Goal: Task Accomplishment & Management: Use online tool/utility

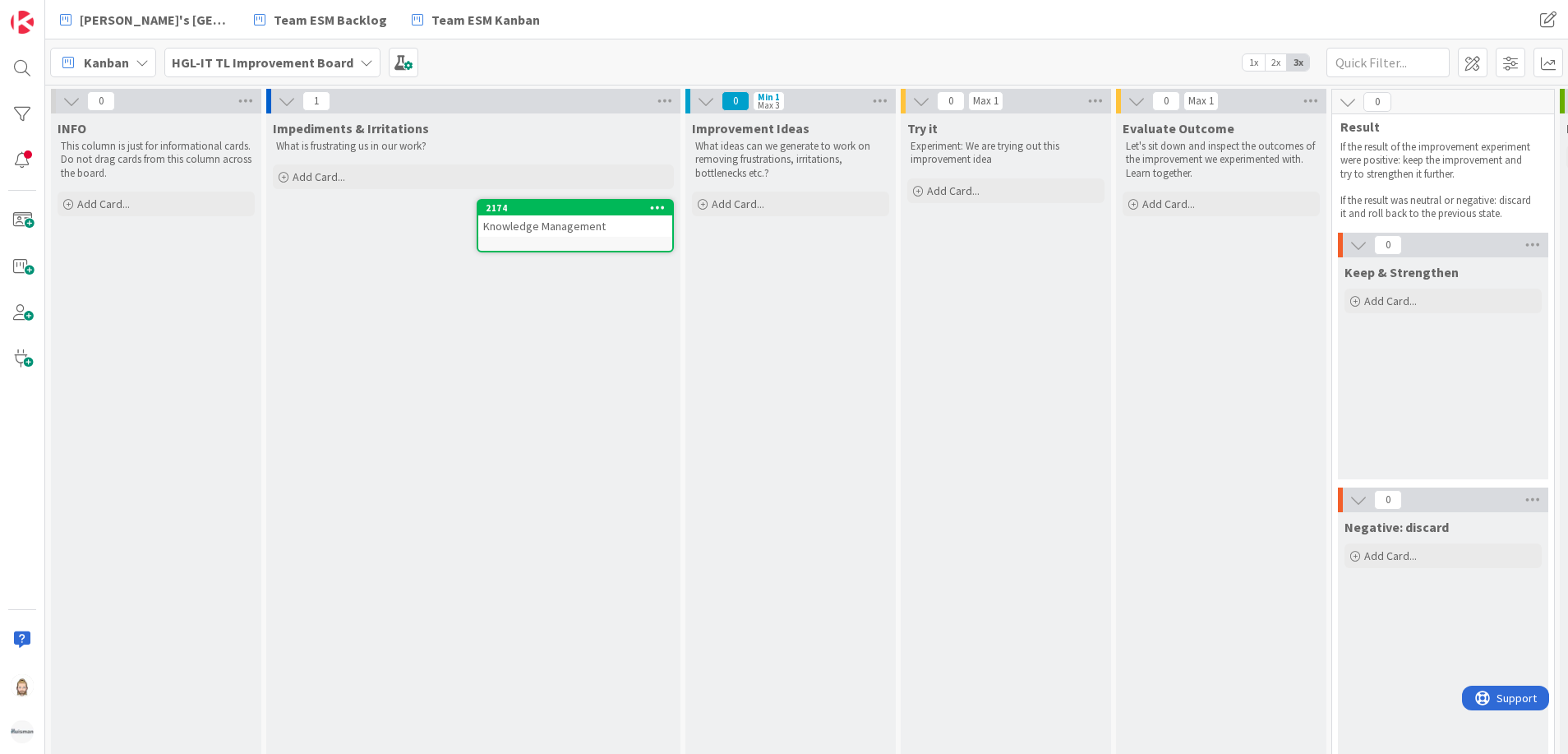
click at [562, 230] on div "Knowledge Management" at bounding box center [576, 225] width 194 height 21
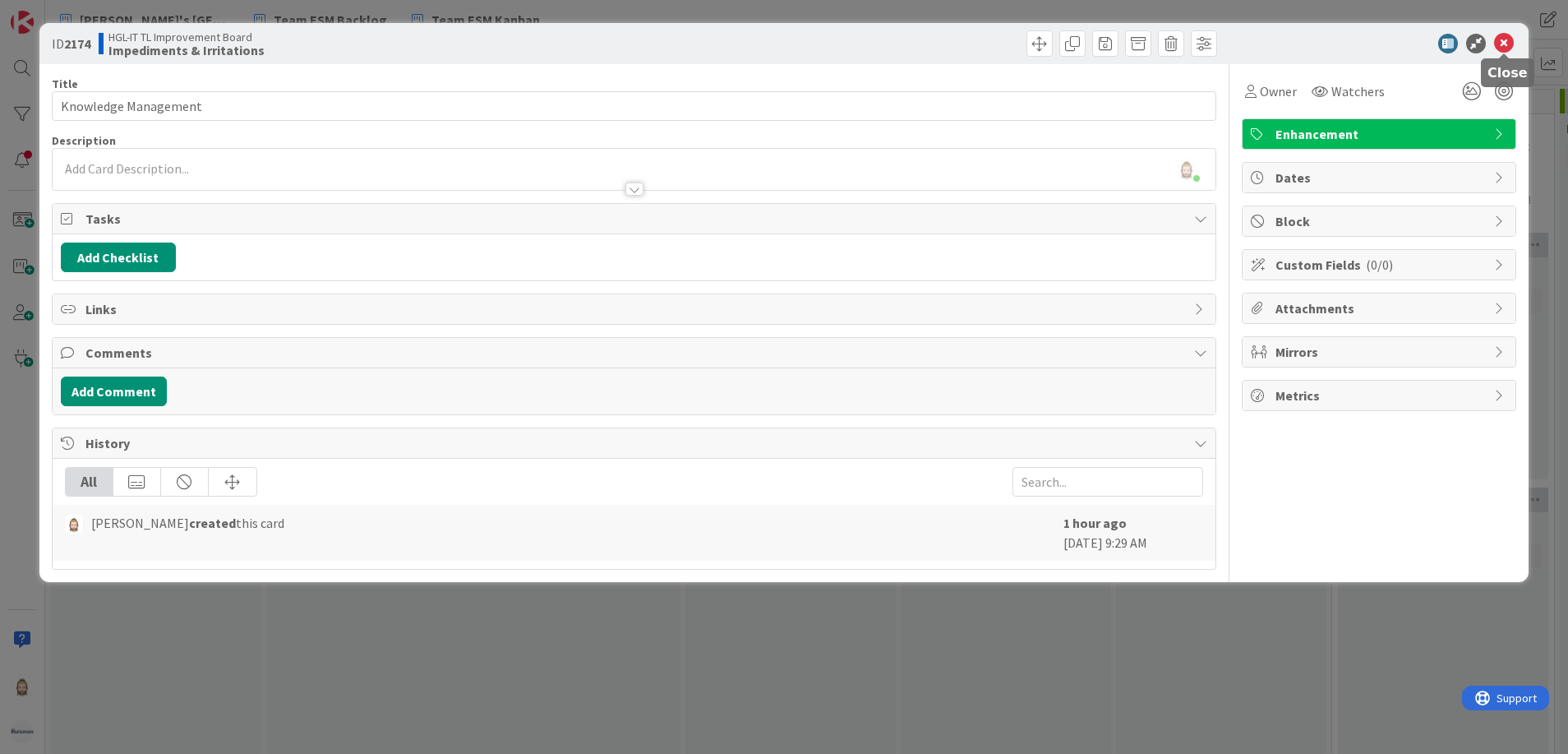
click at [1502, 40] on icon at bounding box center [1503, 43] width 19 height 19
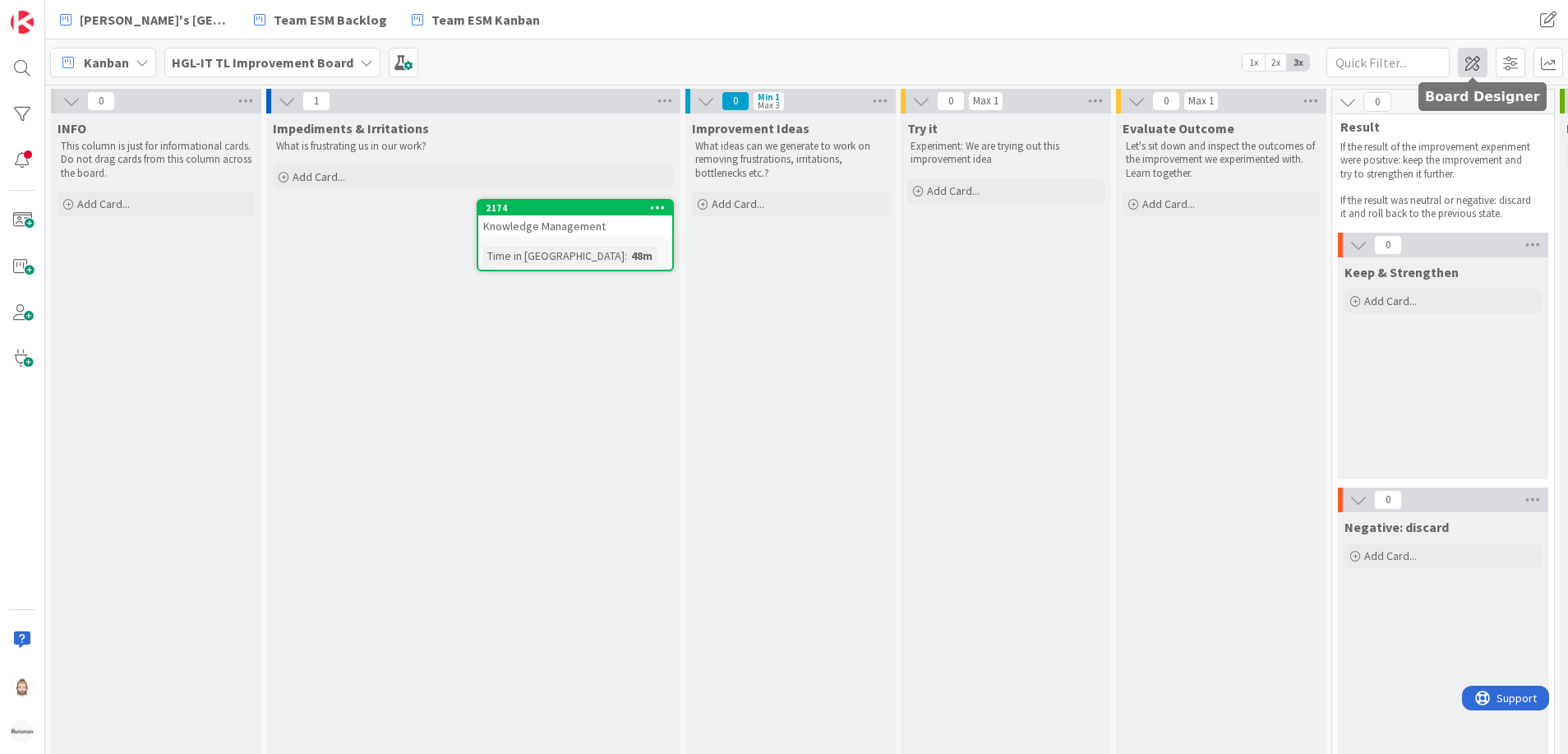
click at [1471, 62] on span at bounding box center [1473, 63] width 30 height 30
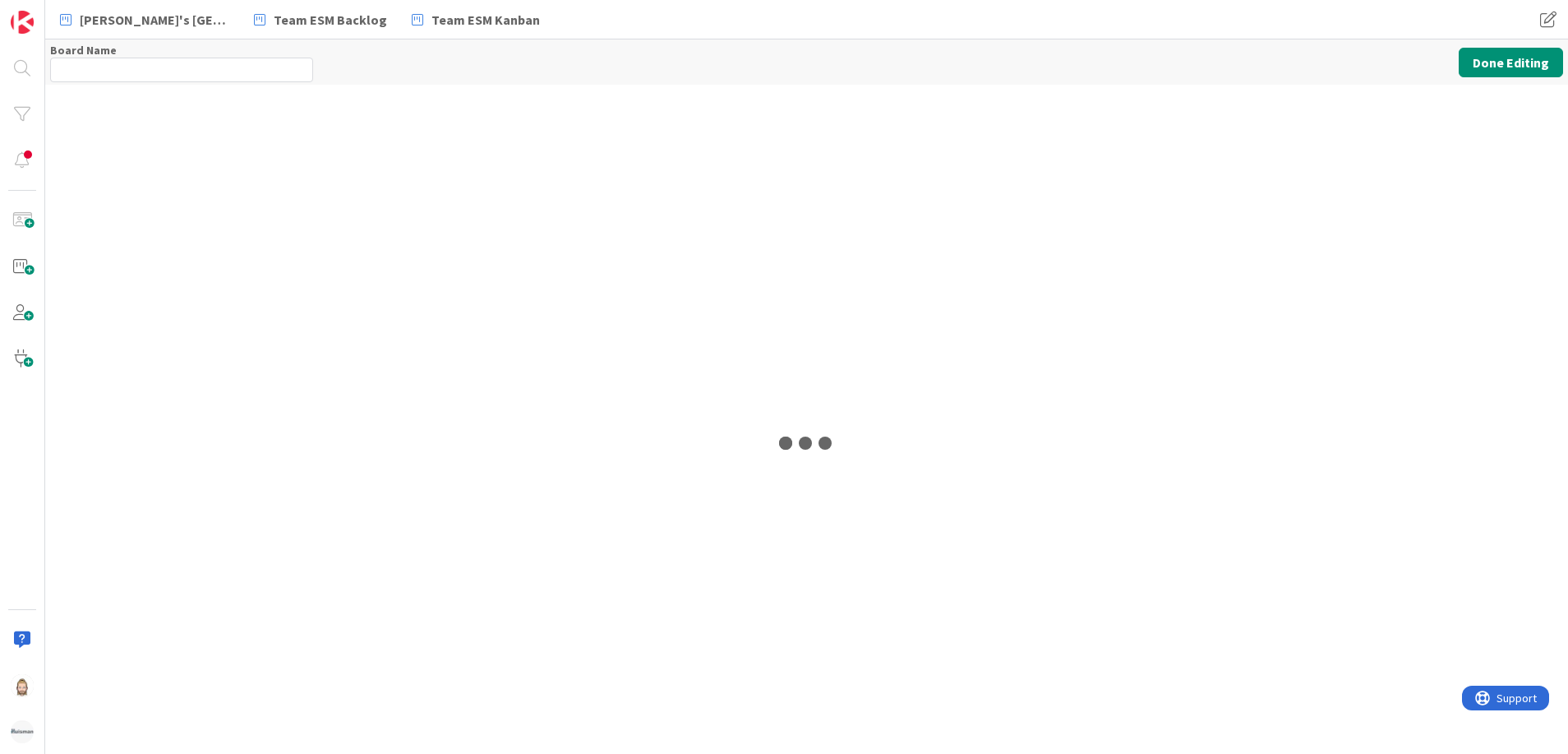
type input "HGL-IT TL Improvement Board"
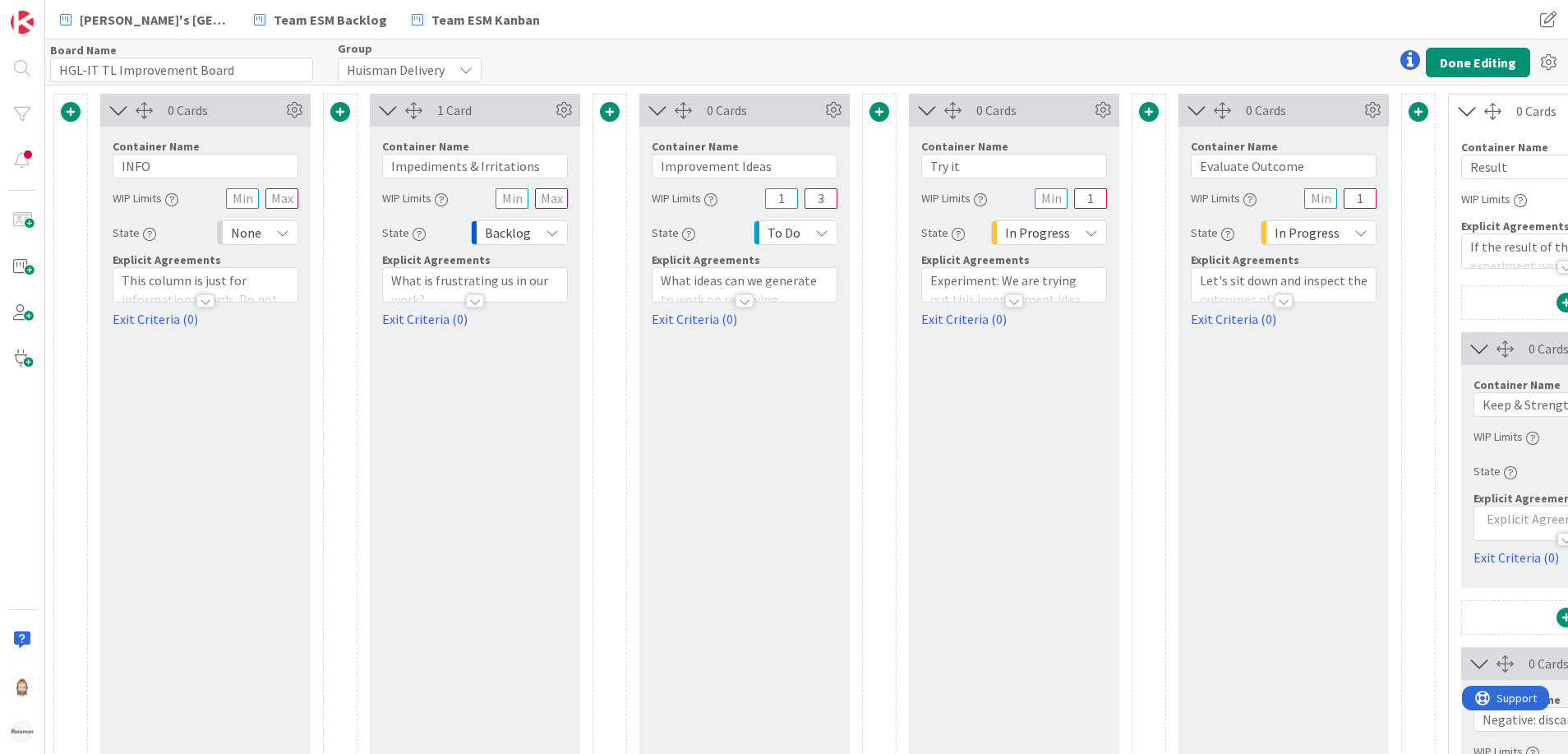
click at [476, 300] on div at bounding box center [475, 301] width 18 height 13
click at [440, 170] on input "Impediments & Irritations" at bounding box center [474, 166] width 185 height 25
drag, startPoint x: 538, startPoint y: 165, endPoint x: 328, endPoint y: 167, distance: 210.0
click at [328, 167] on div "0 Cards Container Name 4 / 64 INFO WIP Limits State None Explicit Agreements Th…" at bounding box center [1028, 522] width 1948 height 856
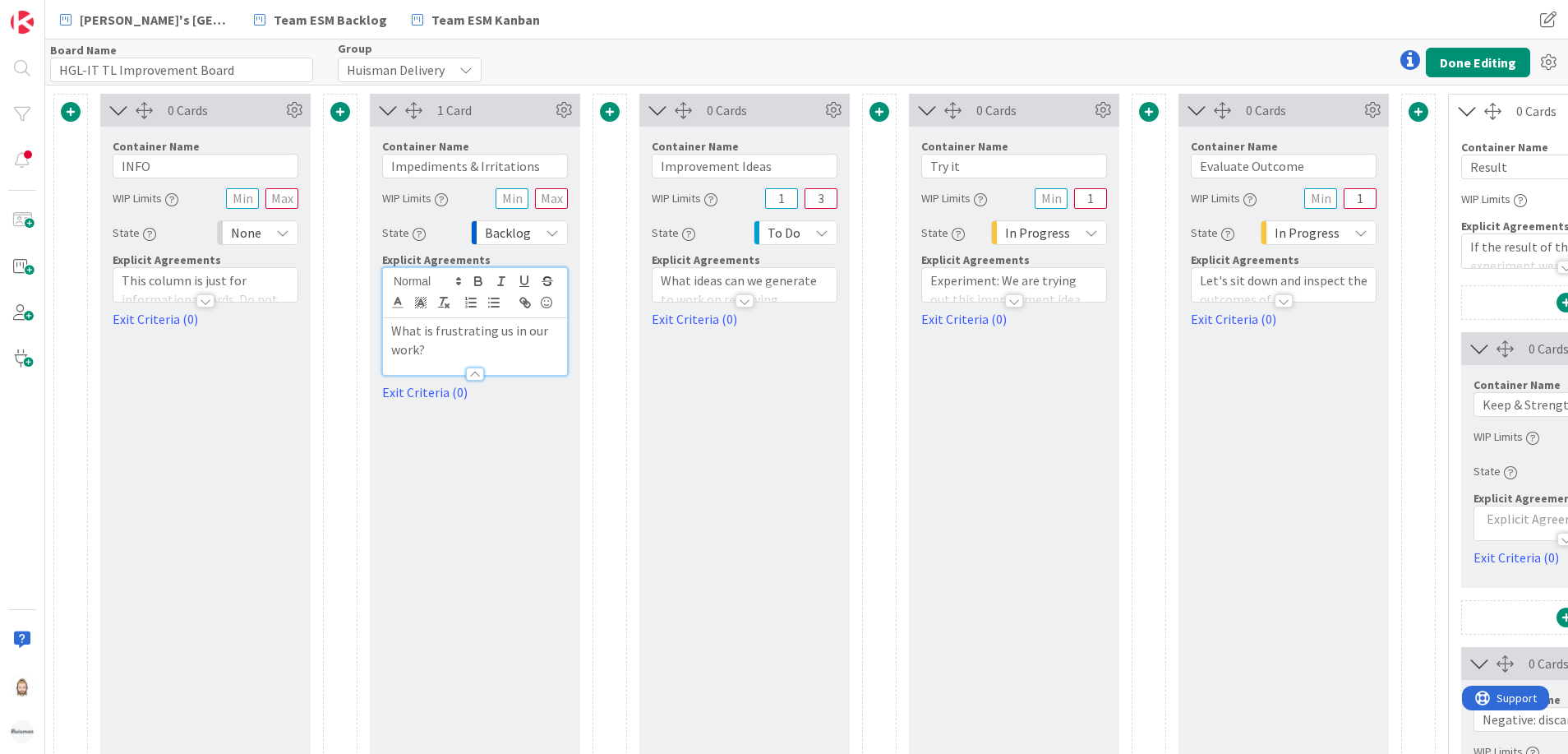
click at [529, 349] on p "What is frustrating us in our work?" at bounding box center [475, 340] width 168 height 37
click at [1015, 296] on div at bounding box center [1015, 301] width 18 height 13
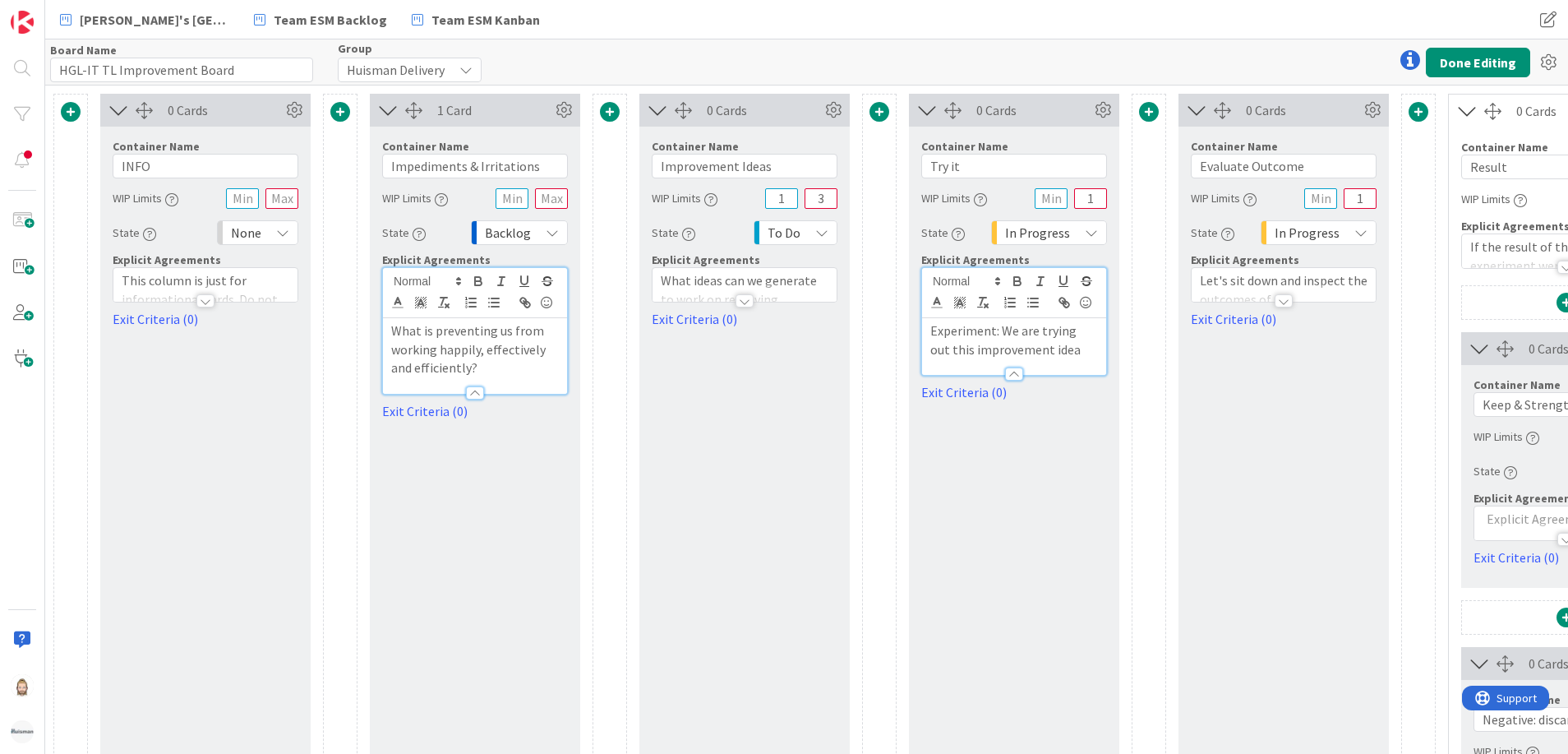
click at [742, 304] on div at bounding box center [744, 301] width 18 height 13
click at [1286, 299] on div at bounding box center [1284, 301] width 18 height 13
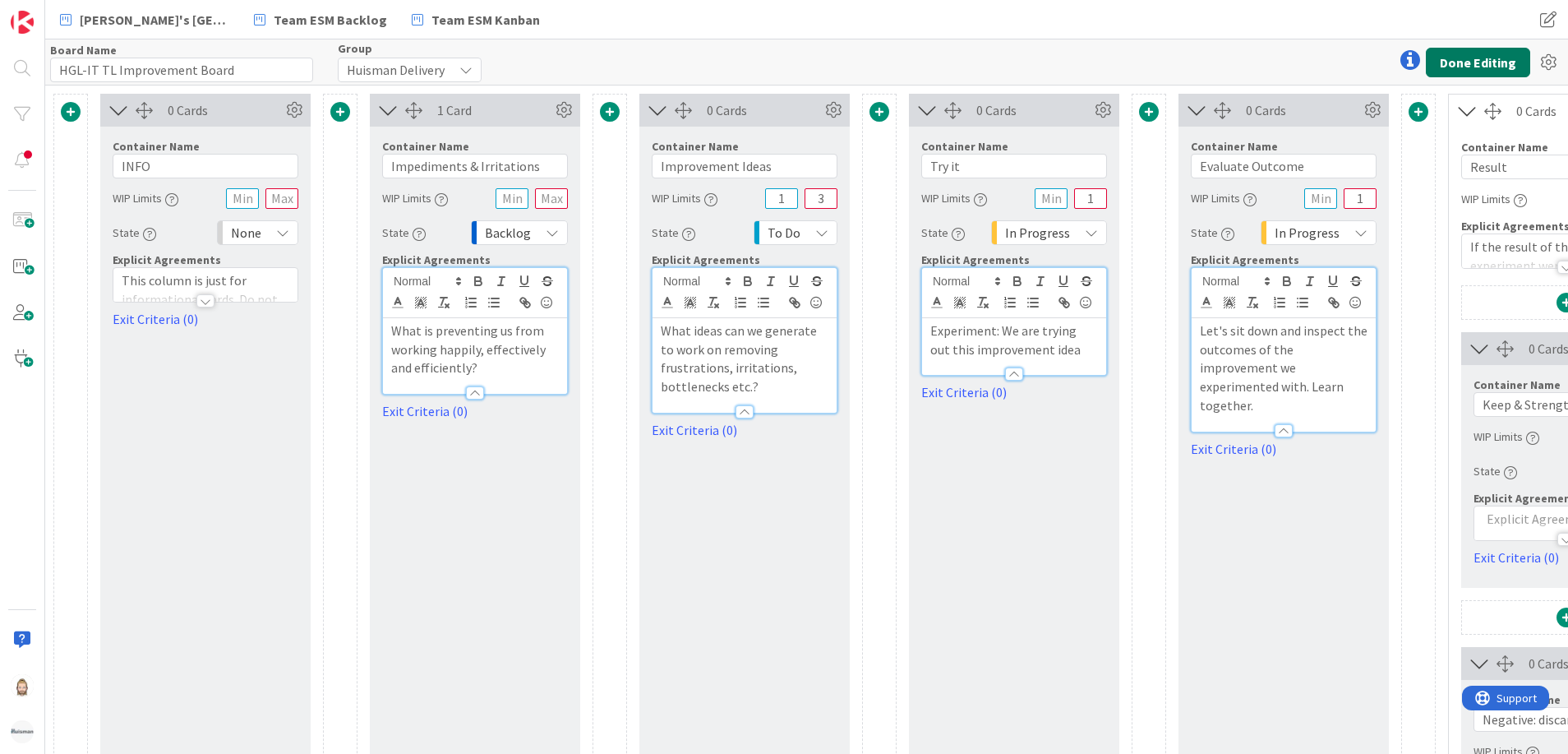
click at [1473, 56] on button "Done Editing" at bounding box center [1478, 63] width 104 height 30
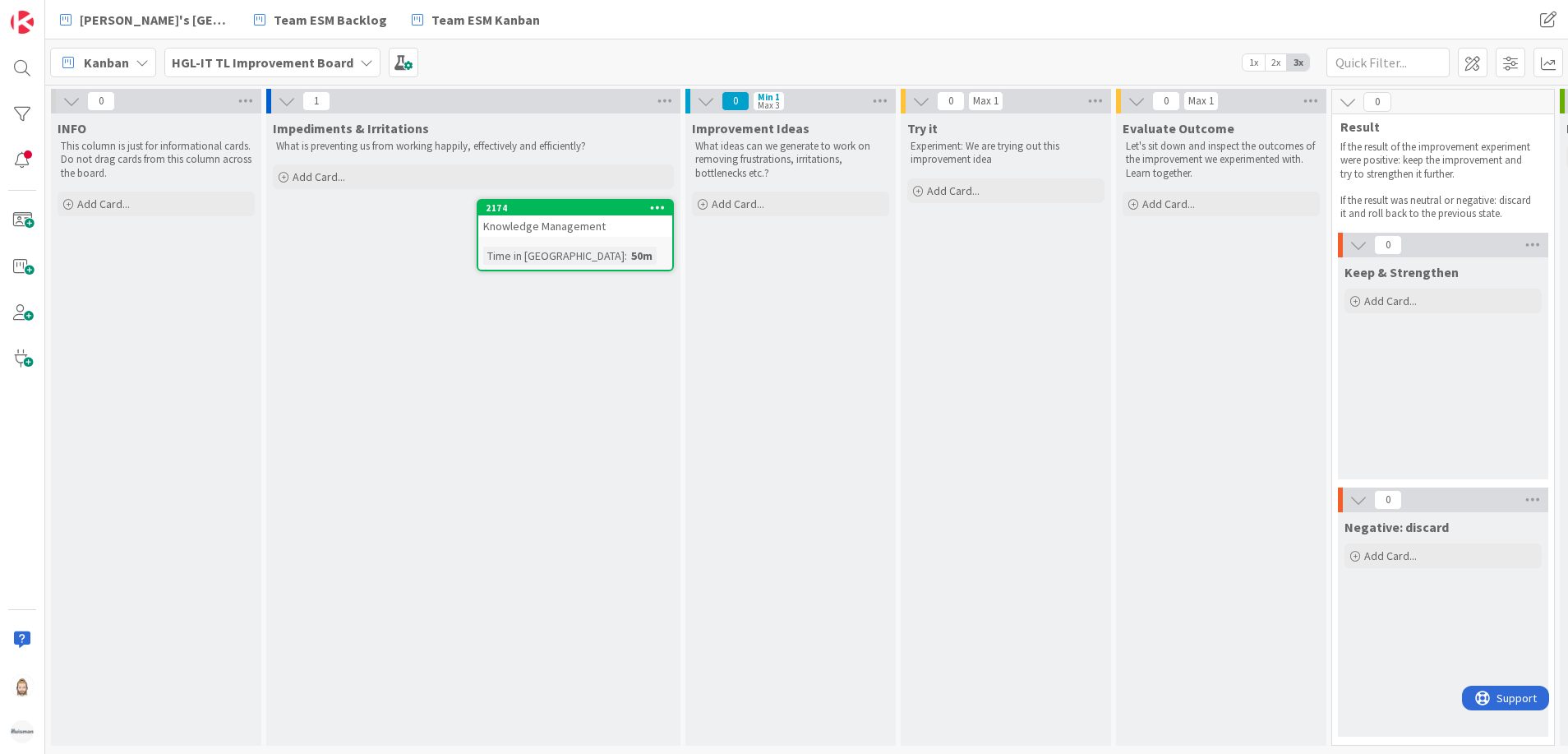
click at [540, 222] on div "Knowledge Management" at bounding box center [576, 225] width 194 height 21
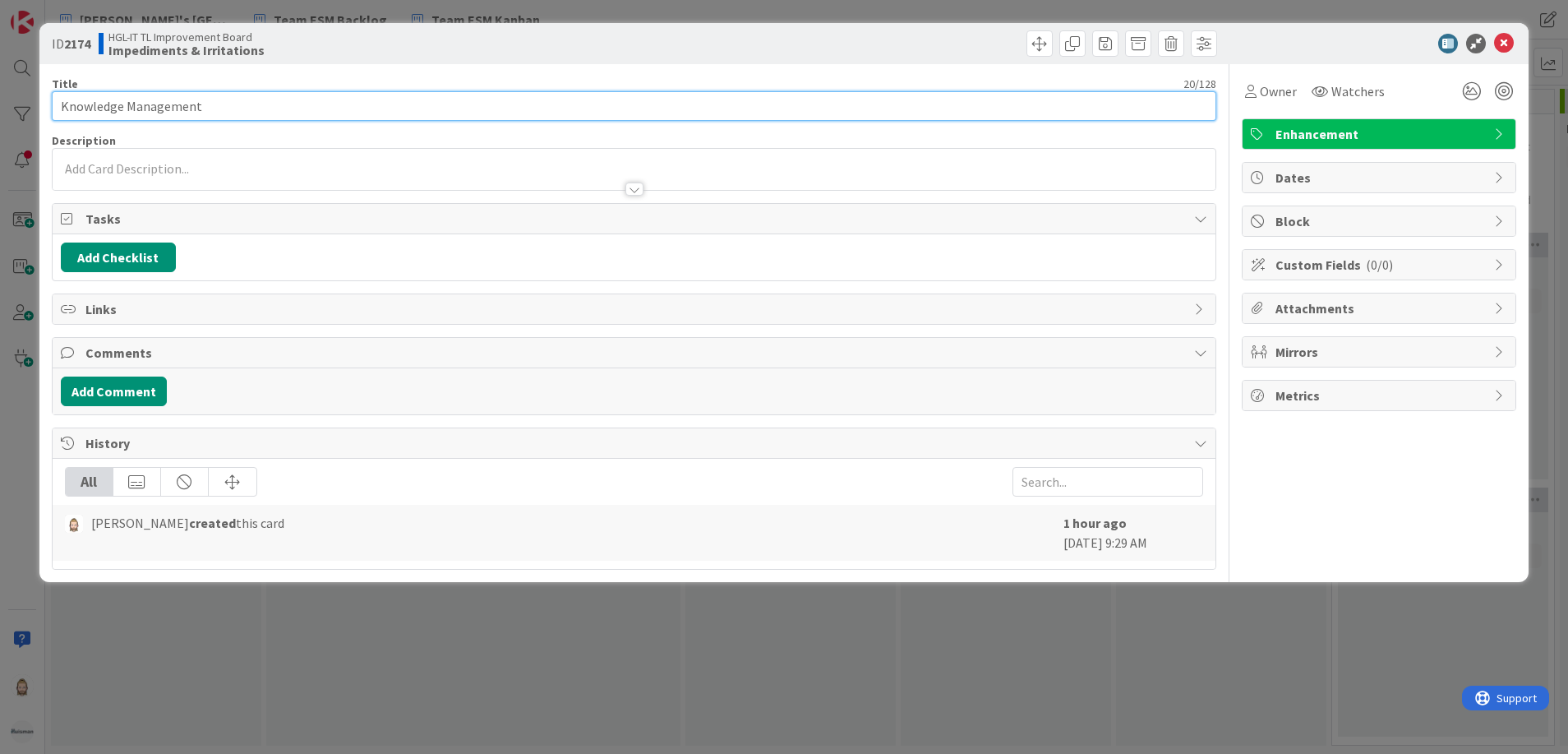
click at [310, 109] on input "Knowledge Management" at bounding box center [634, 106] width 1165 height 30
type input "Knowledge Management is unstructured"
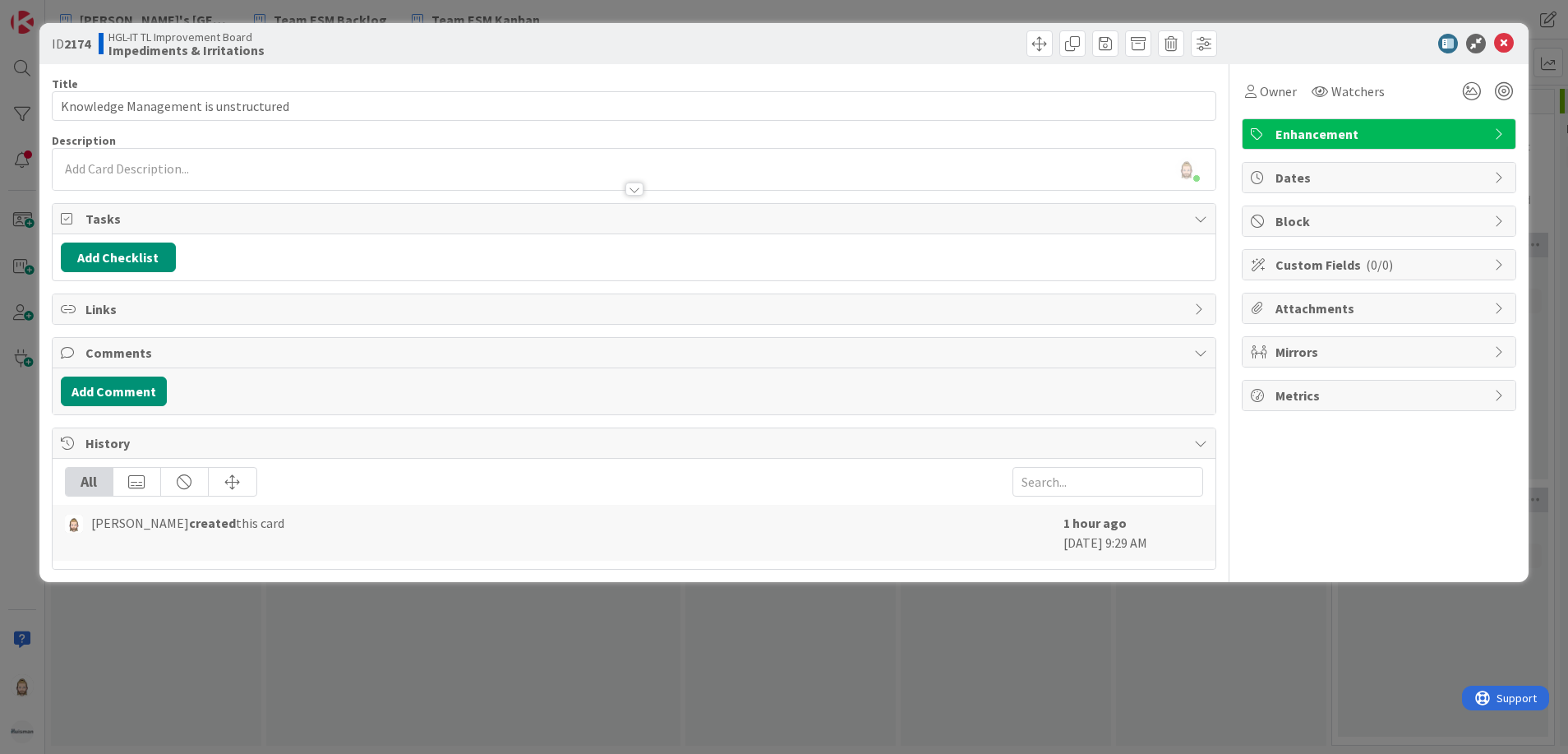
click at [313, 164] on div "[PERSON_NAME] just joined" at bounding box center [635, 169] width 1164 height 42
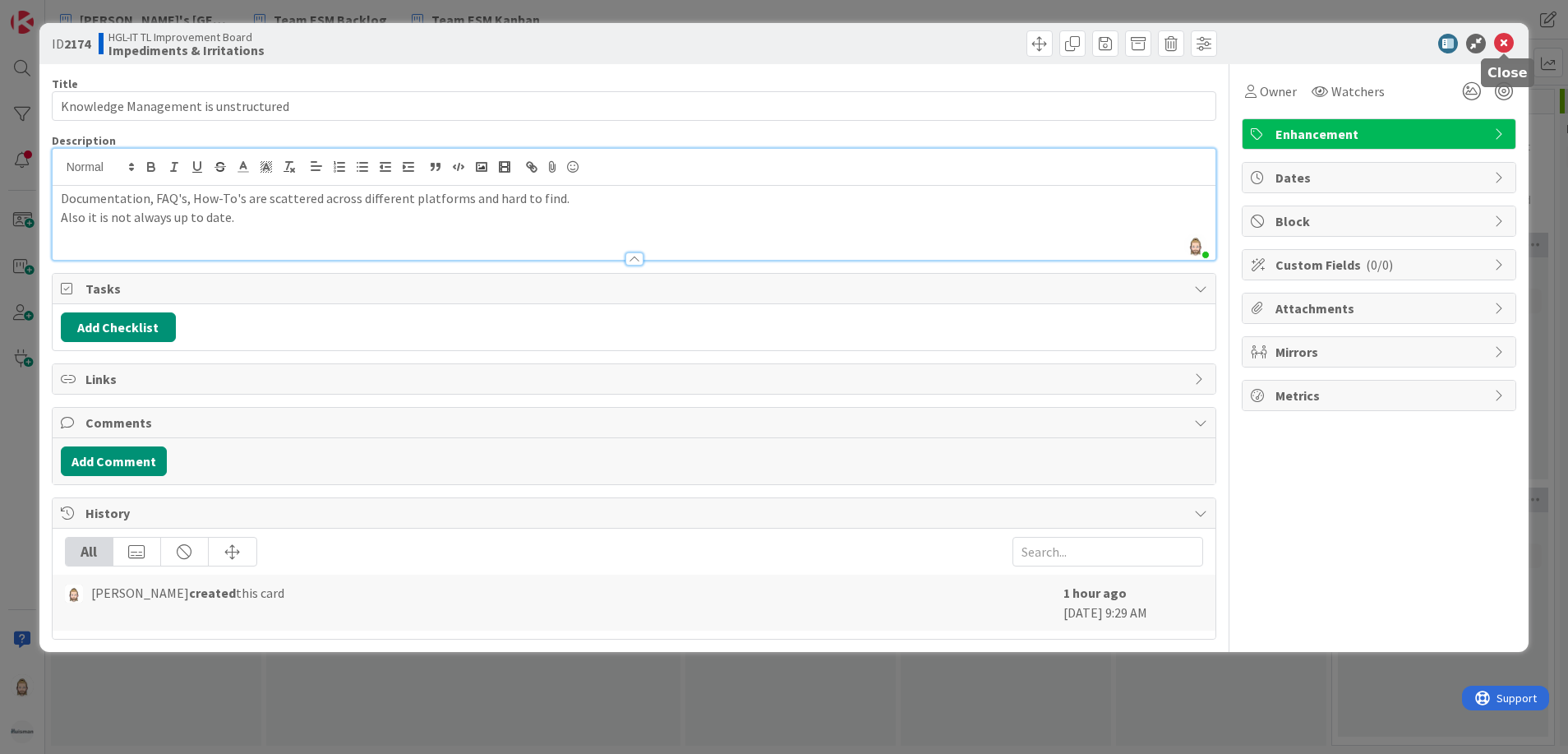
click at [1508, 42] on icon at bounding box center [1503, 43] width 19 height 19
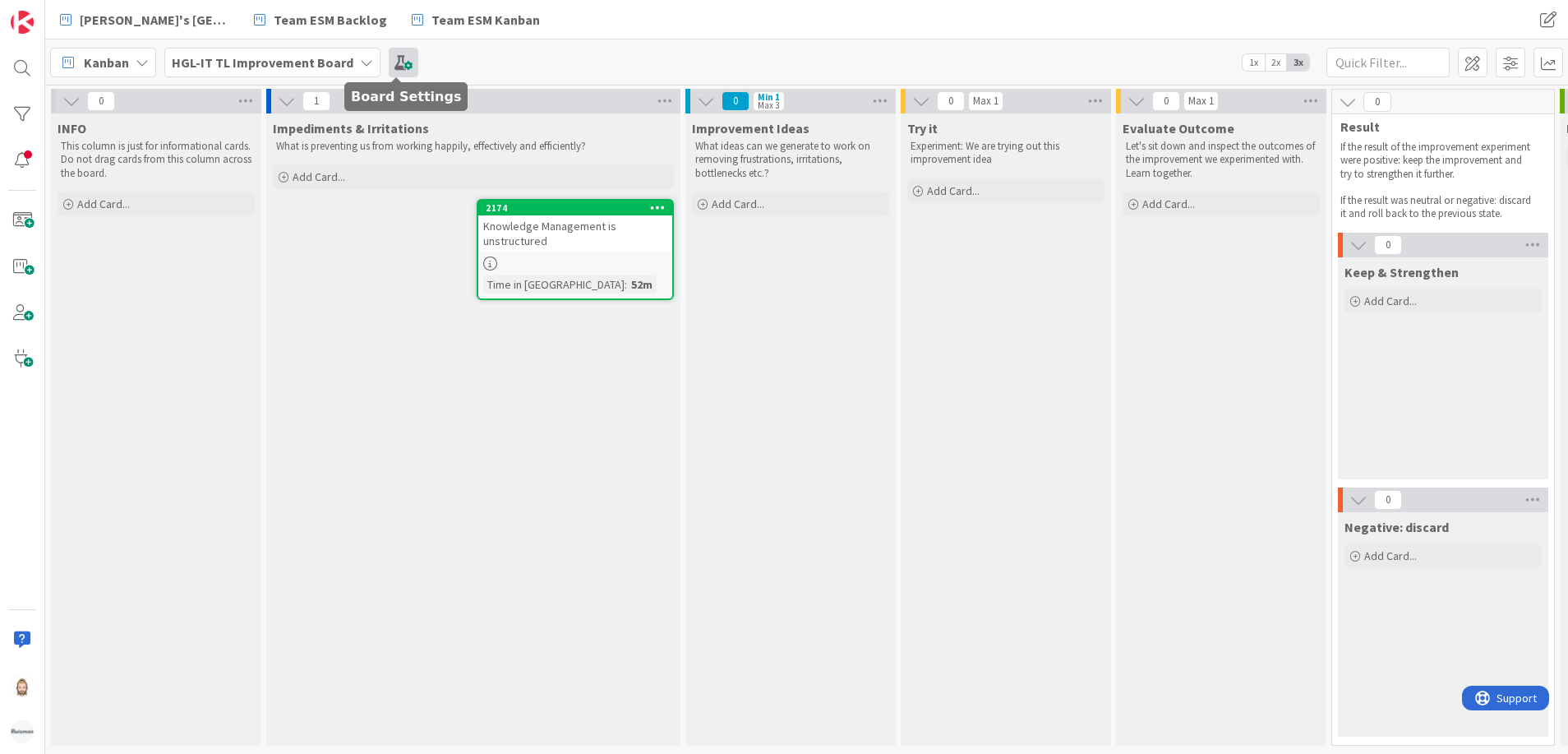
click at [388, 56] on span at bounding box center [403, 63] width 30 height 30
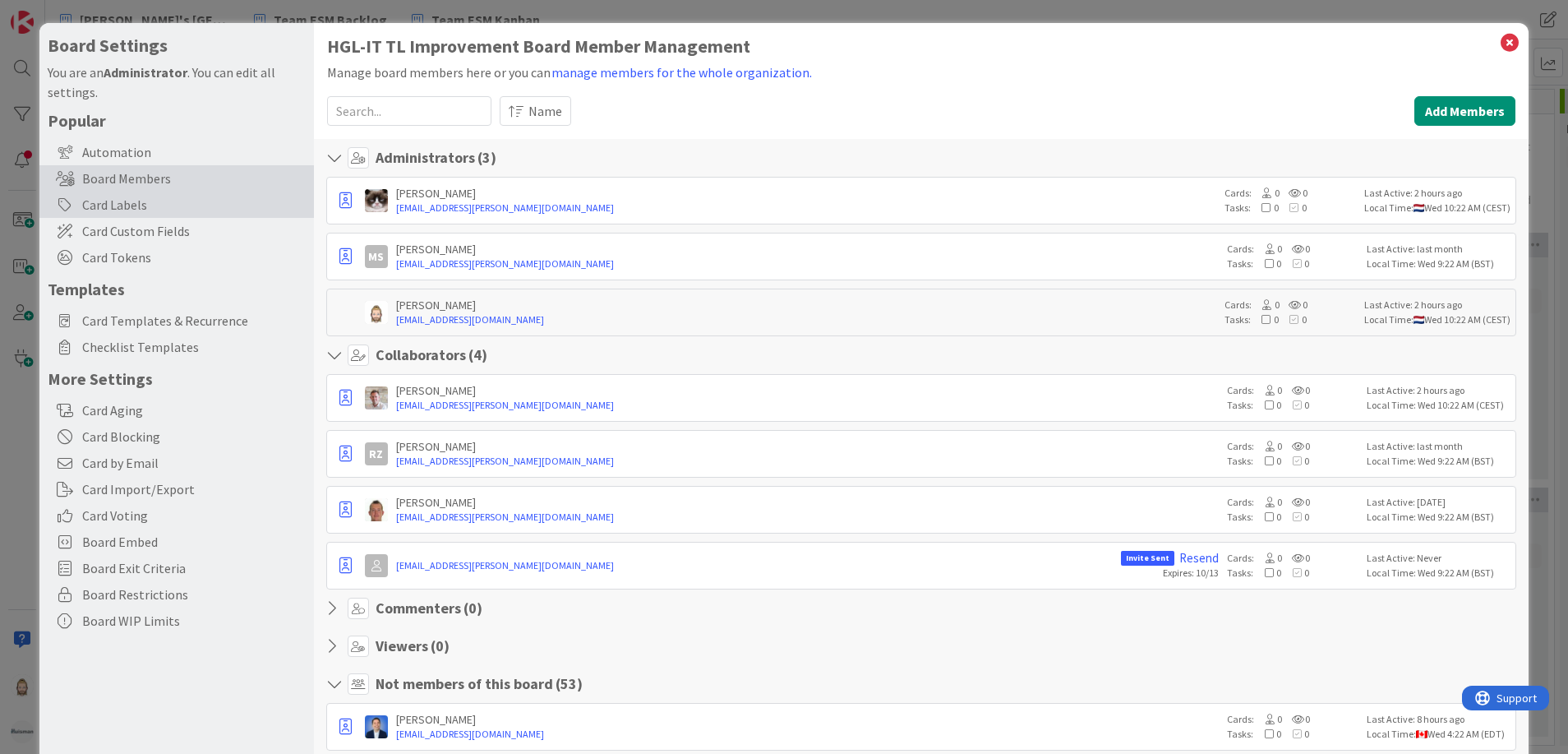
click at [227, 205] on div "Card Labels" at bounding box center [177, 205] width 275 height 27
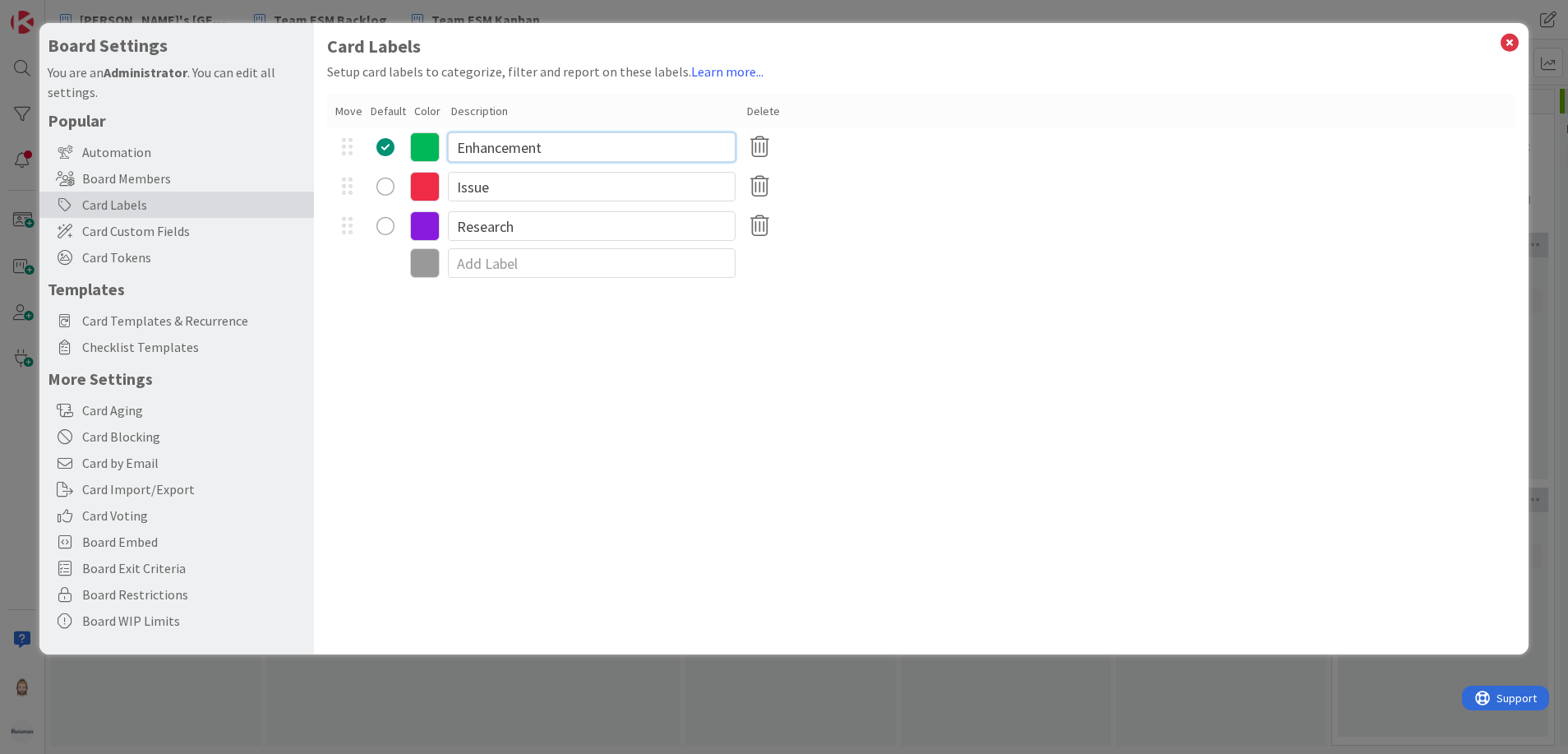
click at [532, 146] on input "Enhancement" at bounding box center [592, 147] width 288 height 30
type input "Improvement"
type input "Impediment"
click at [430, 144] on icon at bounding box center [425, 147] width 30 height 30
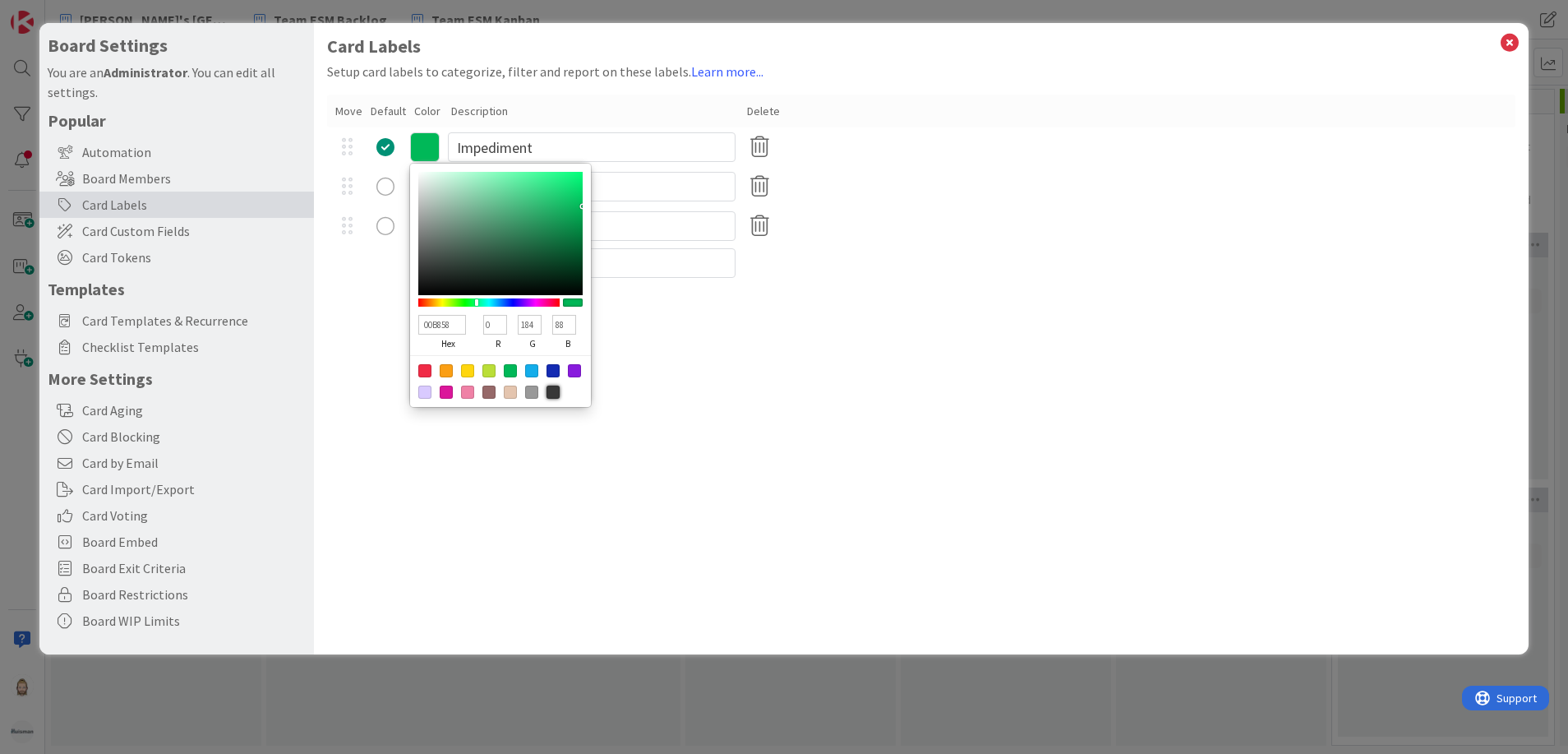
click at [558, 389] on div at bounding box center [553, 392] width 13 height 13
type input "383838"
type input "56"
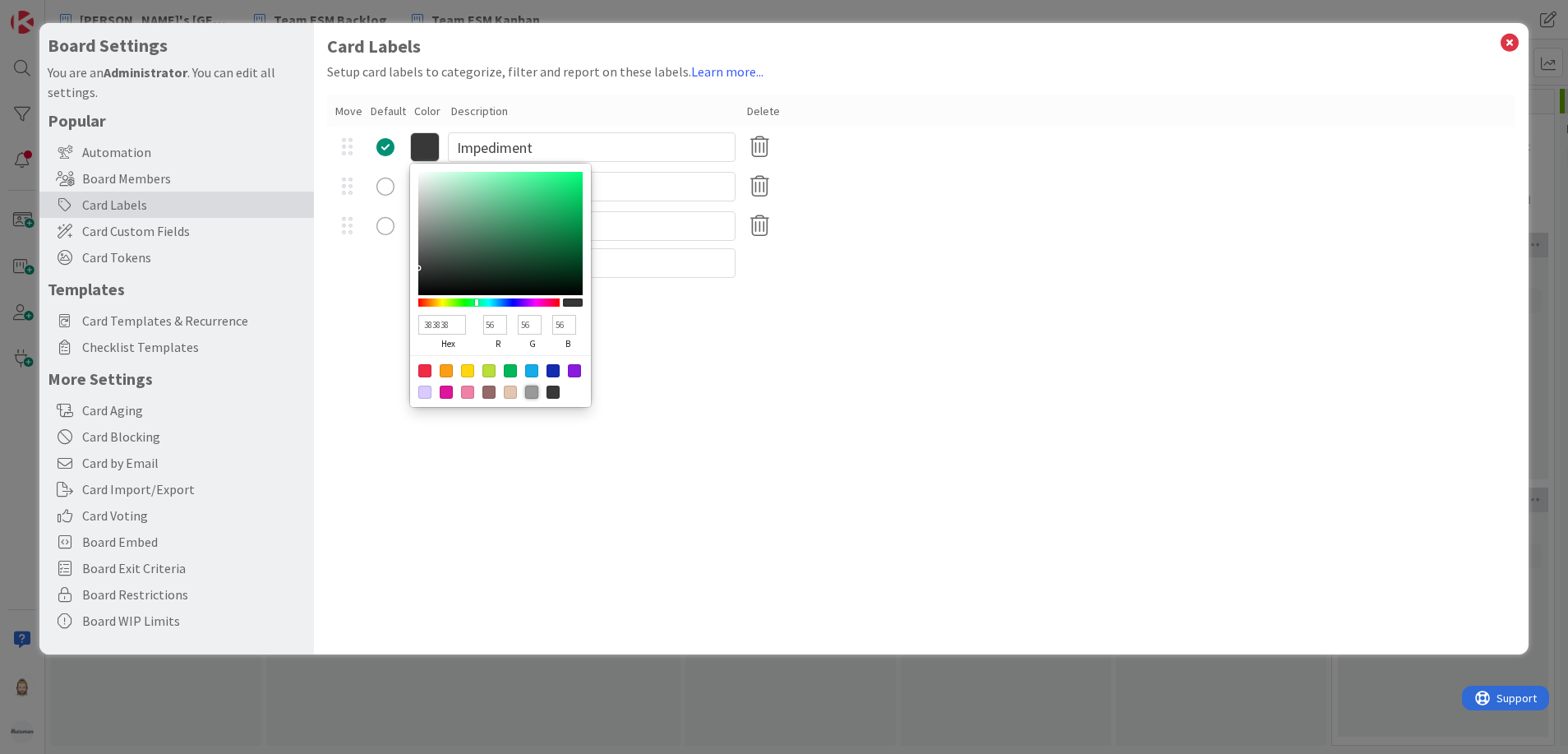
click at [533, 393] on div at bounding box center [531, 392] width 13 height 13
type input "999999"
type input "153"
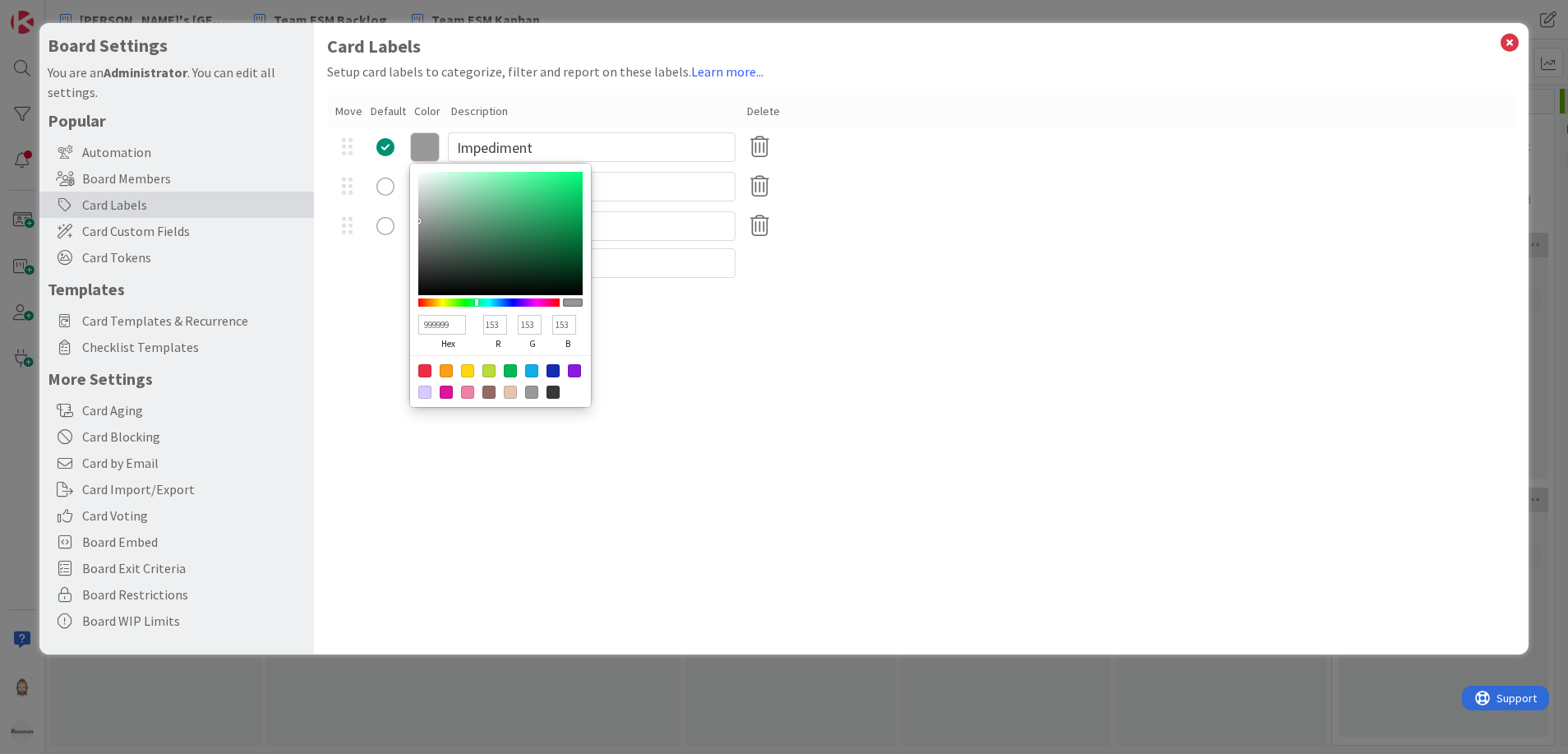
click at [733, 403] on div "Card Labels Setup card labels to categorize, filter and report on these labels.…" at bounding box center [921, 339] width 1216 height 631
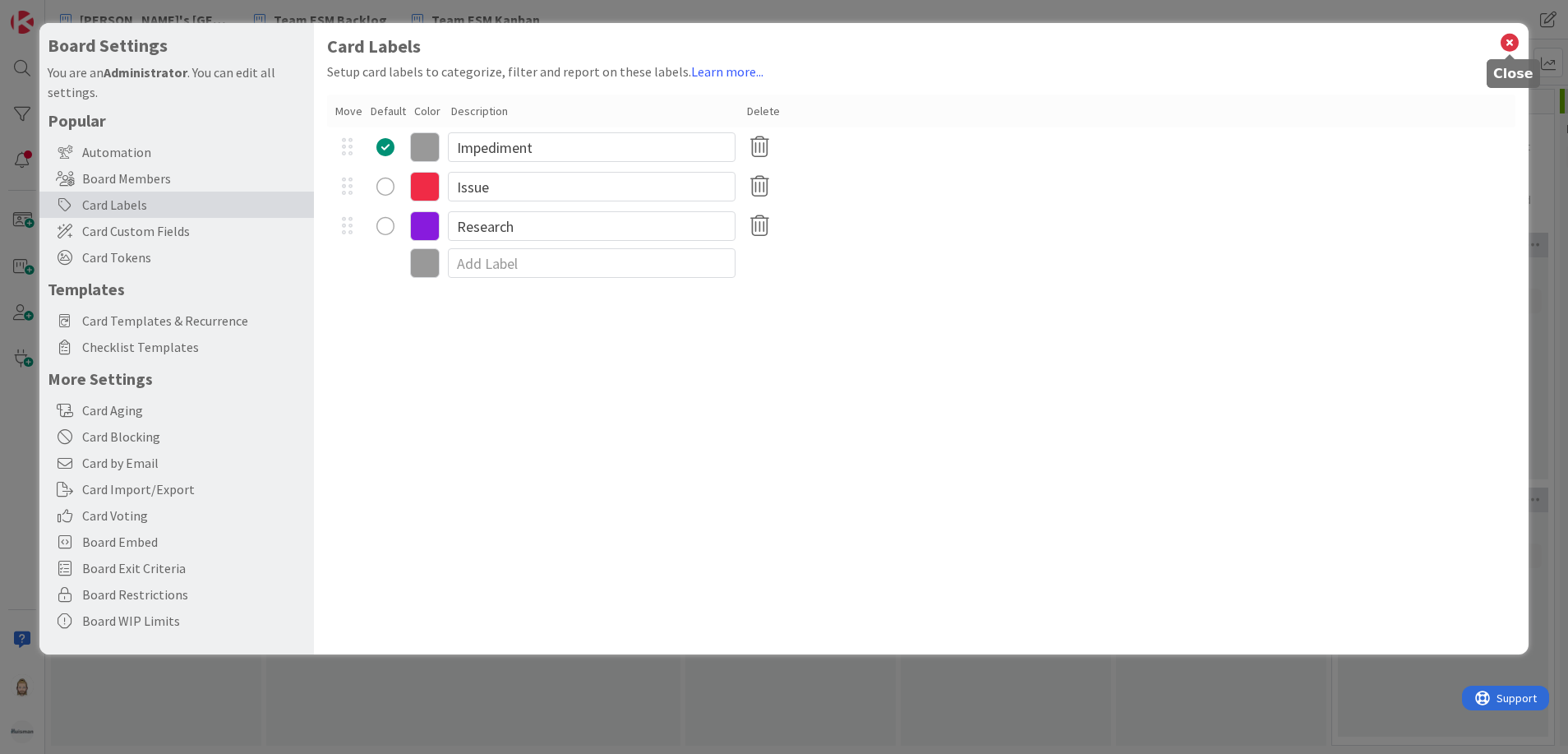
click at [1513, 40] on icon at bounding box center [1509, 42] width 21 height 23
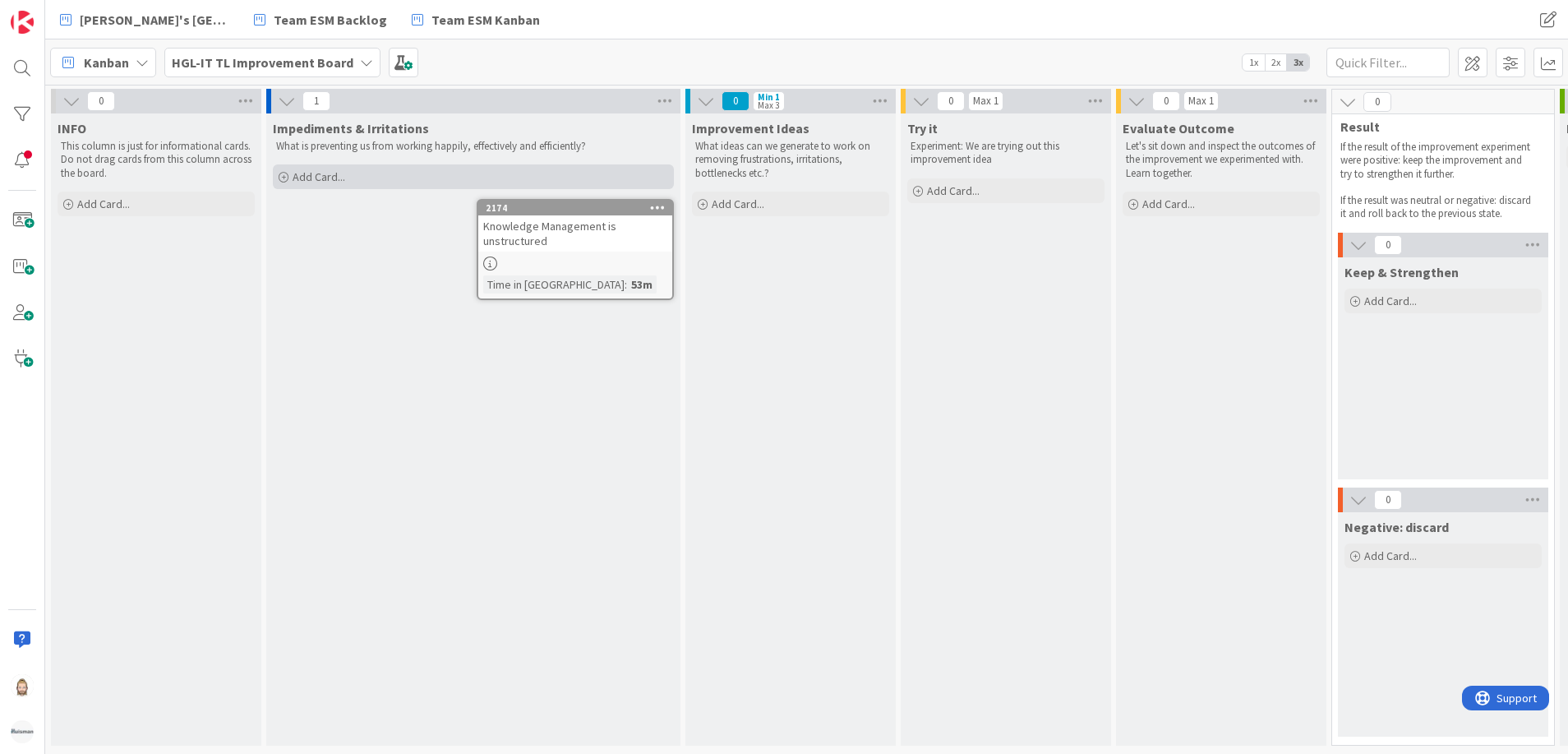
click at [359, 189] on div "Add Card..." at bounding box center [473, 176] width 401 height 25
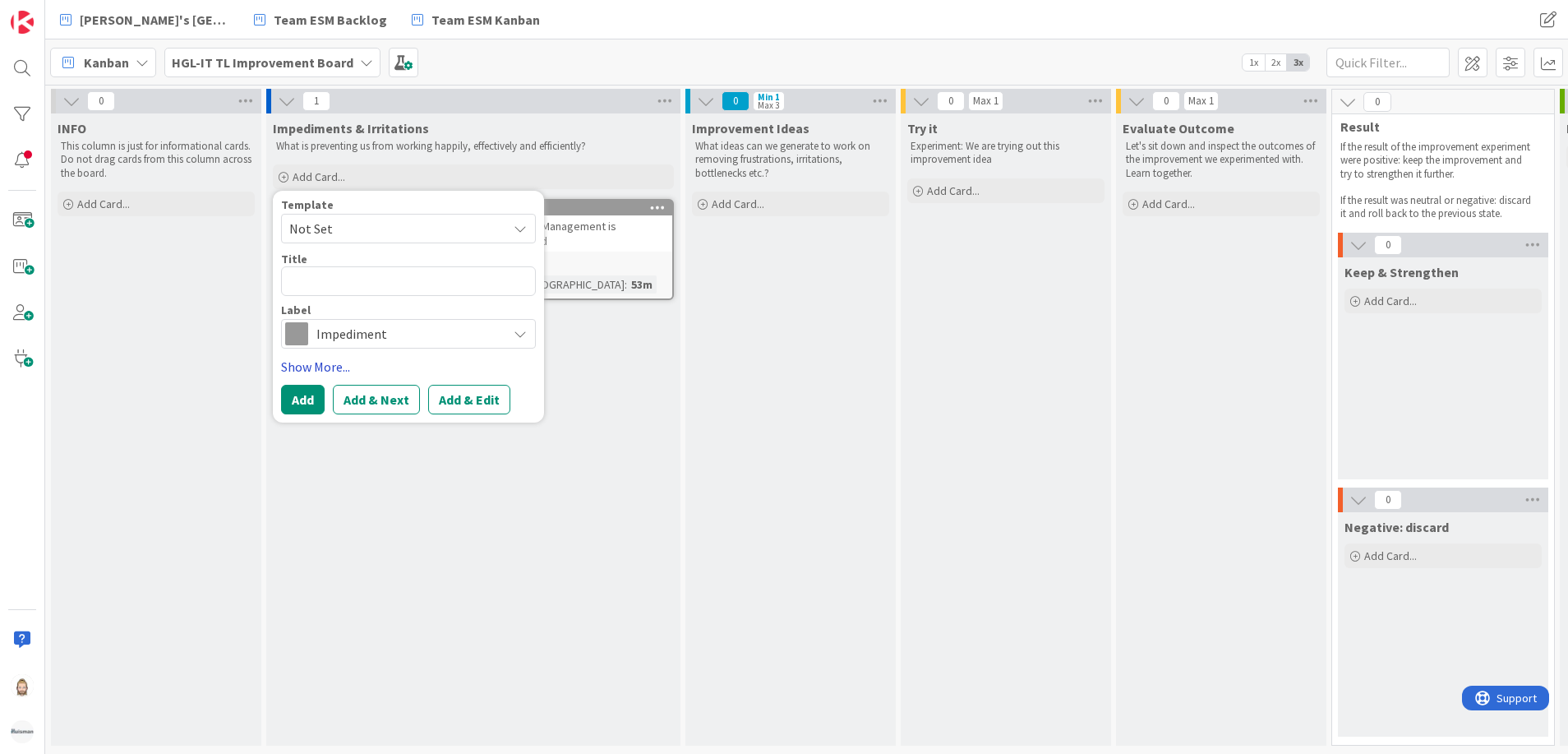
type textarea "x"
type textarea "Incidents (BMC) vs Kanban"
click at [466, 401] on button "Add & Edit" at bounding box center [469, 400] width 82 height 30
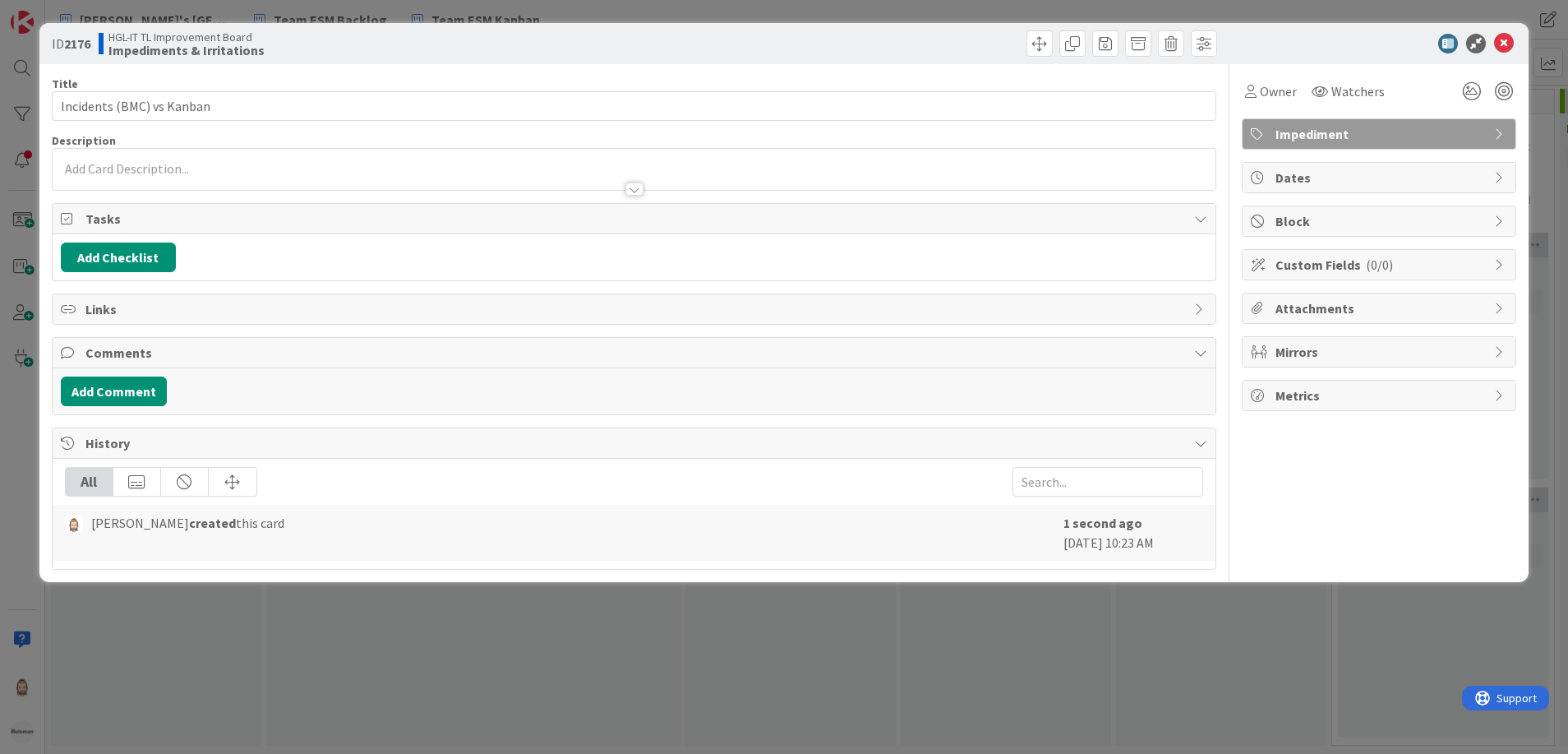
click at [630, 188] on div at bounding box center [635, 189] width 18 height 13
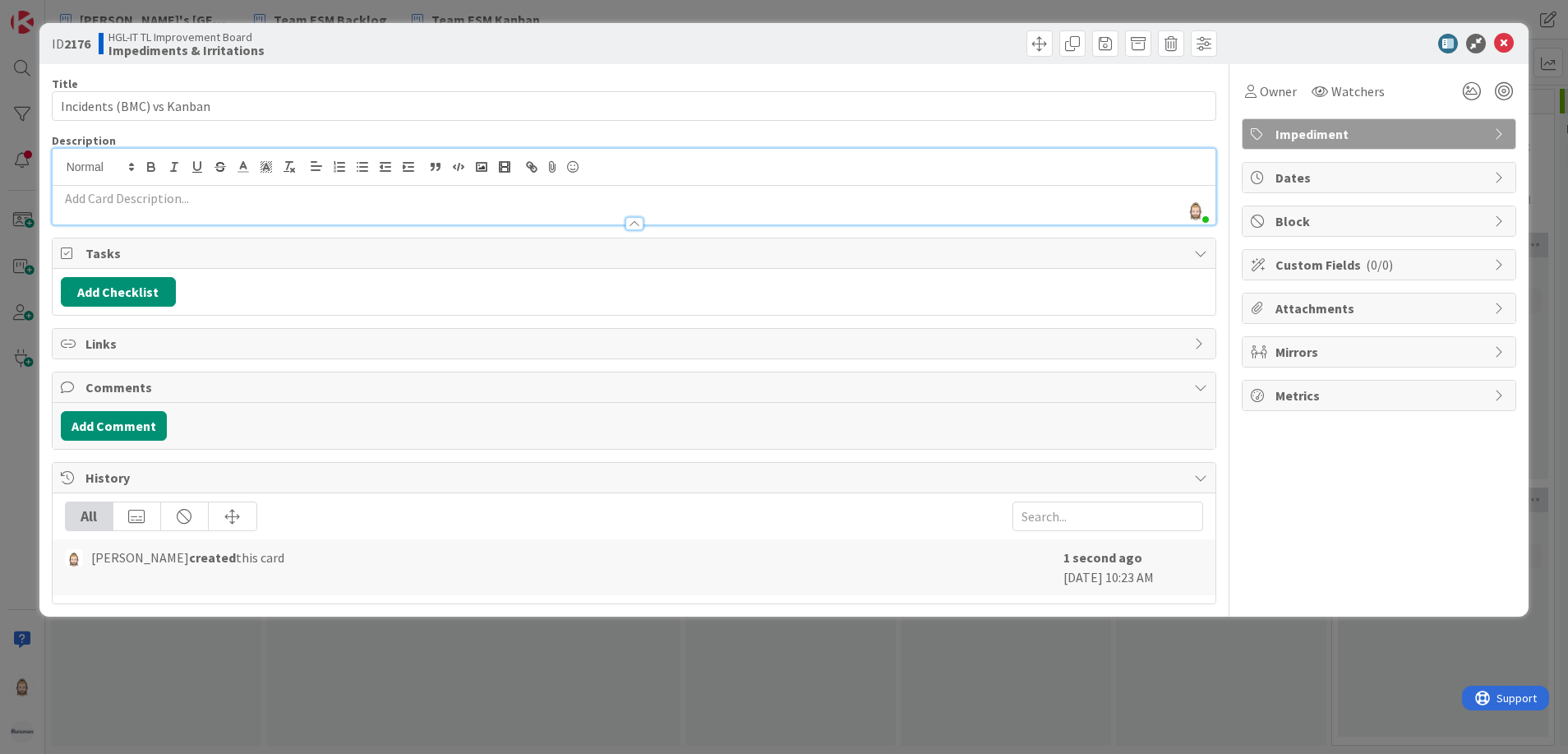
click at [607, 197] on p at bounding box center [635, 198] width 1147 height 18
click at [1510, 37] on icon at bounding box center [1503, 43] width 19 height 19
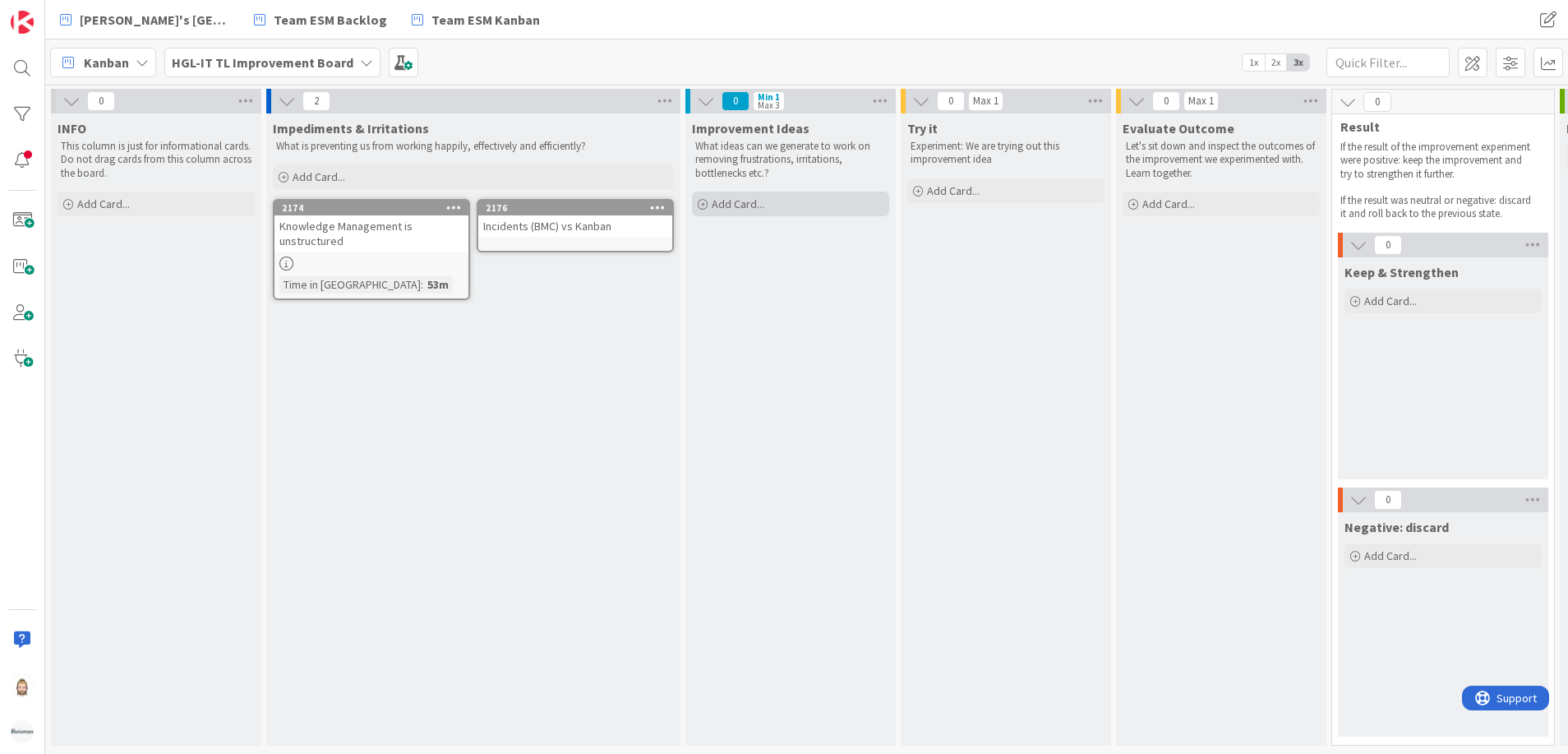
click at [814, 208] on div "Add Card..." at bounding box center [790, 204] width 197 height 25
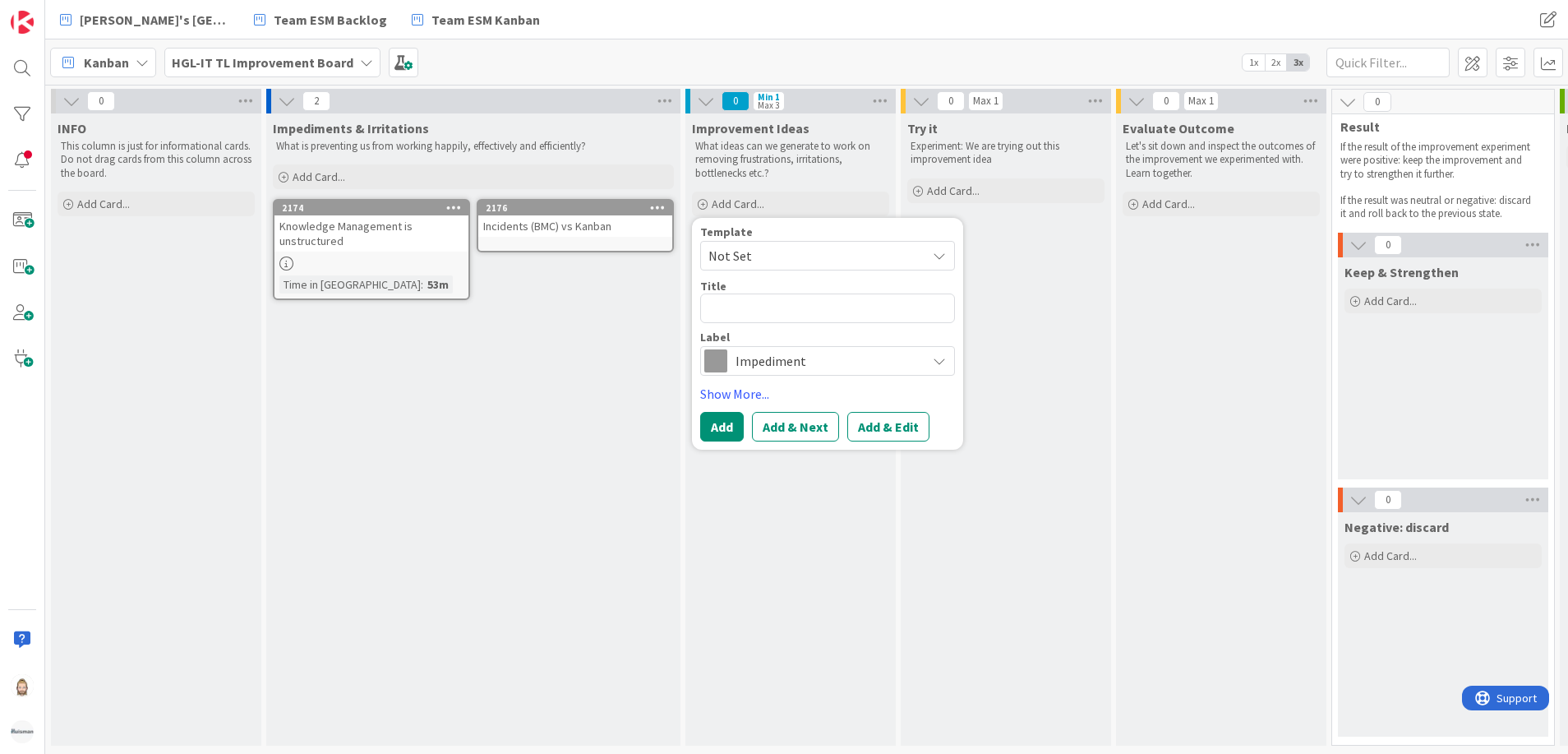
click at [764, 372] on span "Impediment" at bounding box center [826, 361] width 183 height 23
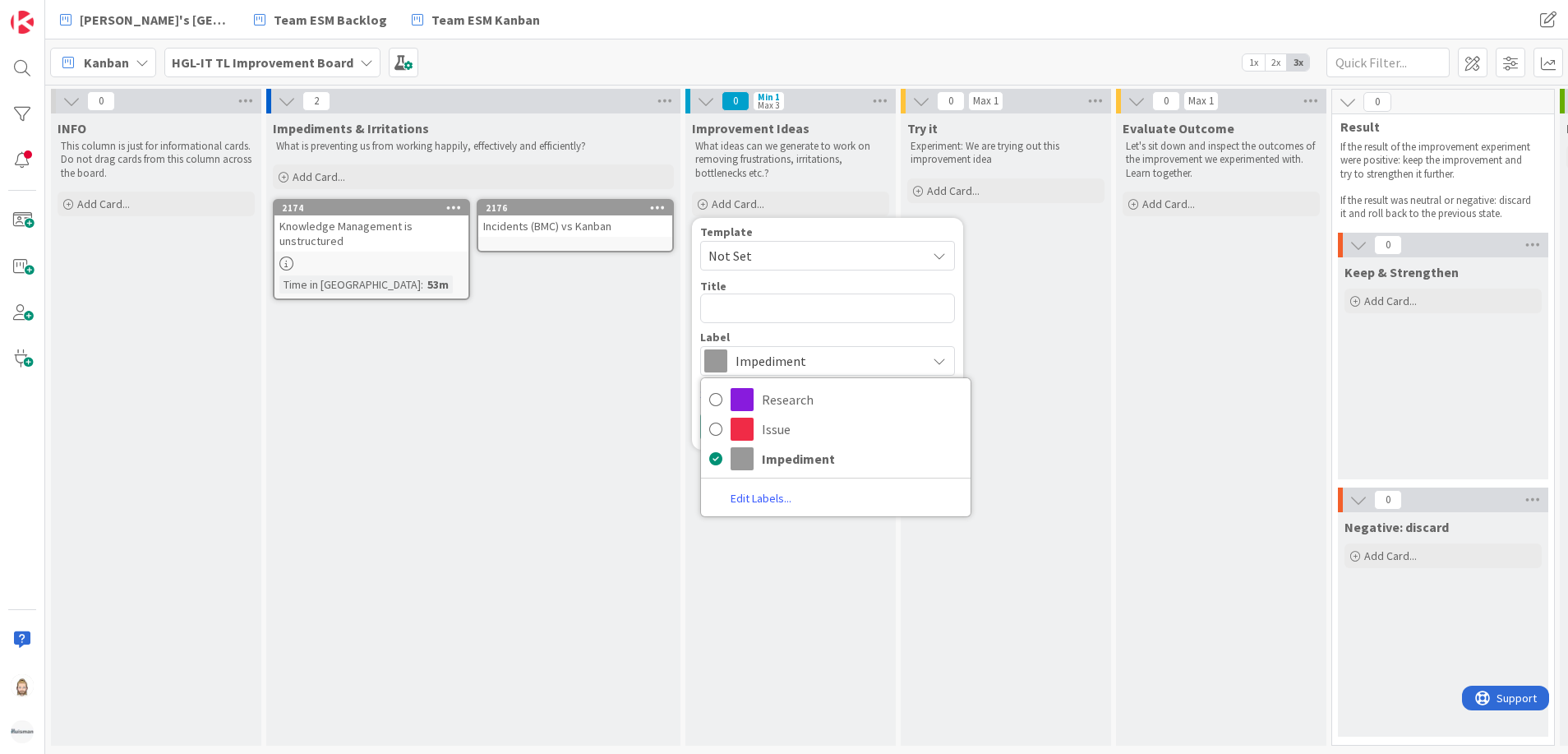
click at [761, 497] on link "Edit Labels..." at bounding box center [761, 498] width 120 height 22
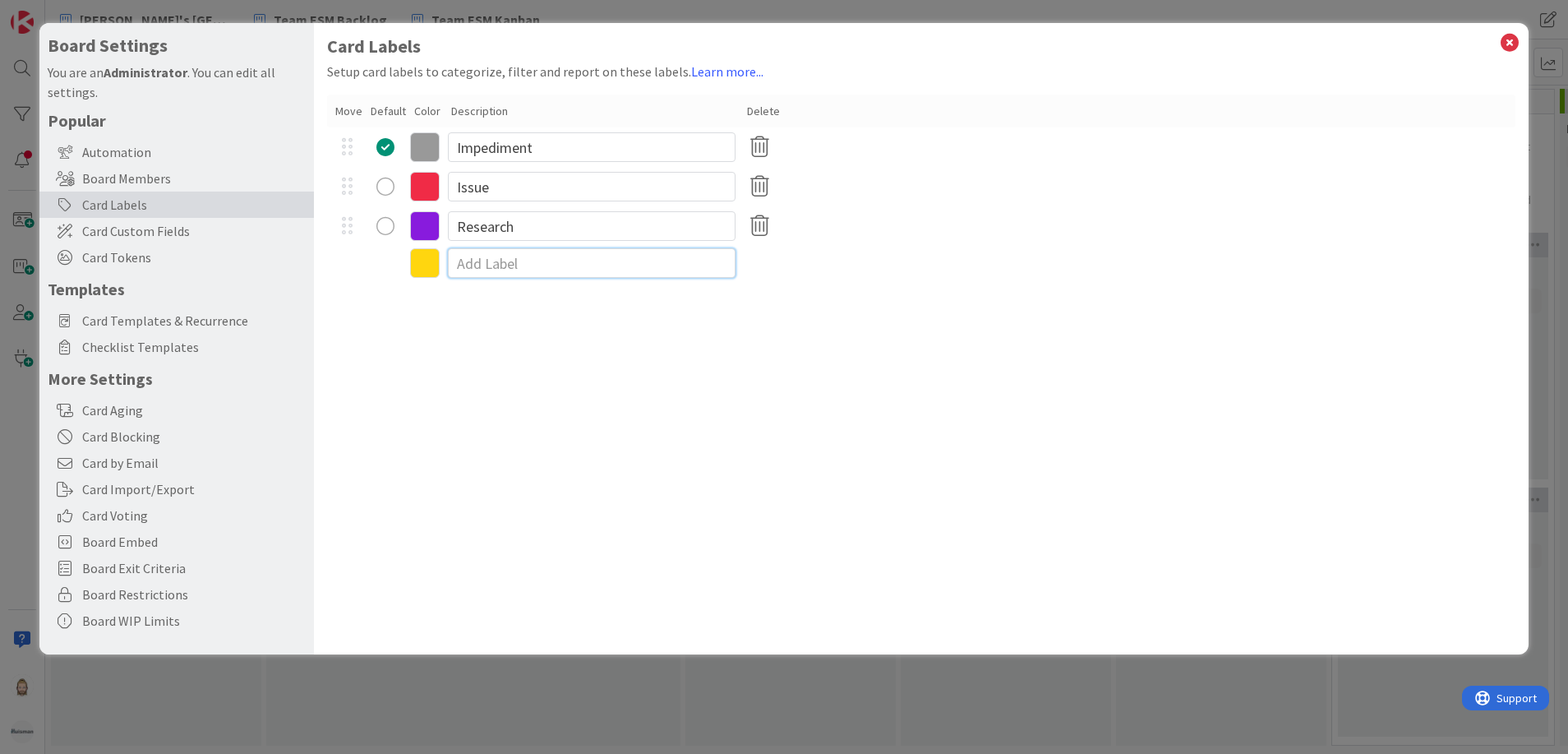
click at [511, 261] on input at bounding box center [592, 263] width 288 height 30
type input "Improvement Experiment"
click at [425, 254] on icon at bounding box center [425, 266] width 30 height 30
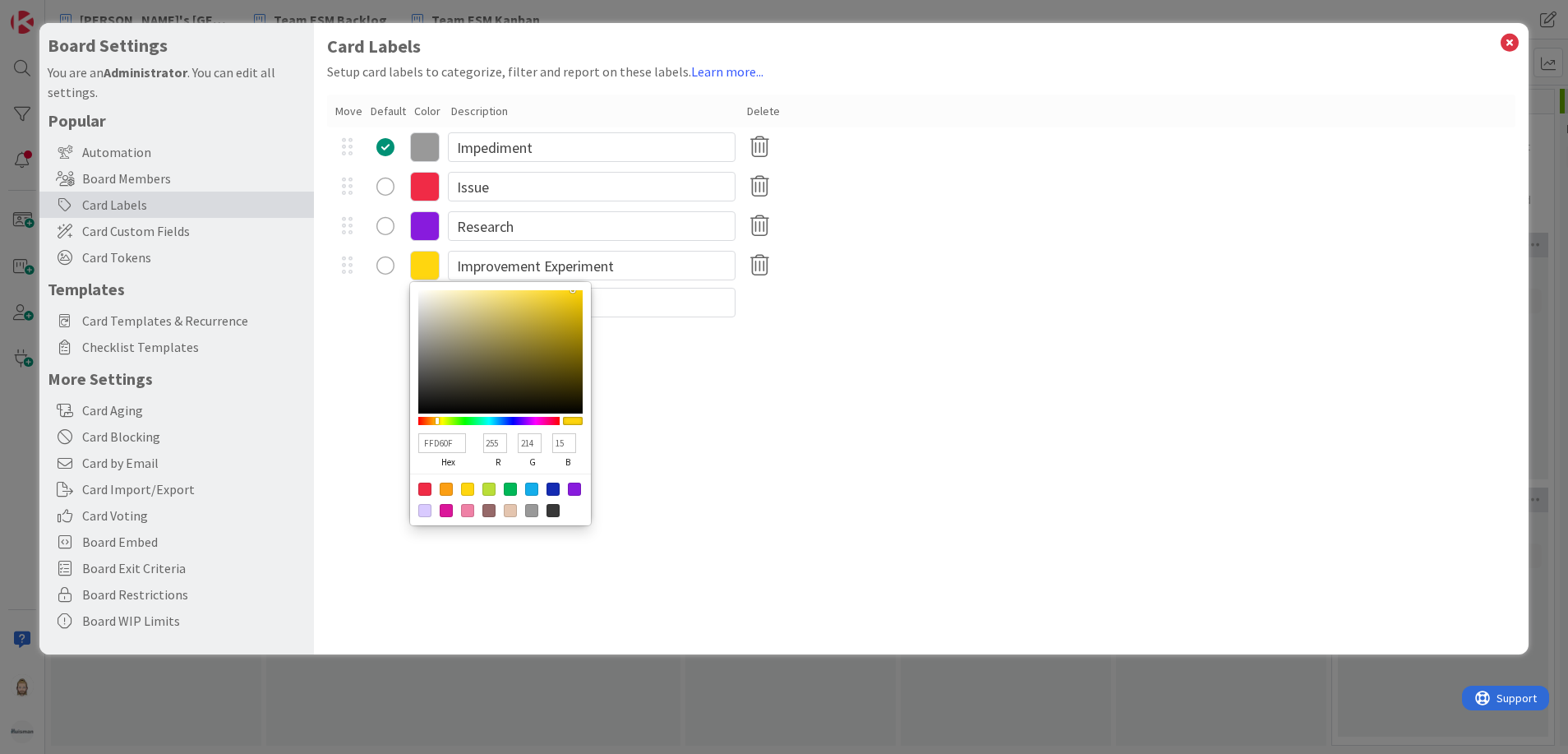
click at [509, 486] on div at bounding box center [510, 489] width 13 height 13
type input "00B858"
type input "0"
type input "184"
type input "88"
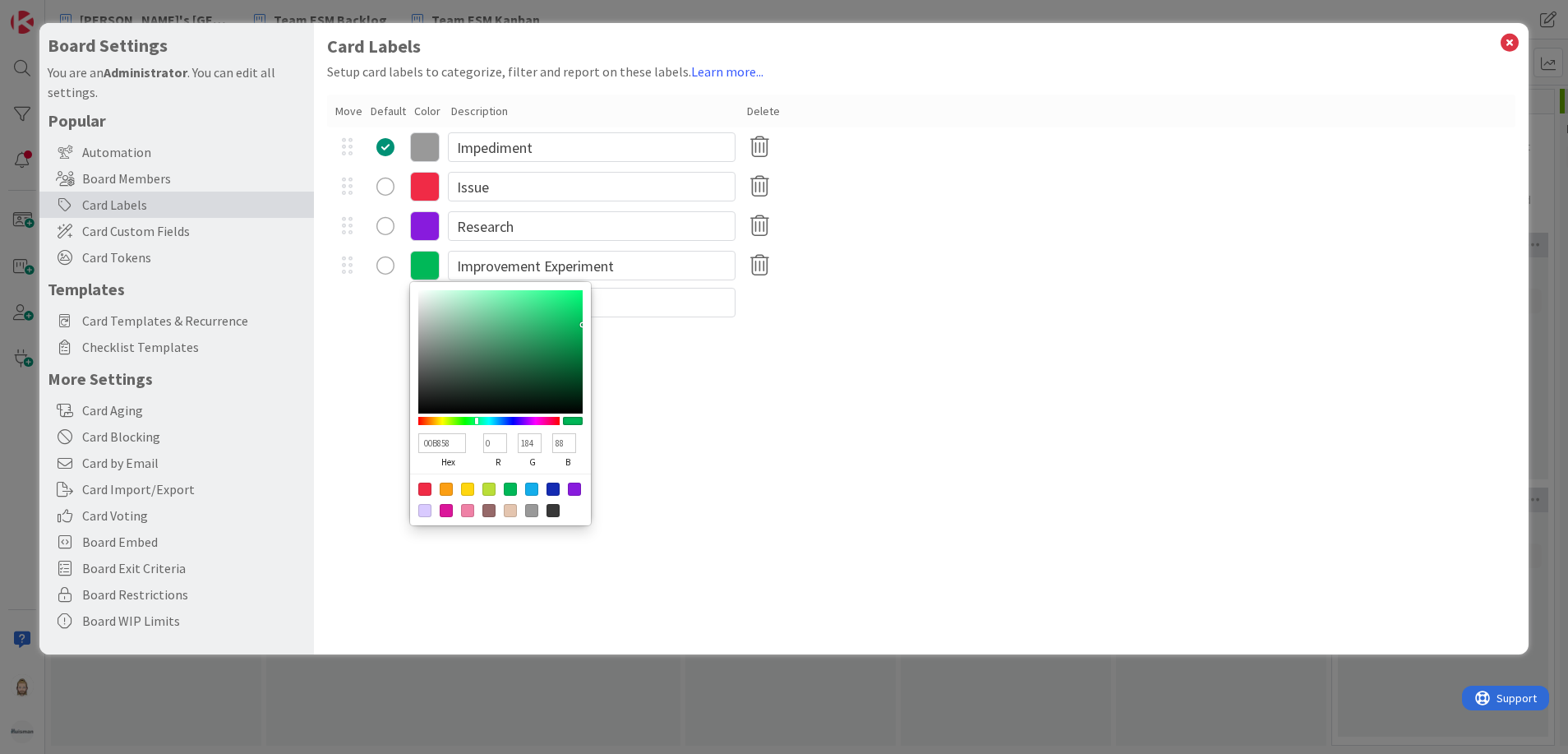
click at [717, 493] on div "Card Labels Setup card labels to categorize, filter and report on these labels.…" at bounding box center [921, 339] width 1216 height 631
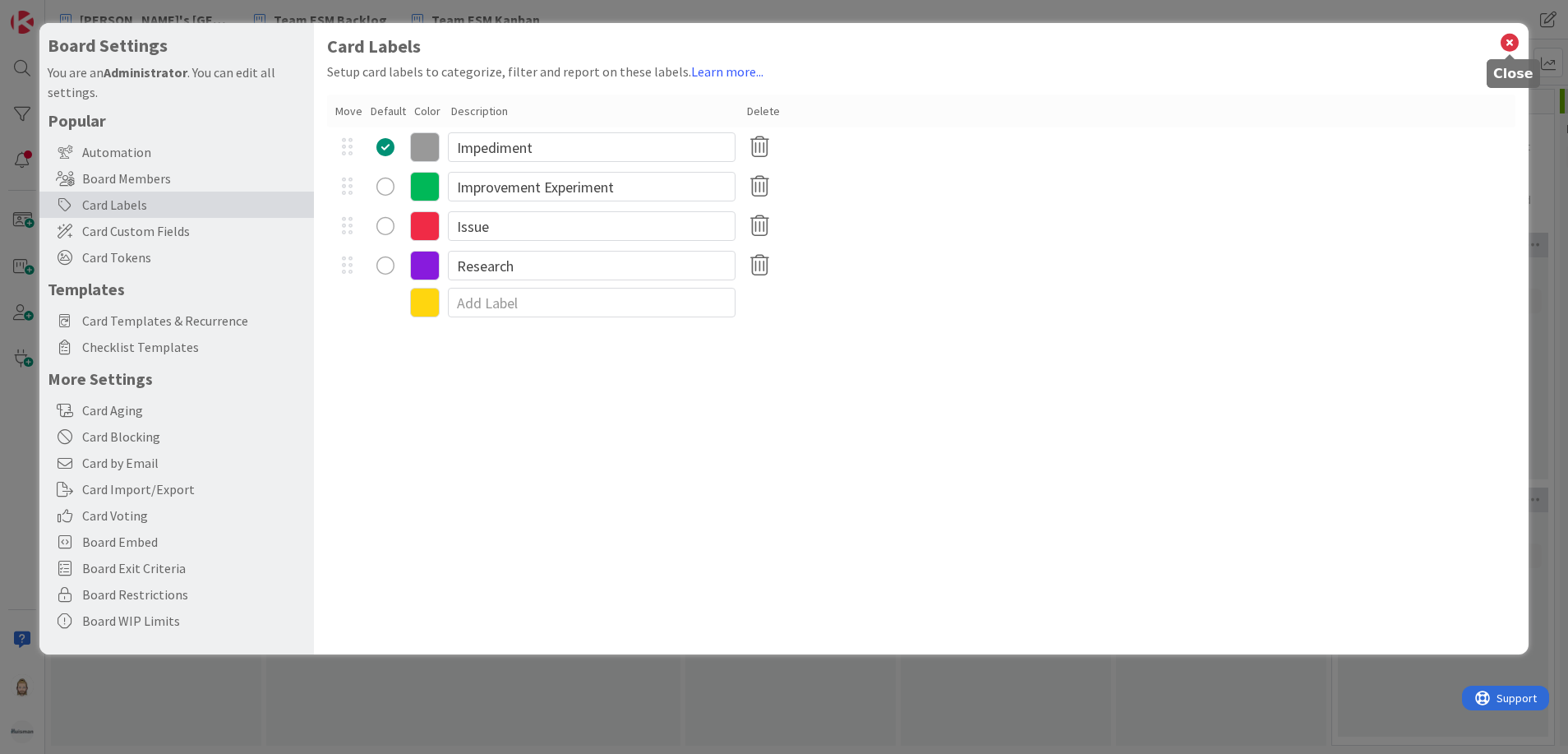
click at [1510, 42] on icon at bounding box center [1509, 42] width 21 height 23
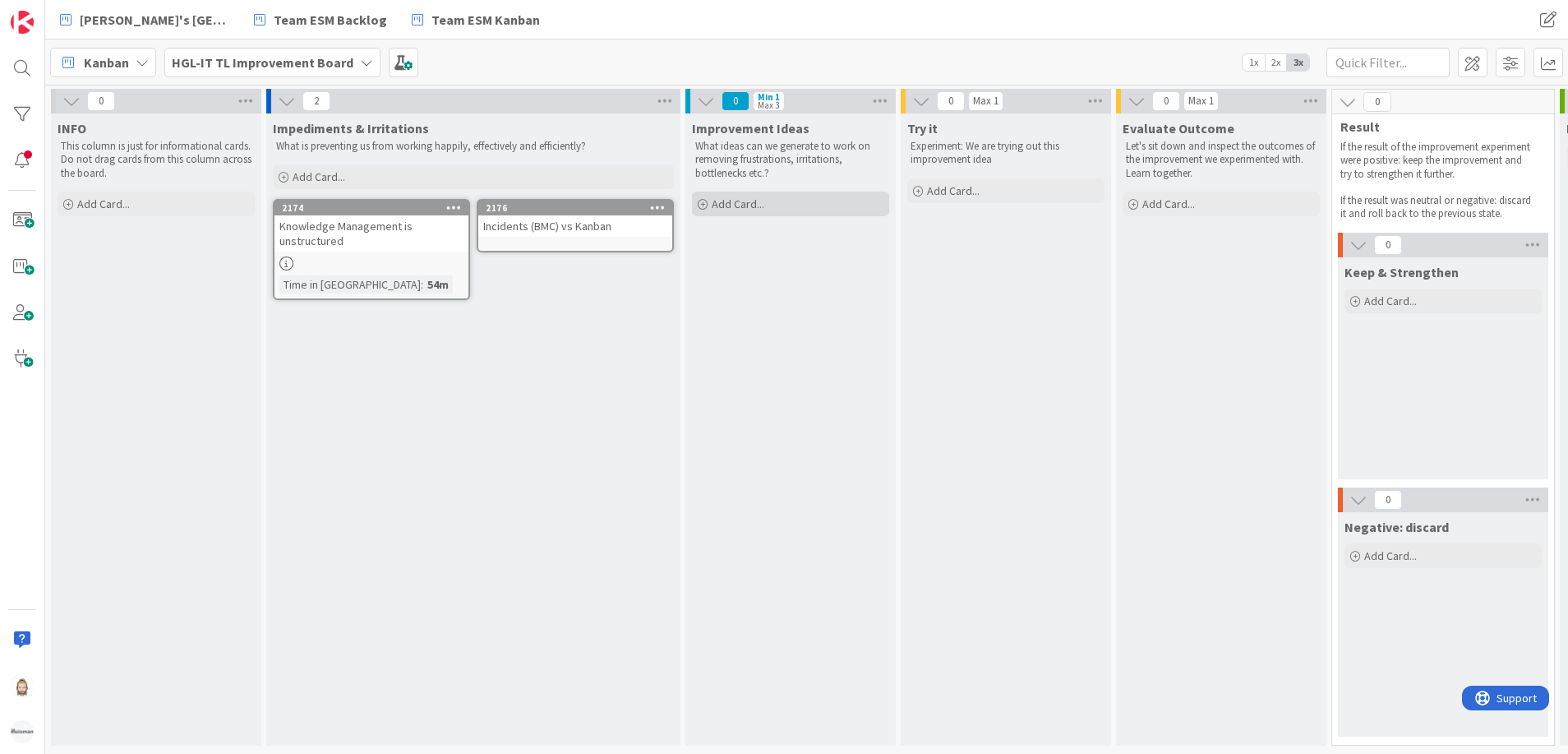
click at [761, 204] on span "Add Card..." at bounding box center [738, 204] width 53 height 15
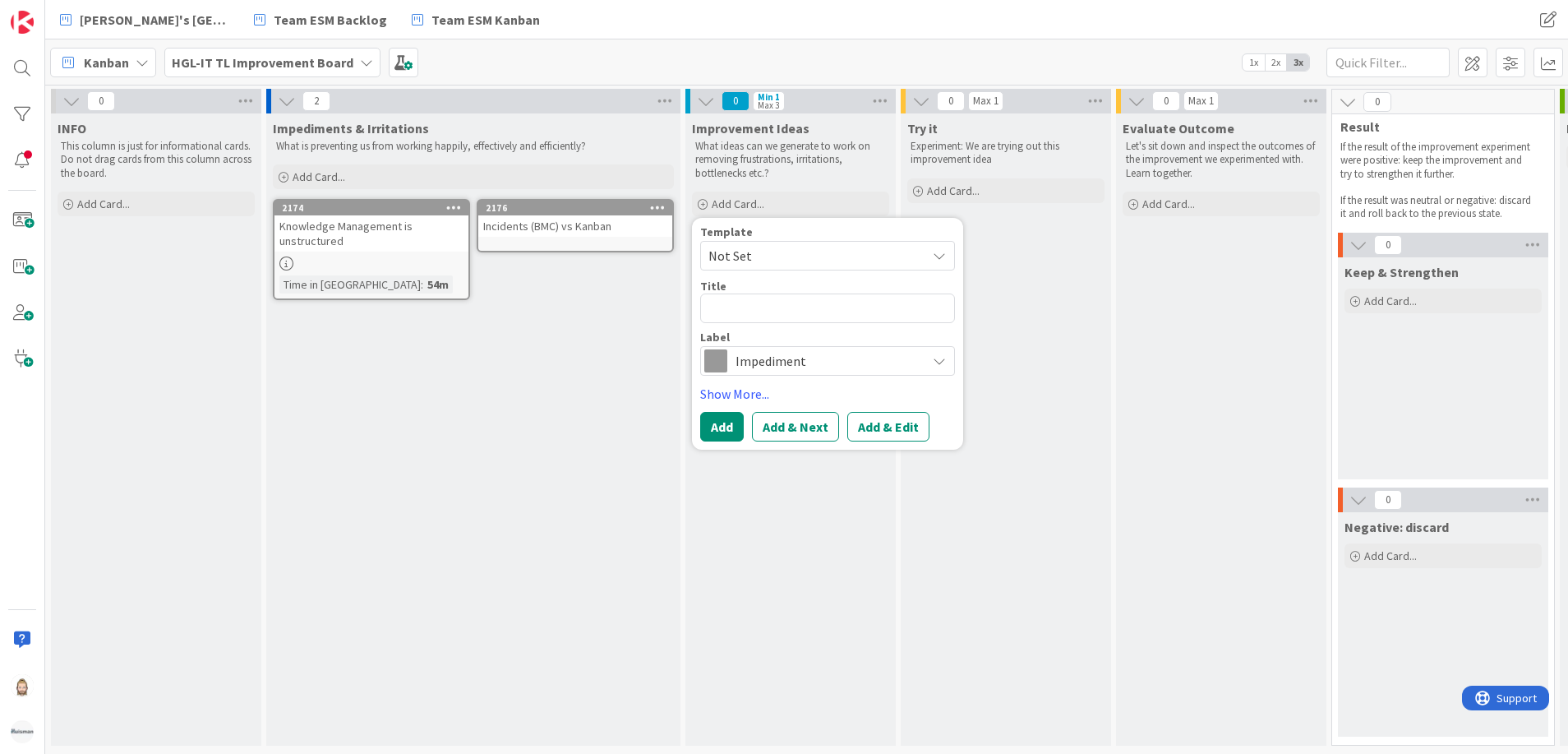
click at [788, 359] on span "Impediment" at bounding box center [826, 361] width 183 height 23
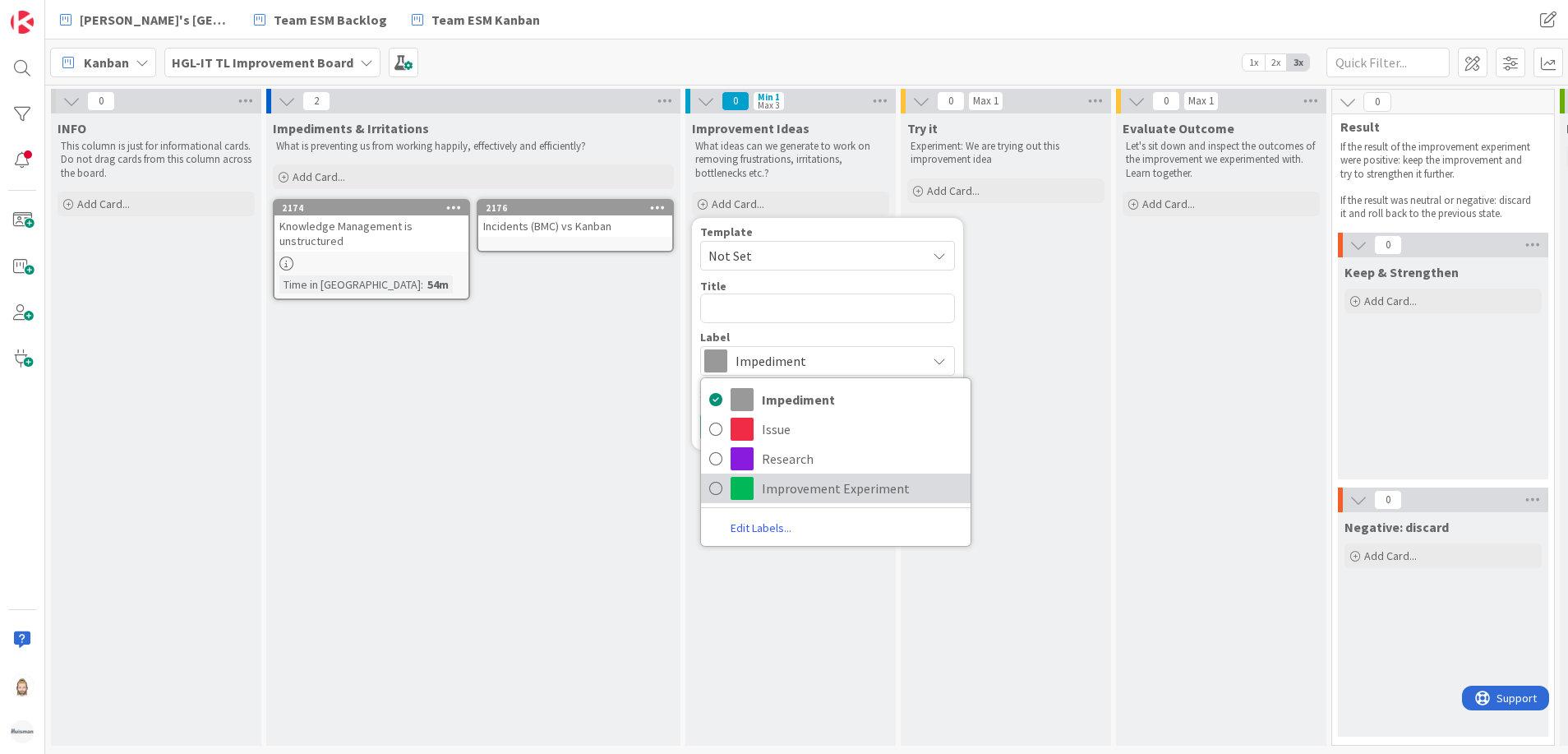
click at [815, 485] on span "Improvement Experiment" at bounding box center [861, 488] width 200 height 25
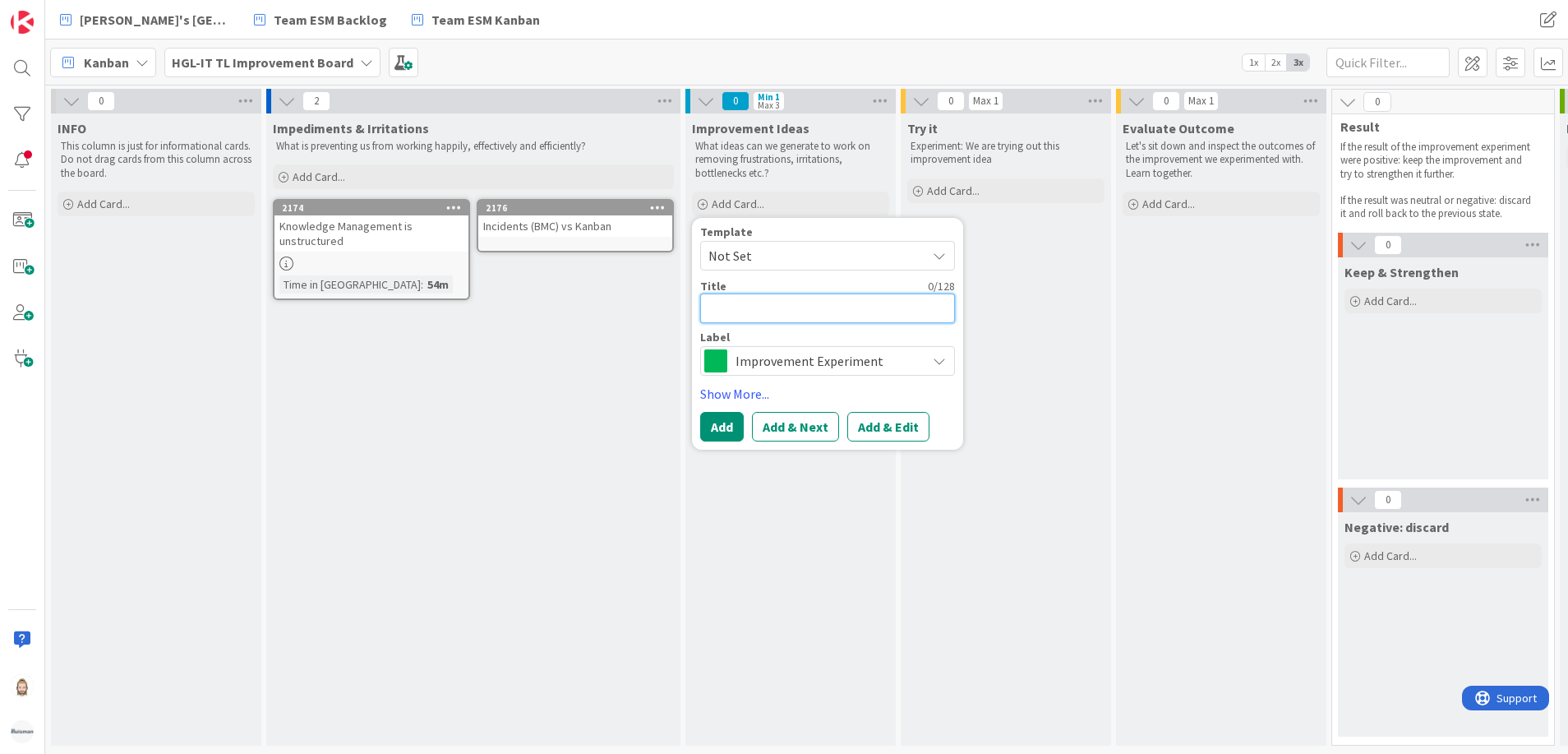
click at [784, 306] on textarea at bounding box center [827, 308] width 255 height 30
paste textarea "Discuss Generic departmental Policies for all teams"
type textarea "x"
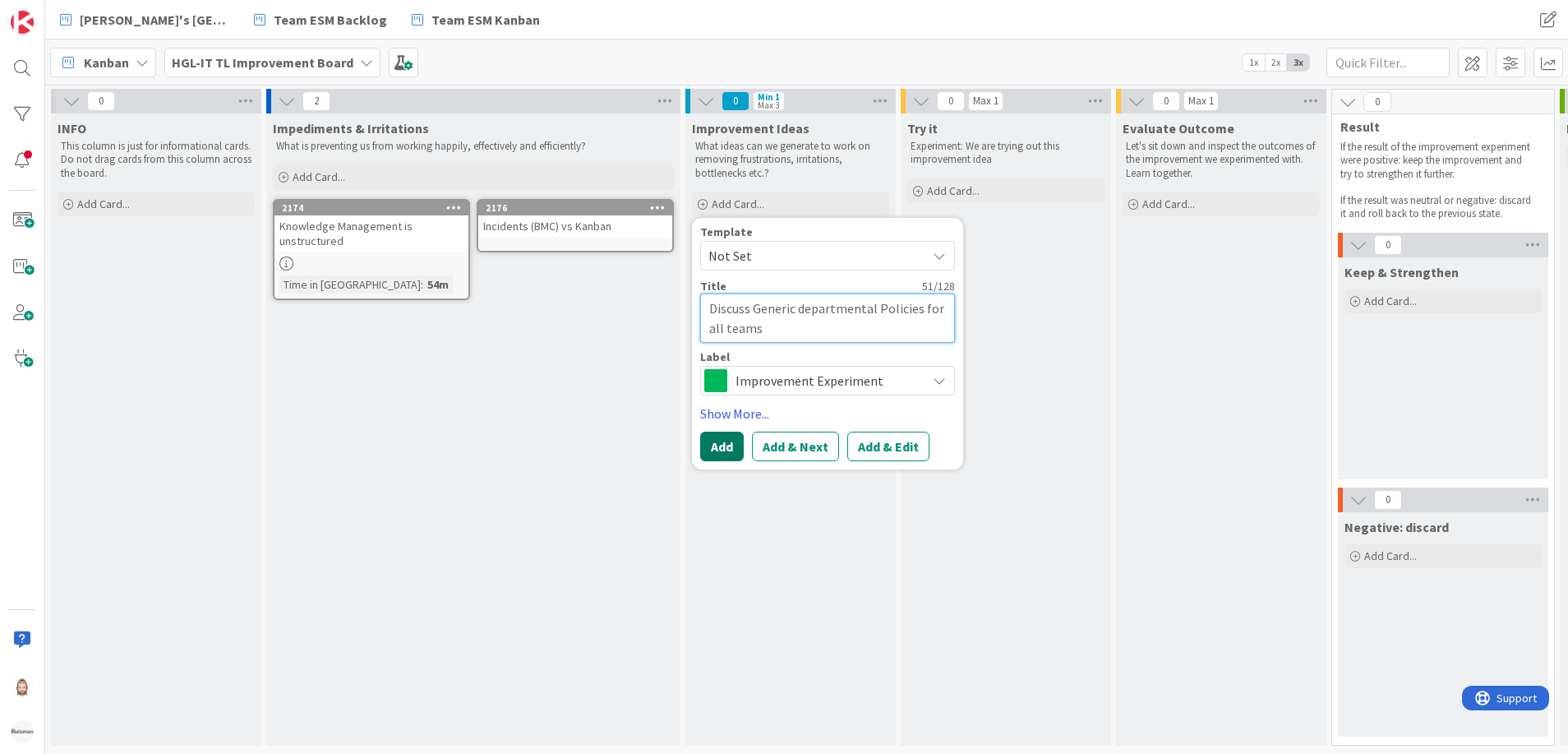
type textarea "Discuss Generic departmental Policies for all teams"
click at [731, 449] on button "Add" at bounding box center [721, 447] width 43 height 30
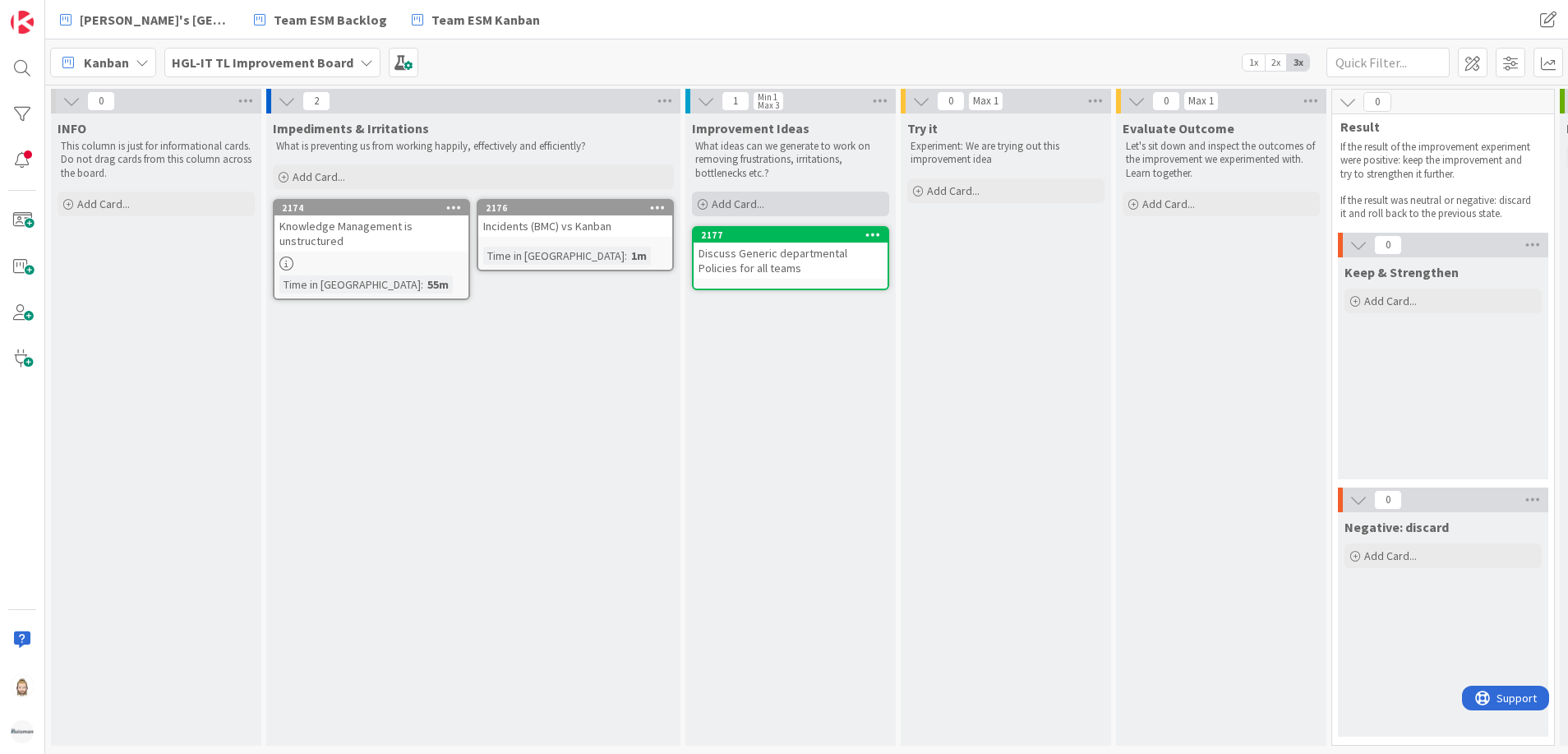
click at [742, 197] on span "Add Card..." at bounding box center [738, 204] width 53 height 15
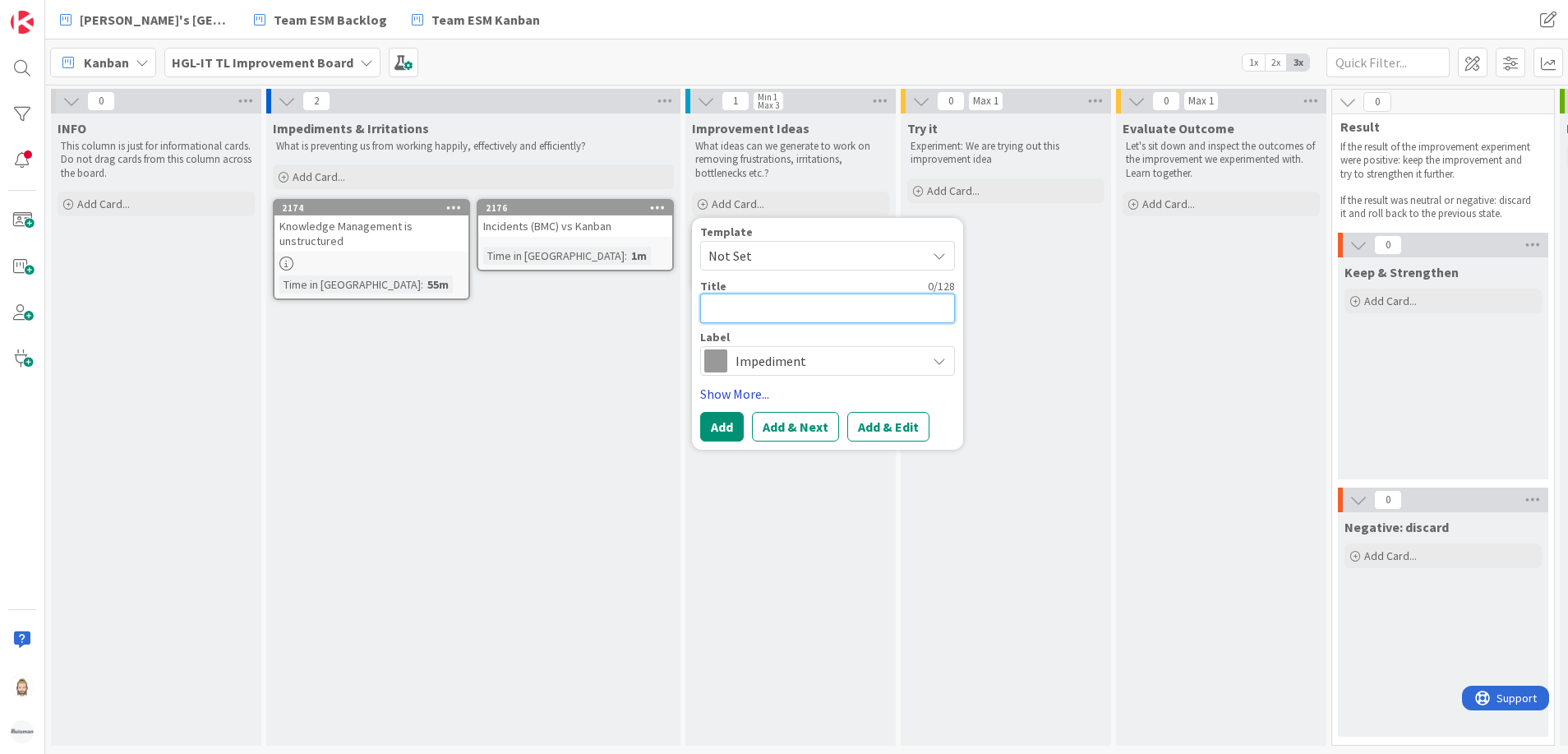
paste textarea "Vision on topics::: like documentation or maintance or application versions"
type textarea "x"
type textarea "Vision on topics::: like documentation or maintance or application versions"
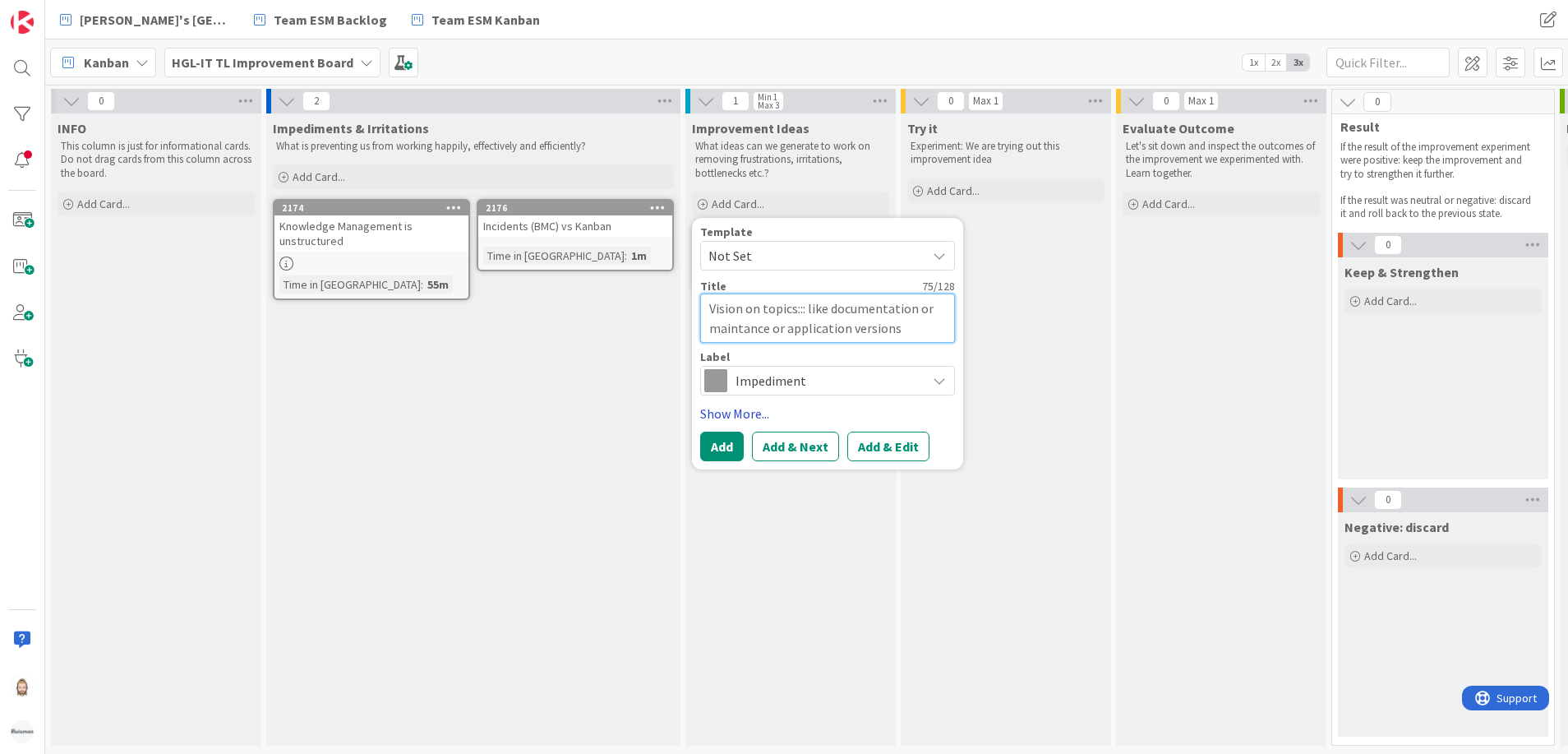
type textarea "x"
type textarea "SVision on topics::: like documentation or maintance or application versions"
type textarea "x"
type textarea "ShVision on topics::: like documentation or maintance or application versions"
type textarea "x"
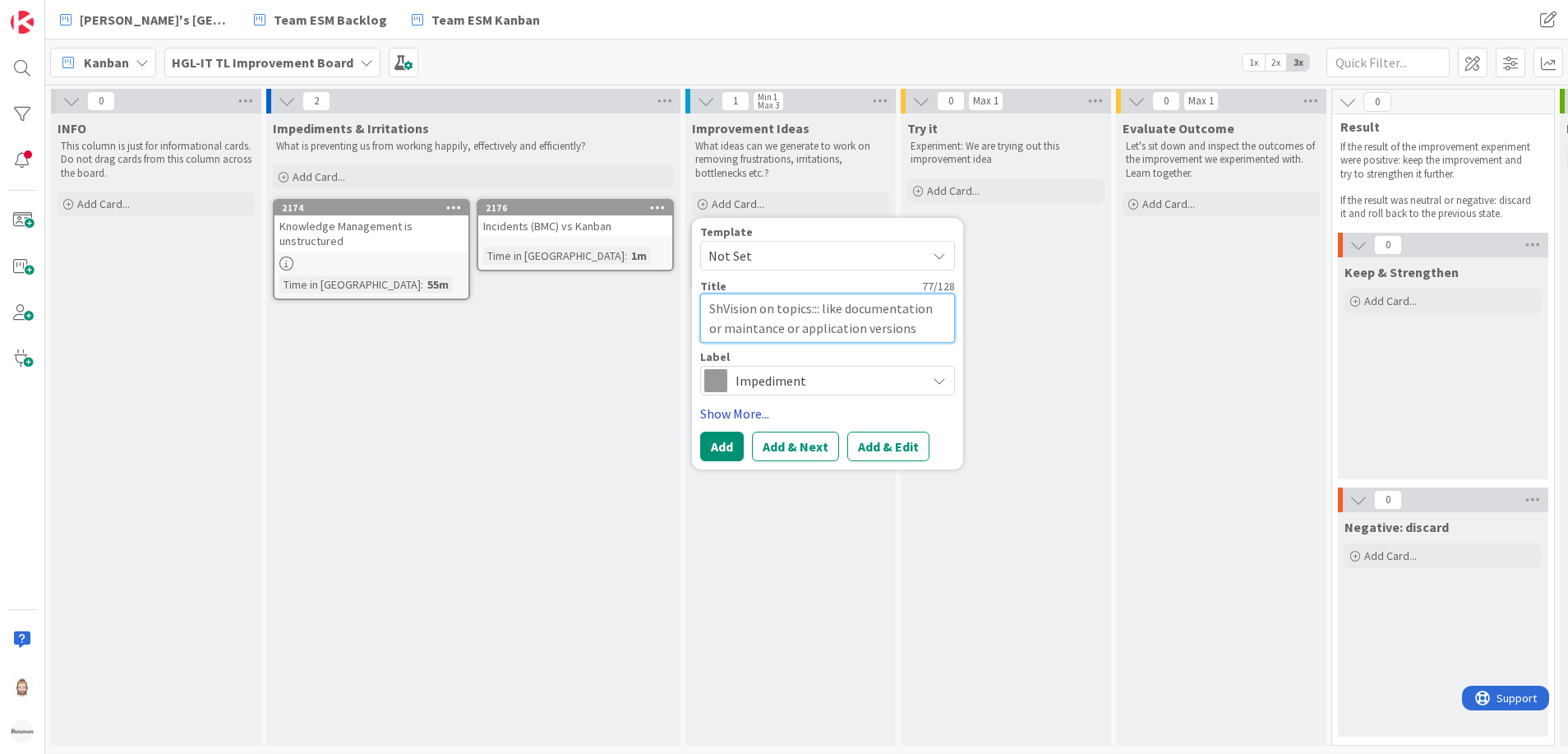
type textarea "ShaVision on topics::: like documentation or maintance or application versions"
type textarea "x"
type textarea "SharVision on topics::: like documentation or maintance or application versions"
type textarea "x"
type textarea "ShareVision on topics::: like documentation or maintance or application versions"
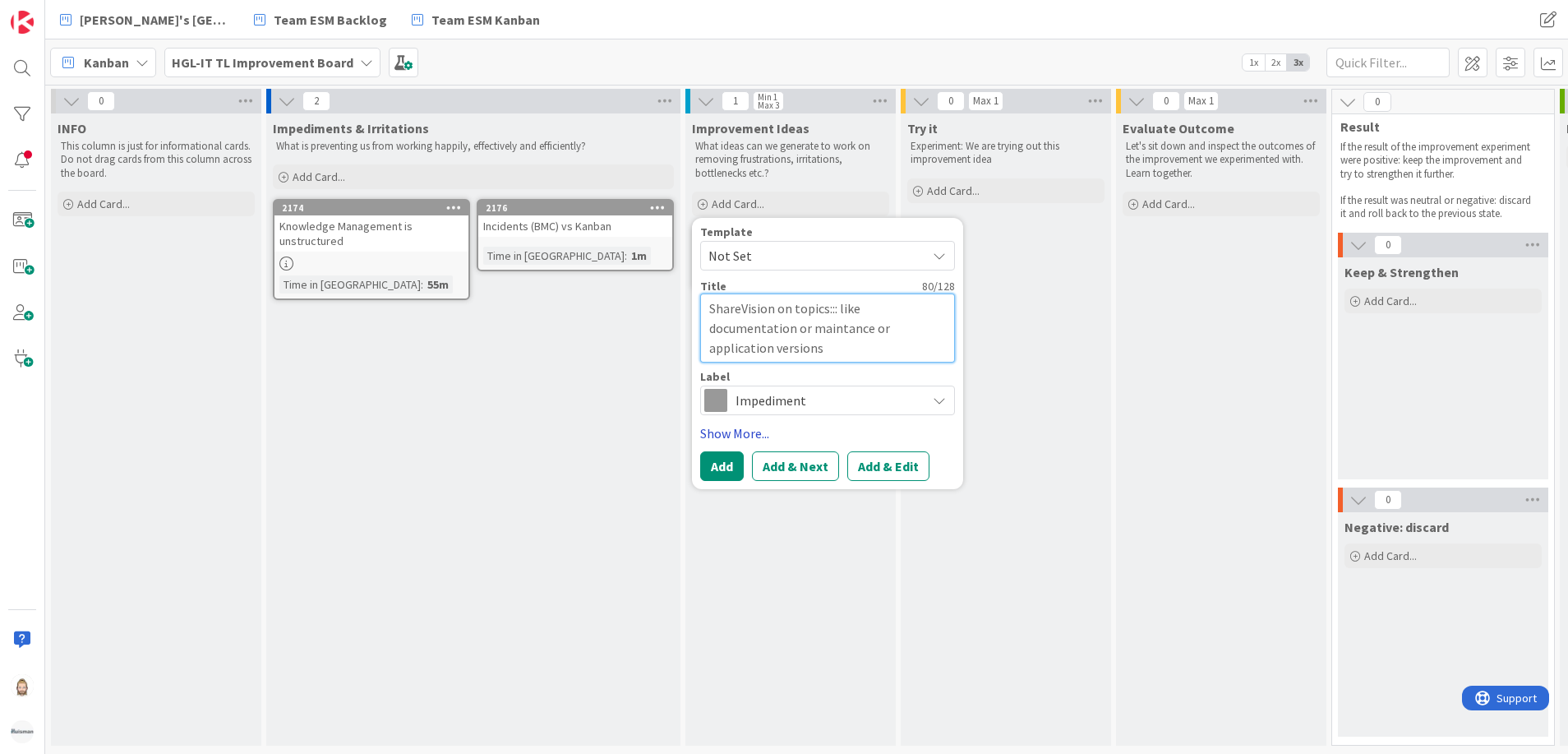
type textarea "x"
type textarea "SharedVision on topics::: like documentation or maintance or application versio…"
type textarea "x"
type textarea "Shared Vision on topics::: like documentation or maintance or application versi…"
type textarea "x"
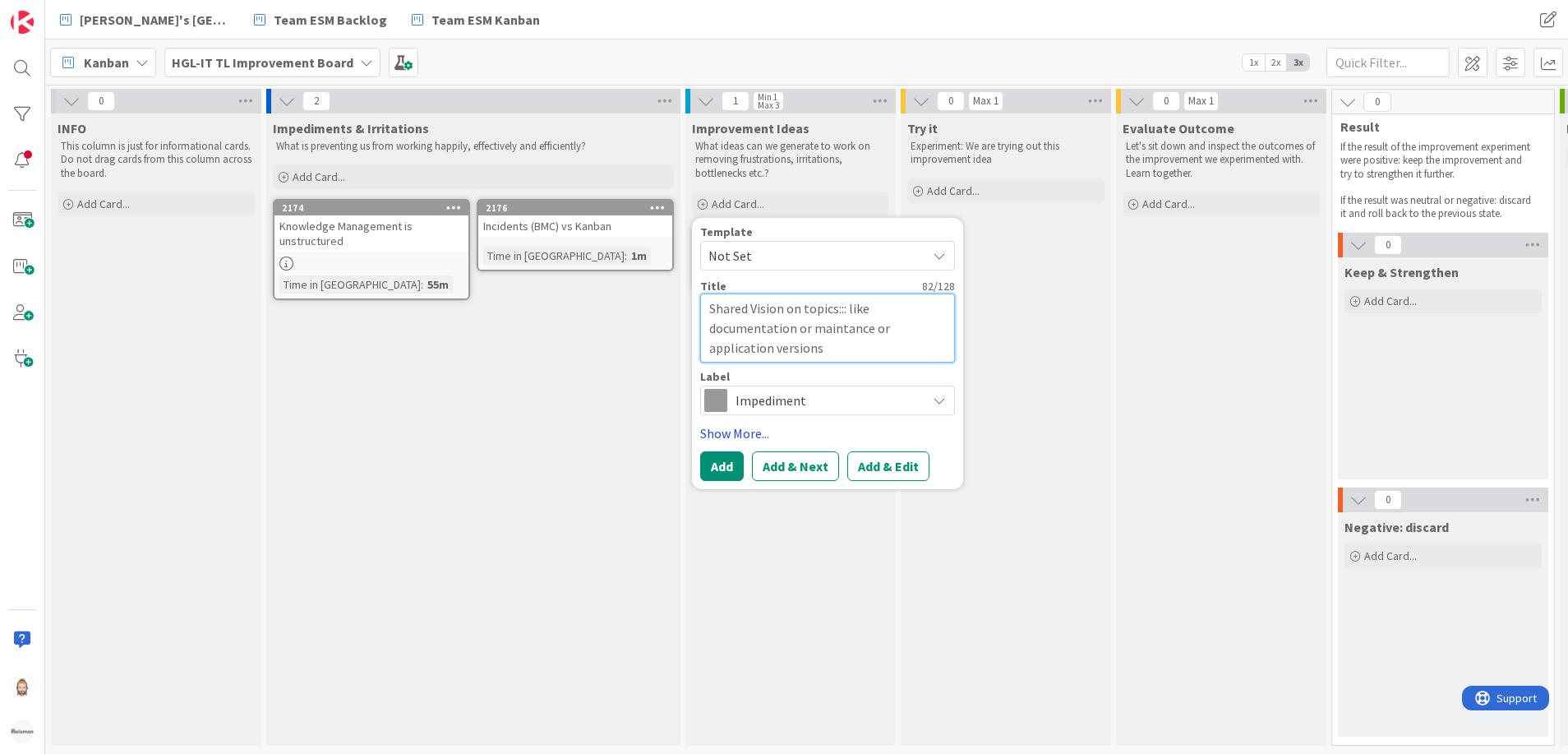
type textarea "Shared Vision on topics:: like documentation or maintance or application versio…"
type textarea "x"
type textarea "Shared Vision on topics: like documentation or maintance or application versions"
type textarea "x"
type textarea "Shared Vision on topics like documentation or maintance or application versions"
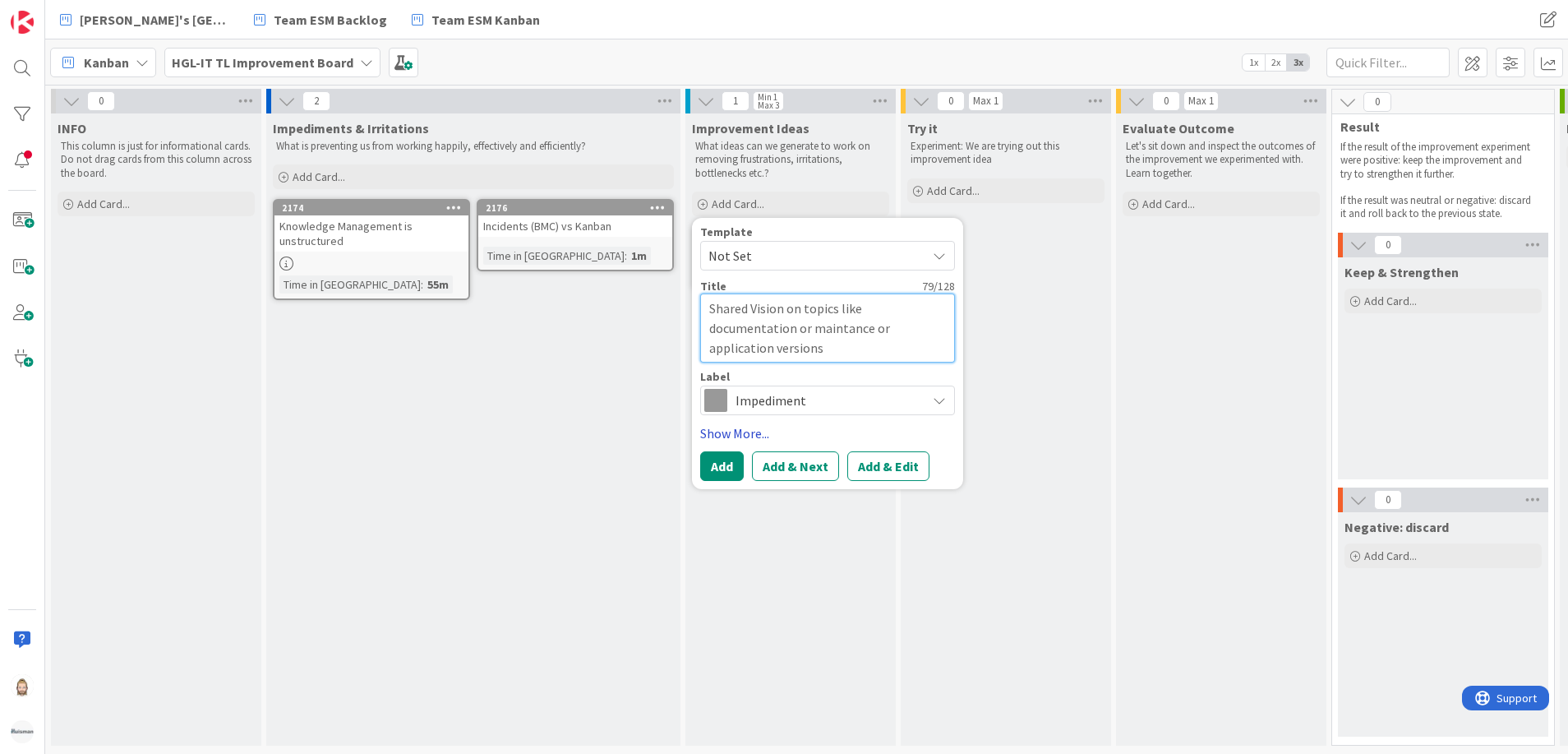
type textarea "x"
type textarea "Shared Vision on topics like ocumentation or maintance or application versions"
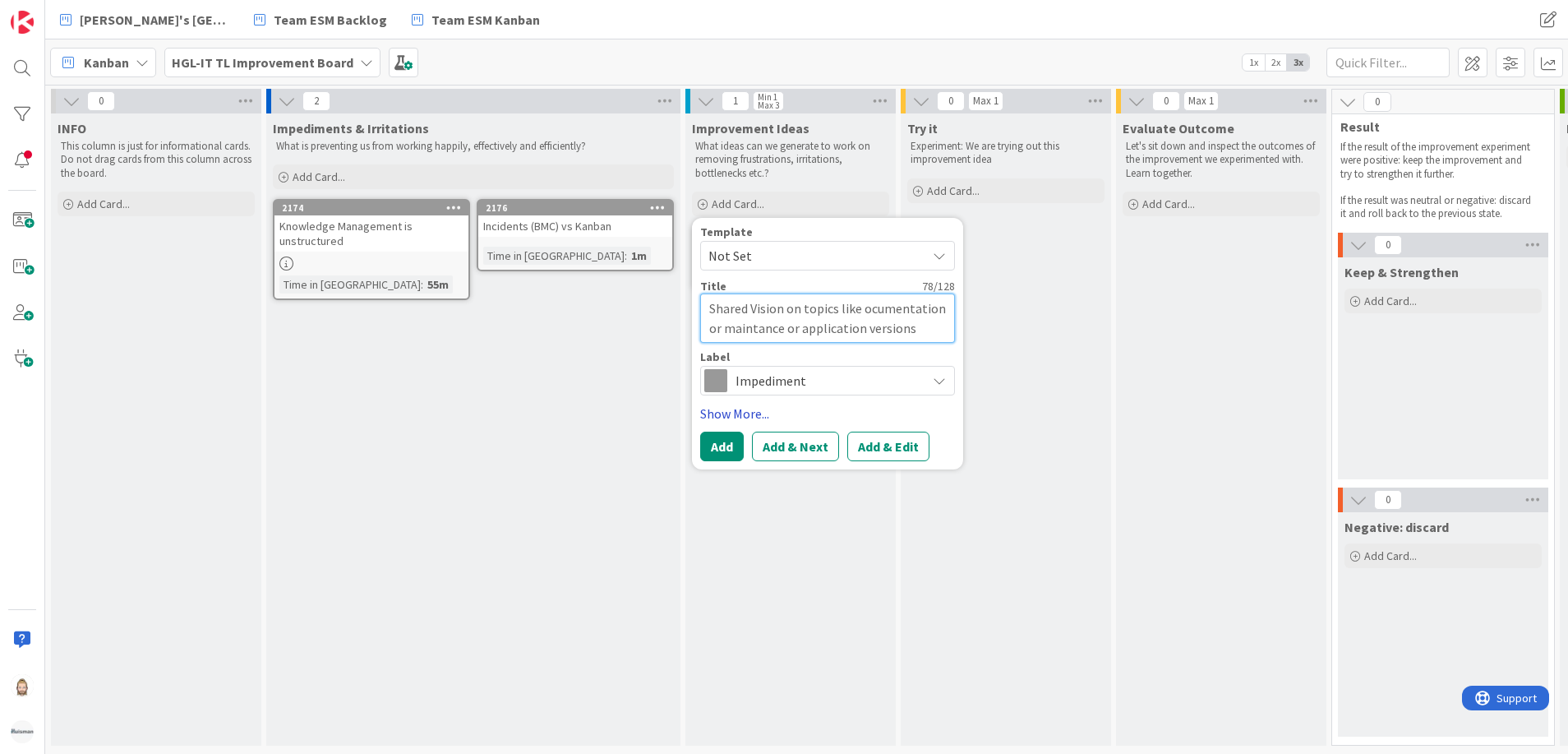
type textarea "x"
type textarea "Shared Vision on topics like documentation or maintance or application versions"
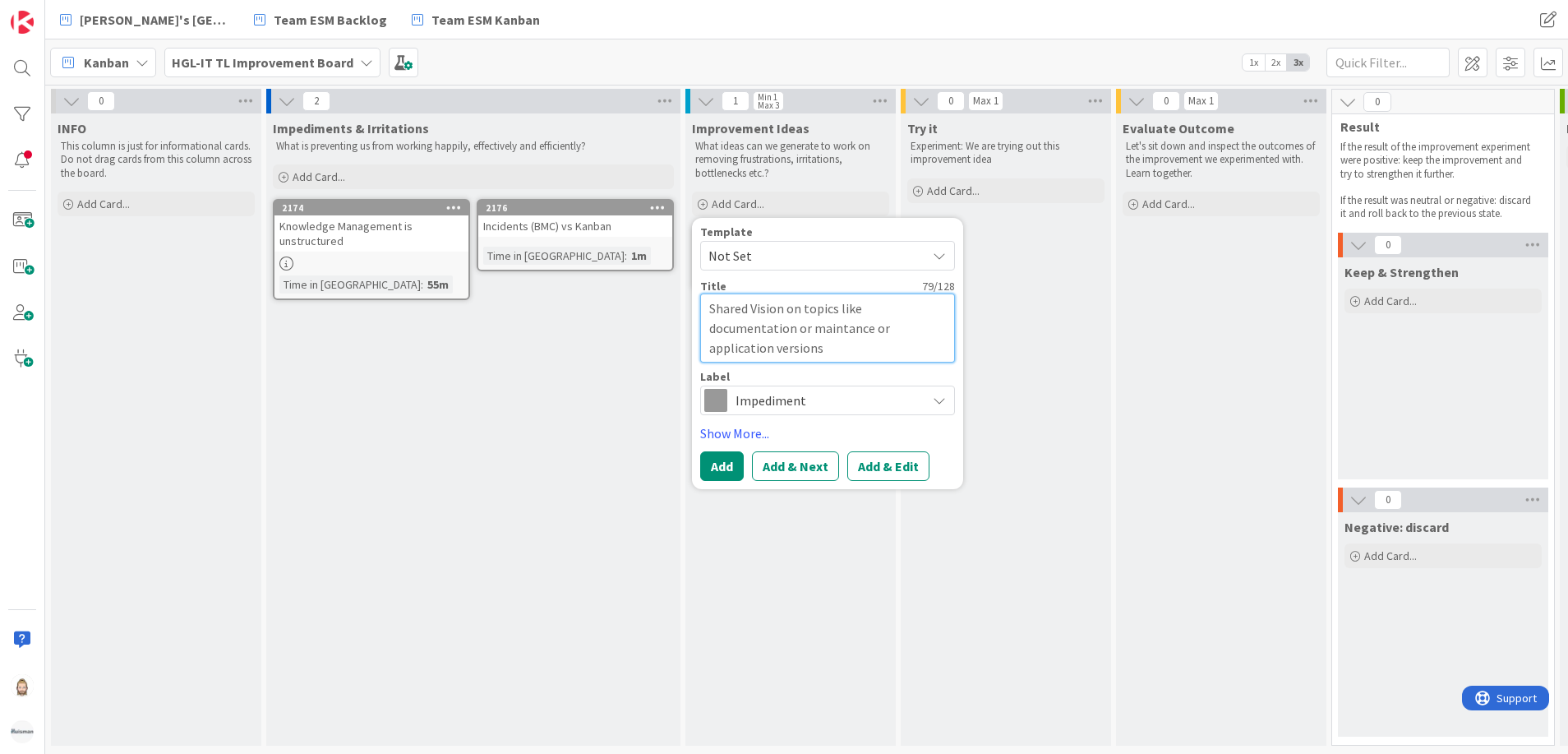
click at [837, 328] on textarea "Shared Vision on topics like documentation or maintance or application versions" at bounding box center [827, 328] width 255 height 69
click at [831, 328] on textarea "Shared Vision on topics like documentation or maintance or application versions" at bounding box center [827, 328] width 255 height 69
click at [840, 331] on textarea "Shared Vision on topics like documentation or maintance or application versions" at bounding box center [827, 328] width 255 height 69
type textarea "x"
type textarea "Shared Vision on topics like documentation or mainteance or application versions"
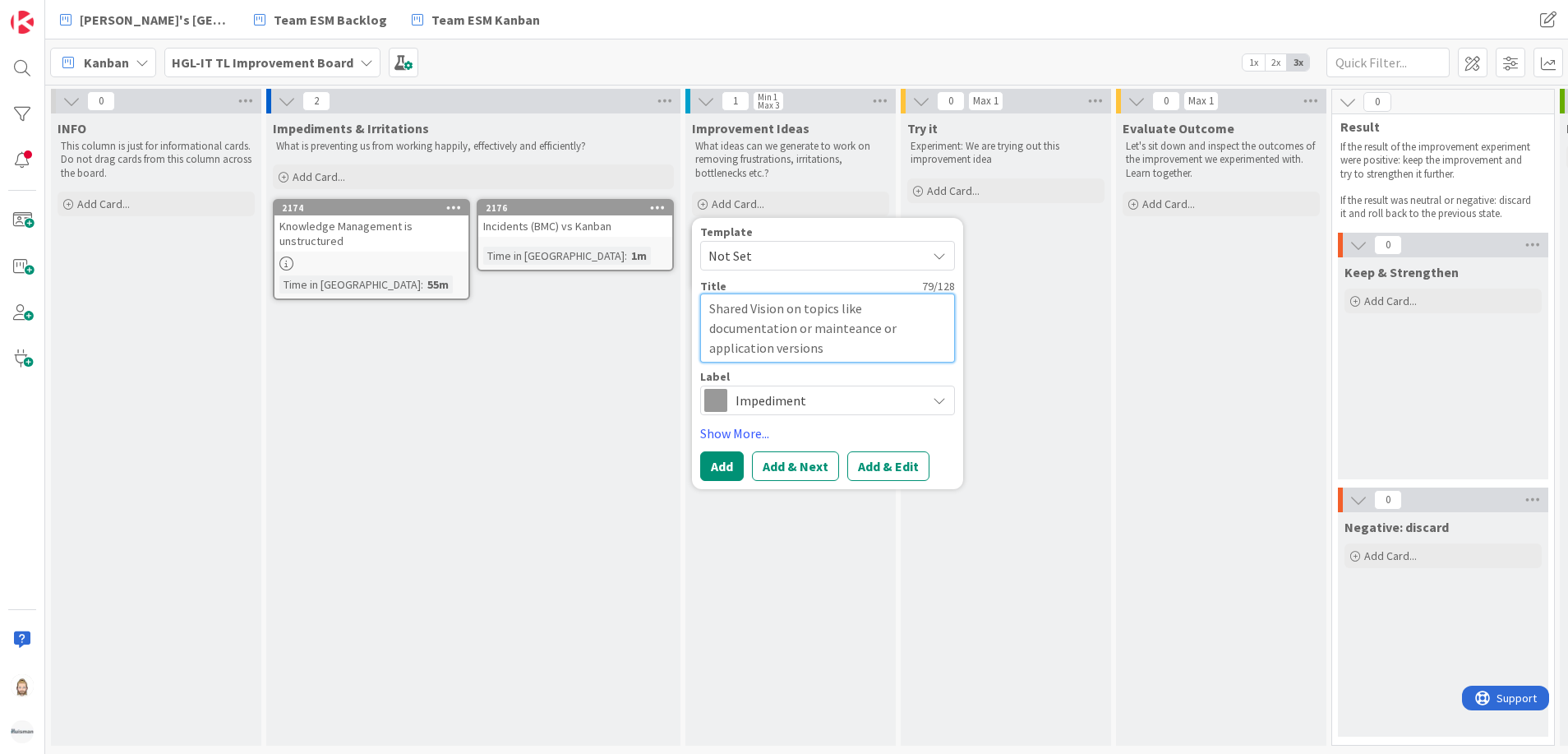
type textarea "x"
type textarea "Shared Vision on topics like documentation or maintenance or application versio…"
click at [925, 335] on textarea "Shared Vision on topics like documentation or maintenance or application versio…" at bounding box center [827, 328] width 255 height 69
type textarea "x"
type textarea "Shared Vision on topics like documentation or maintenance orapplication versions"
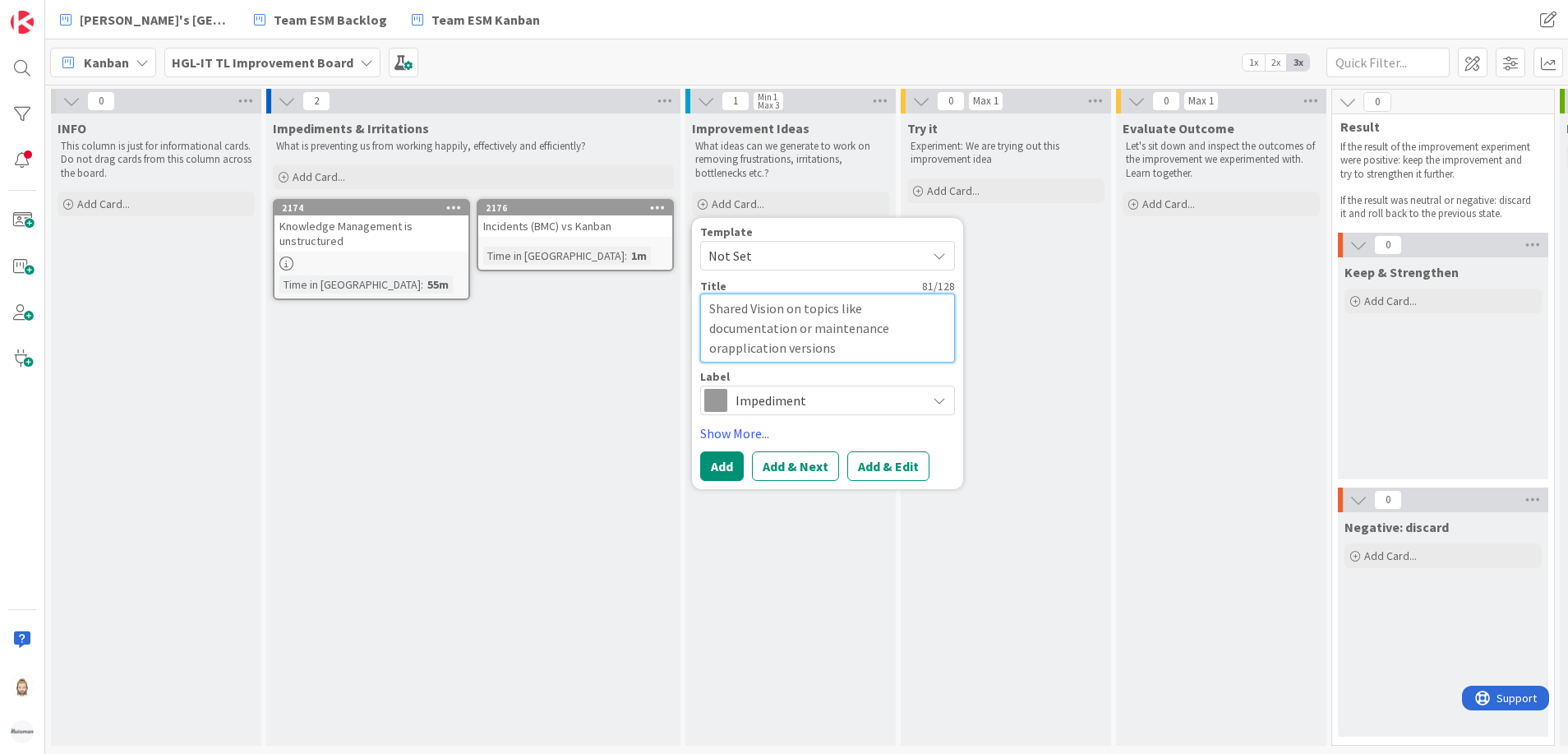
type textarea "x"
type textarea "Shared Vision on topics like documentation or maintenance oapplication versions"
type textarea "x"
type textarea "Shared Vision on topics like documentation or maintenance ogapplication versions"
type textarea "x"
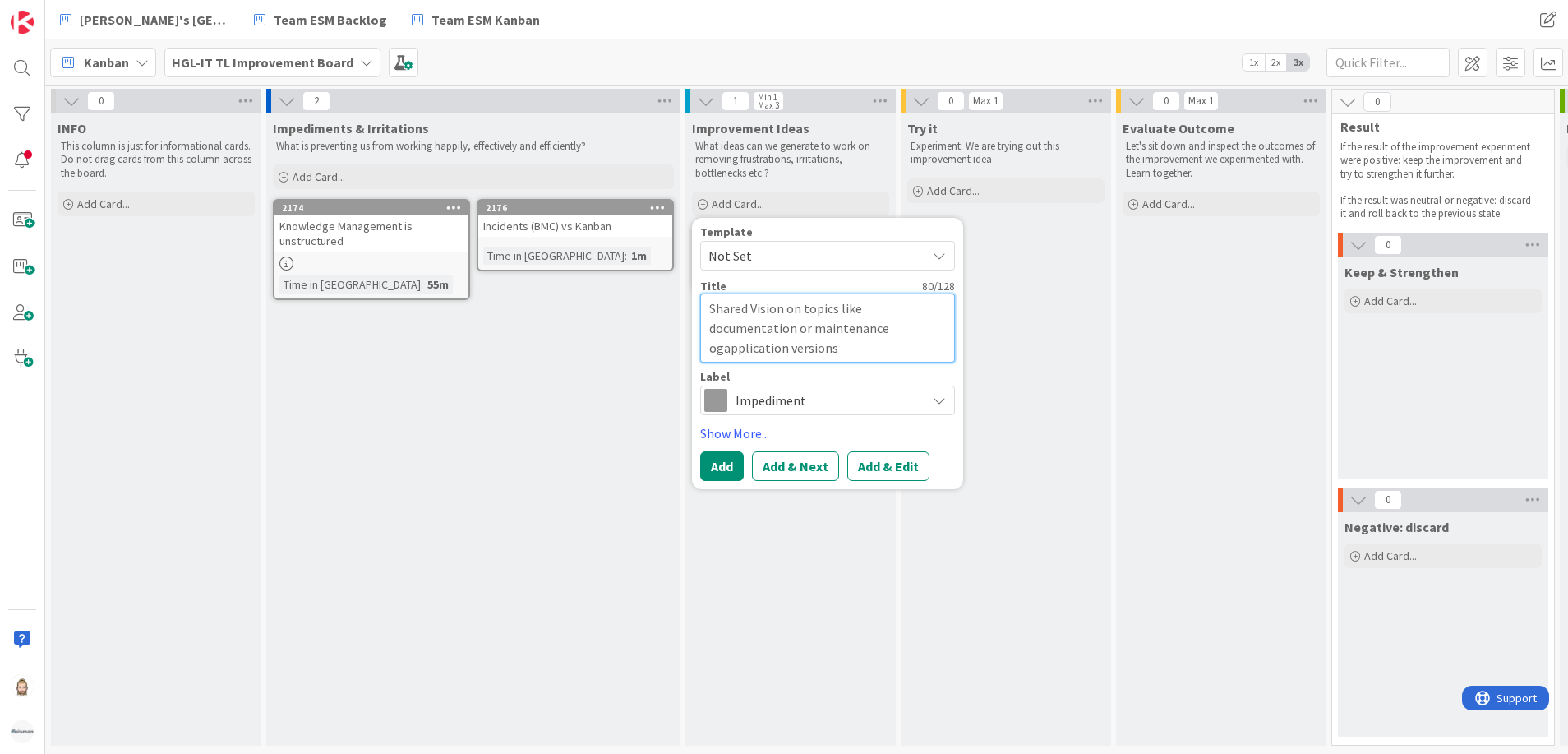
type textarea "Shared Vision on topics like documentation or maintenance oapplication versions"
type textarea "x"
type textarea "Shared Vision on topics like documentation or maintenance ofapplication versions"
type textarea "x"
type textarea "Shared Vision on topics like documentation or maintenance of application versio…"
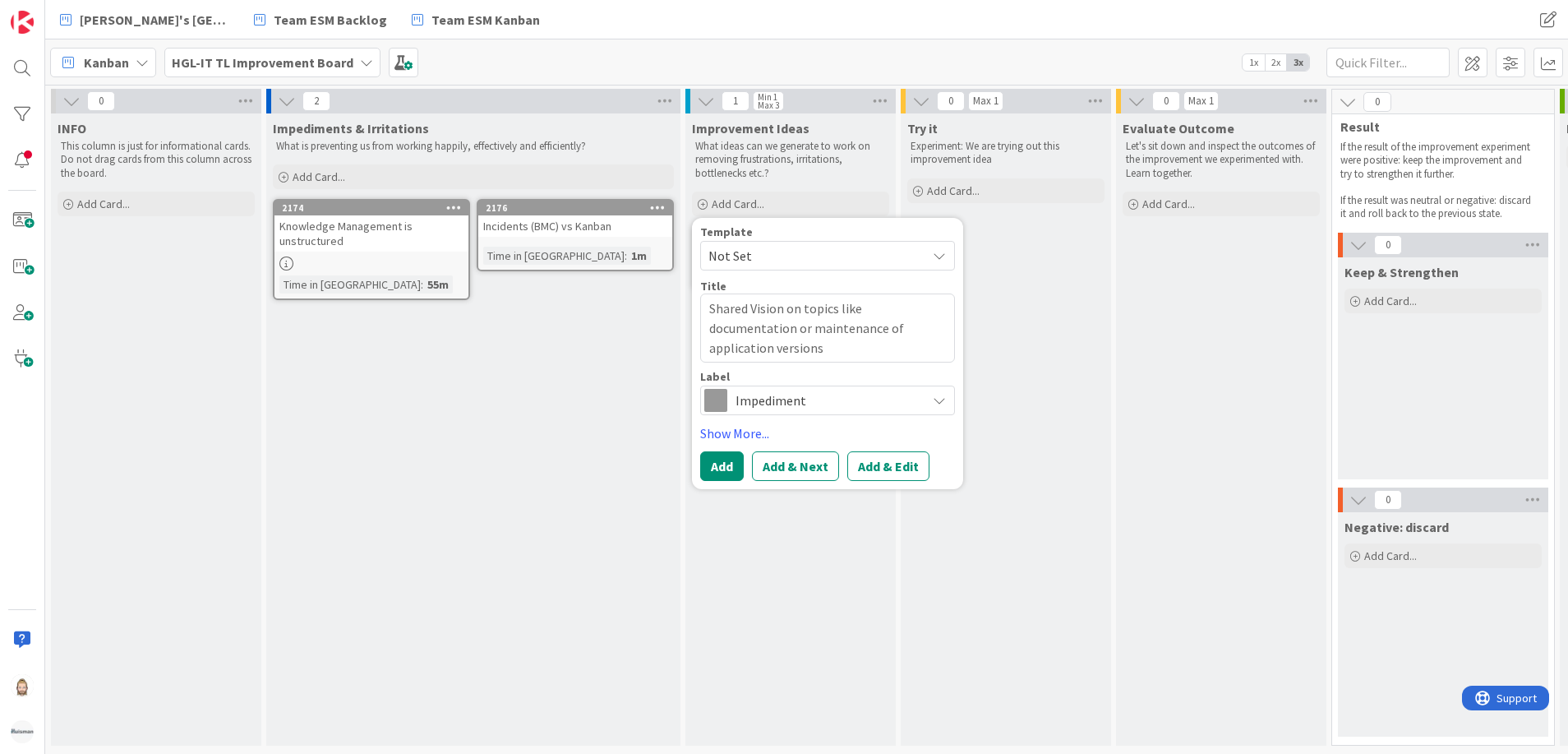
click at [809, 396] on span "Impediment" at bounding box center [826, 400] width 183 height 23
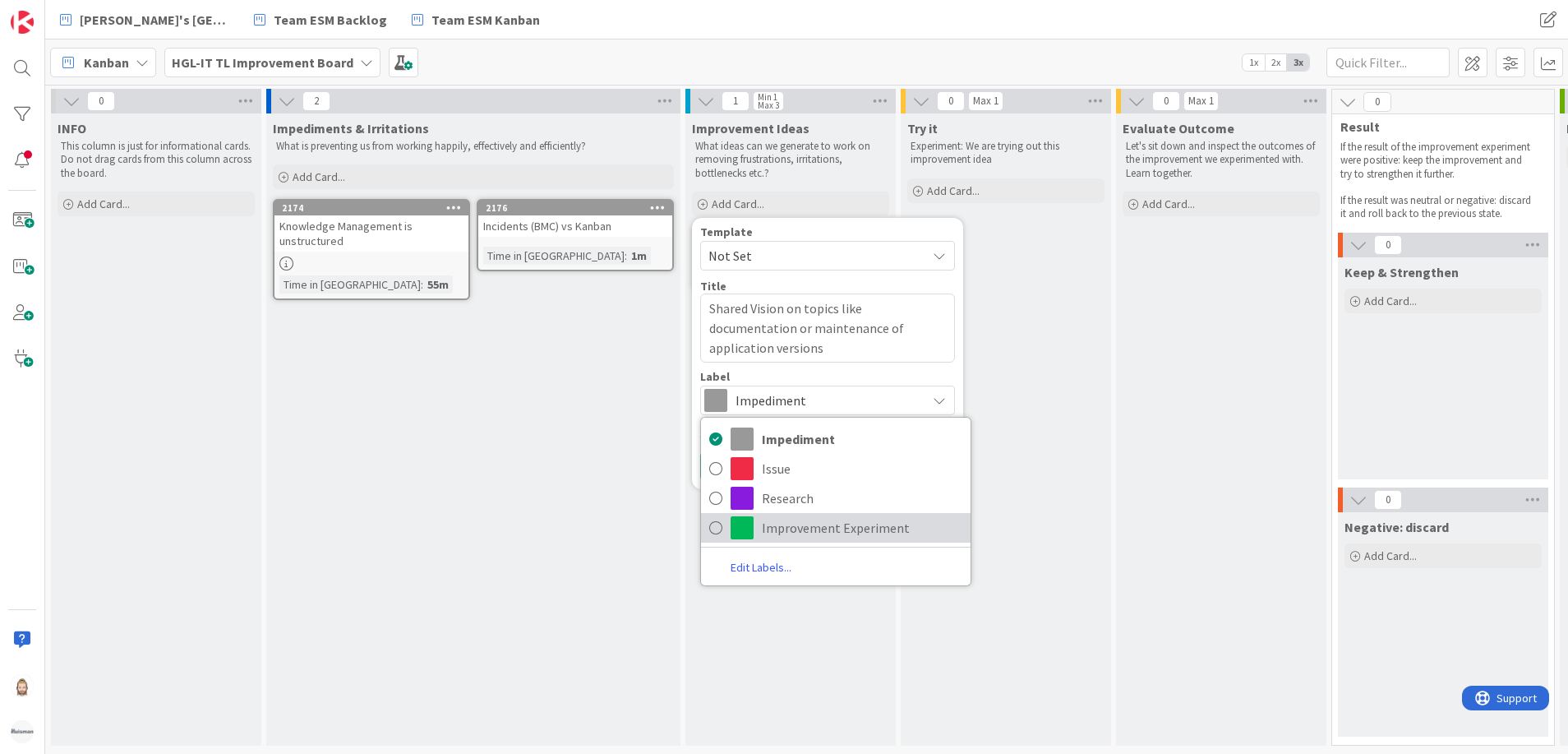
click at [821, 525] on span "Improvement Experiment" at bounding box center [861, 528] width 200 height 25
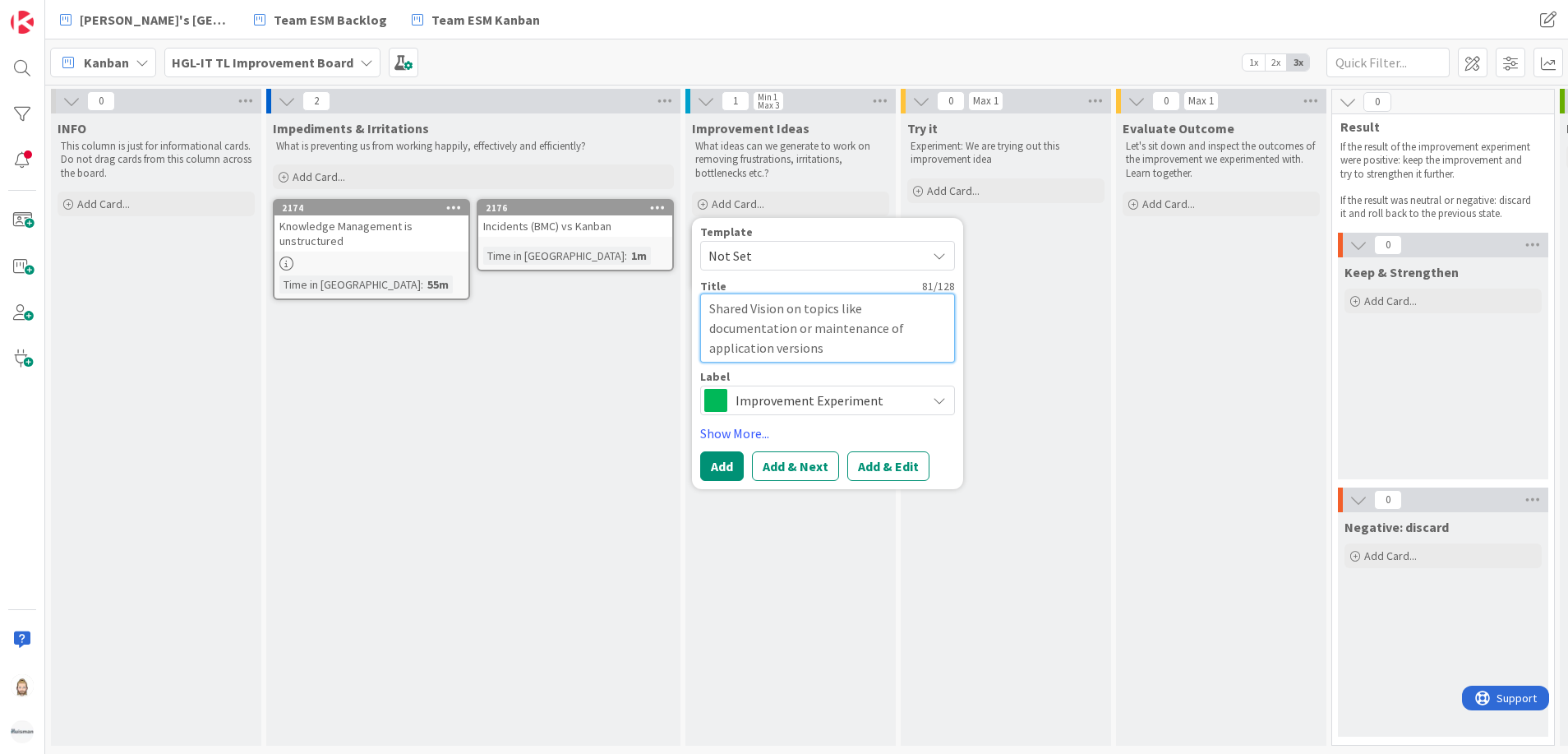
click at [708, 314] on textarea "Shared Vision on topics like documentation or maintenance of application versio…" at bounding box center [827, 328] width 255 height 69
type textarea "x"
type textarea "NShared Vision on topics like documentation or maintenance of application versi…"
type textarea "x"
type textarea "NoShared Vision on topics like documentation or maintenance of application vers…"
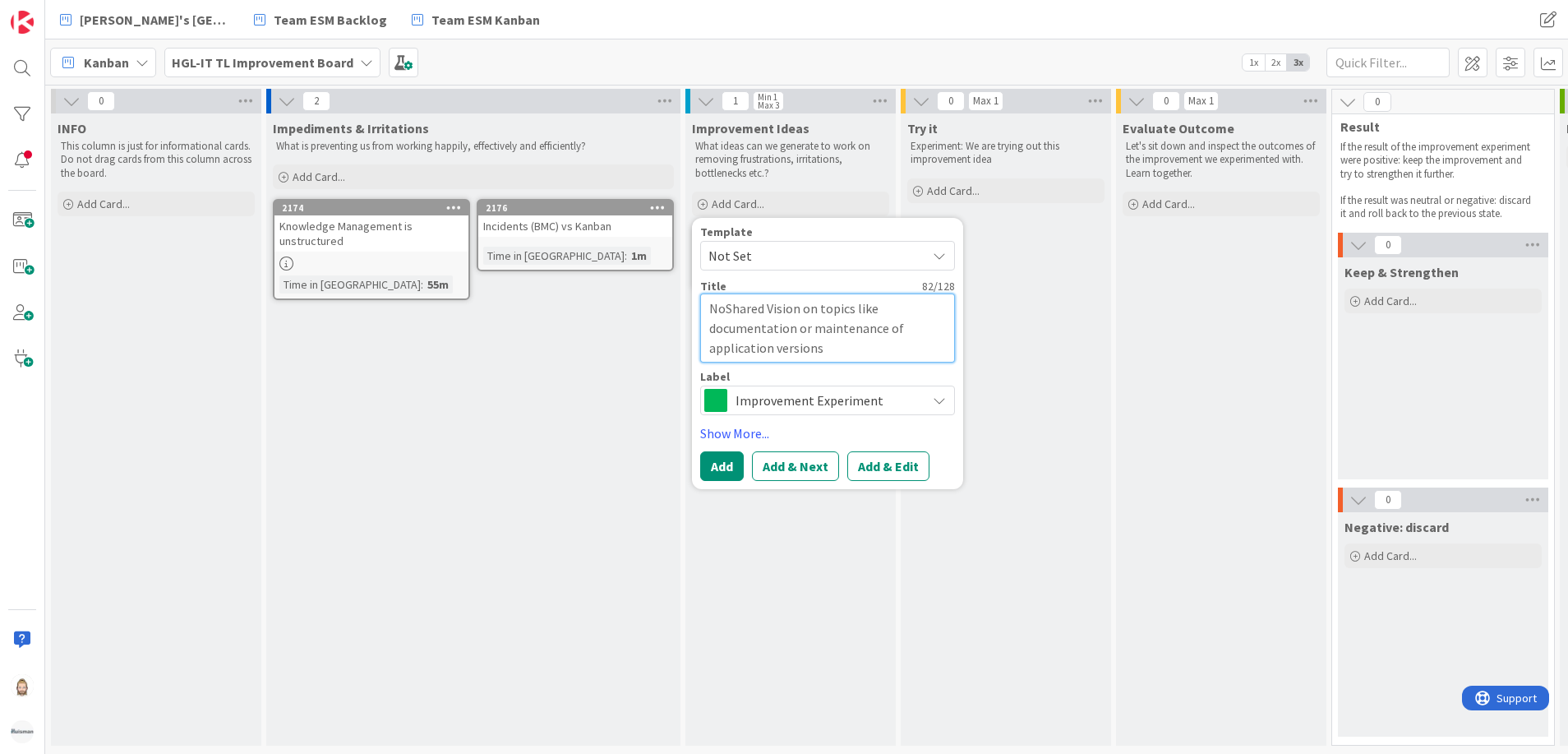
type textarea "x"
type textarea "No Shared Vision on topics like documentation or maintenance of application ver…"
type textarea "x"
type textarea "No hared Vision on topics like documentation or maintenance of application vers…"
type textarea "x"
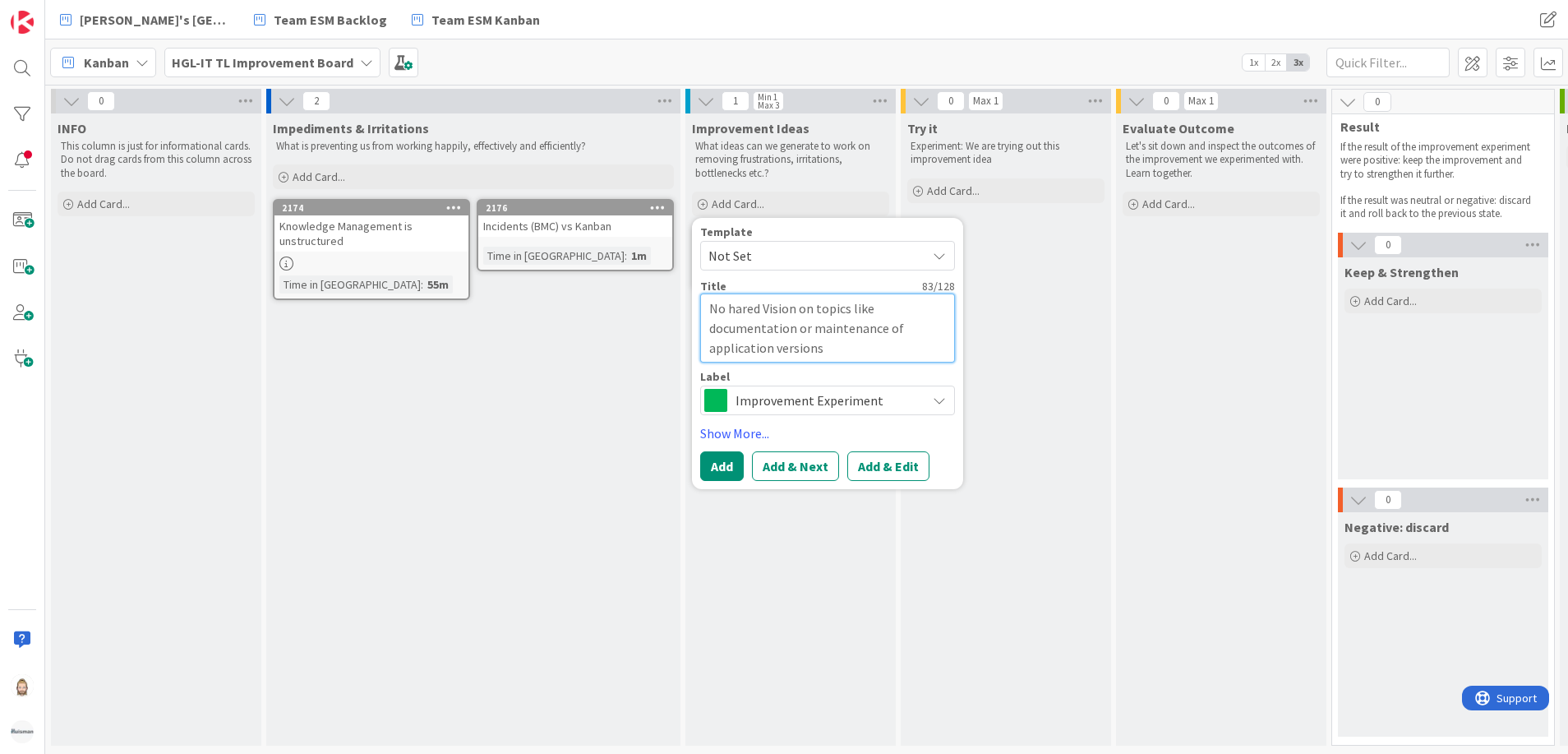
type textarea "No dhared Vision on topics like documentation or maintenance of application ver…"
type textarea "x"
type textarea "No hared Vision on topics like documentation or maintenance of application vers…"
type textarea "x"
type textarea "No shared Vision on topics like documentation or maintenance of application ver…"
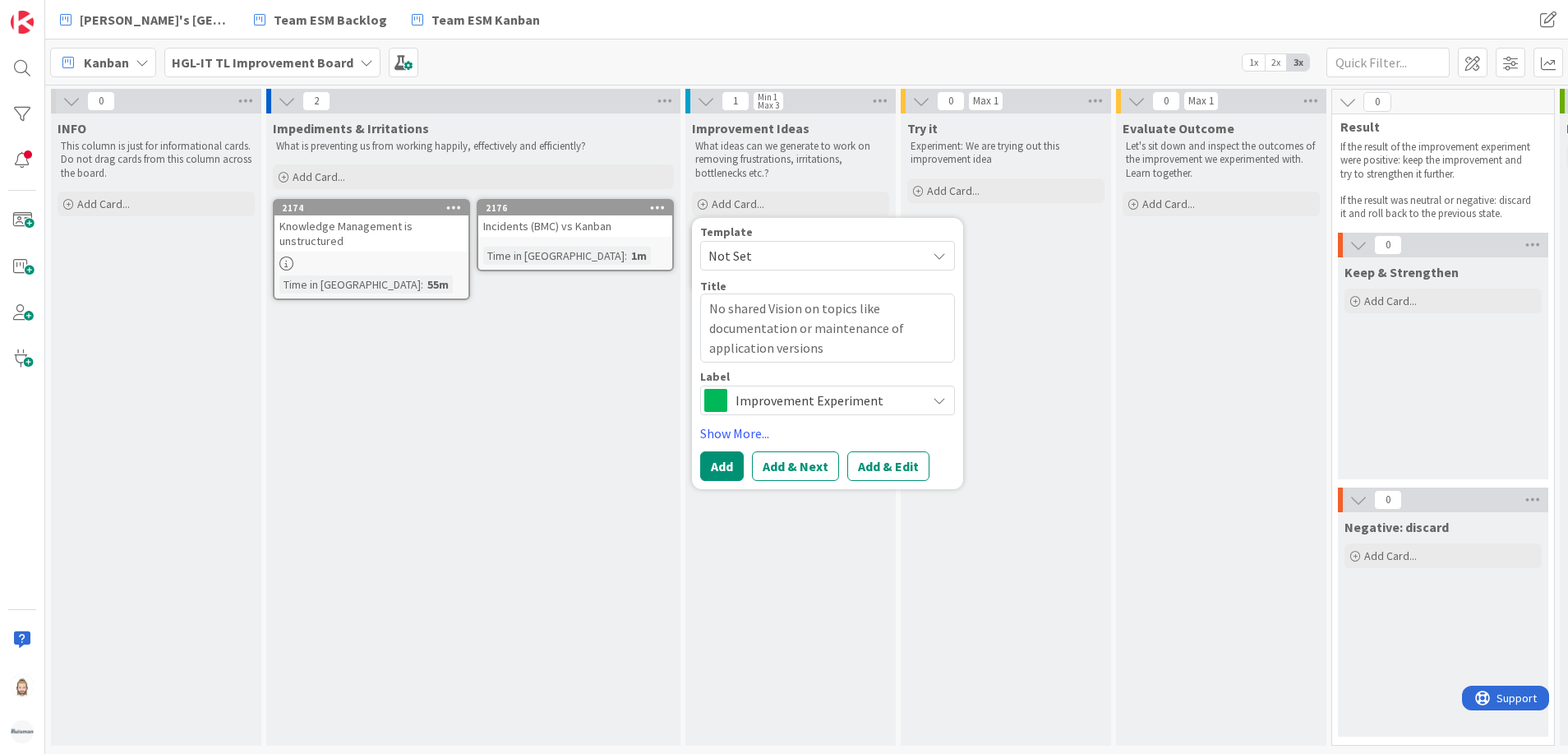
click at [786, 393] on span "Improvement Experiment" at bounding box center [826, 400] width 183 height 23
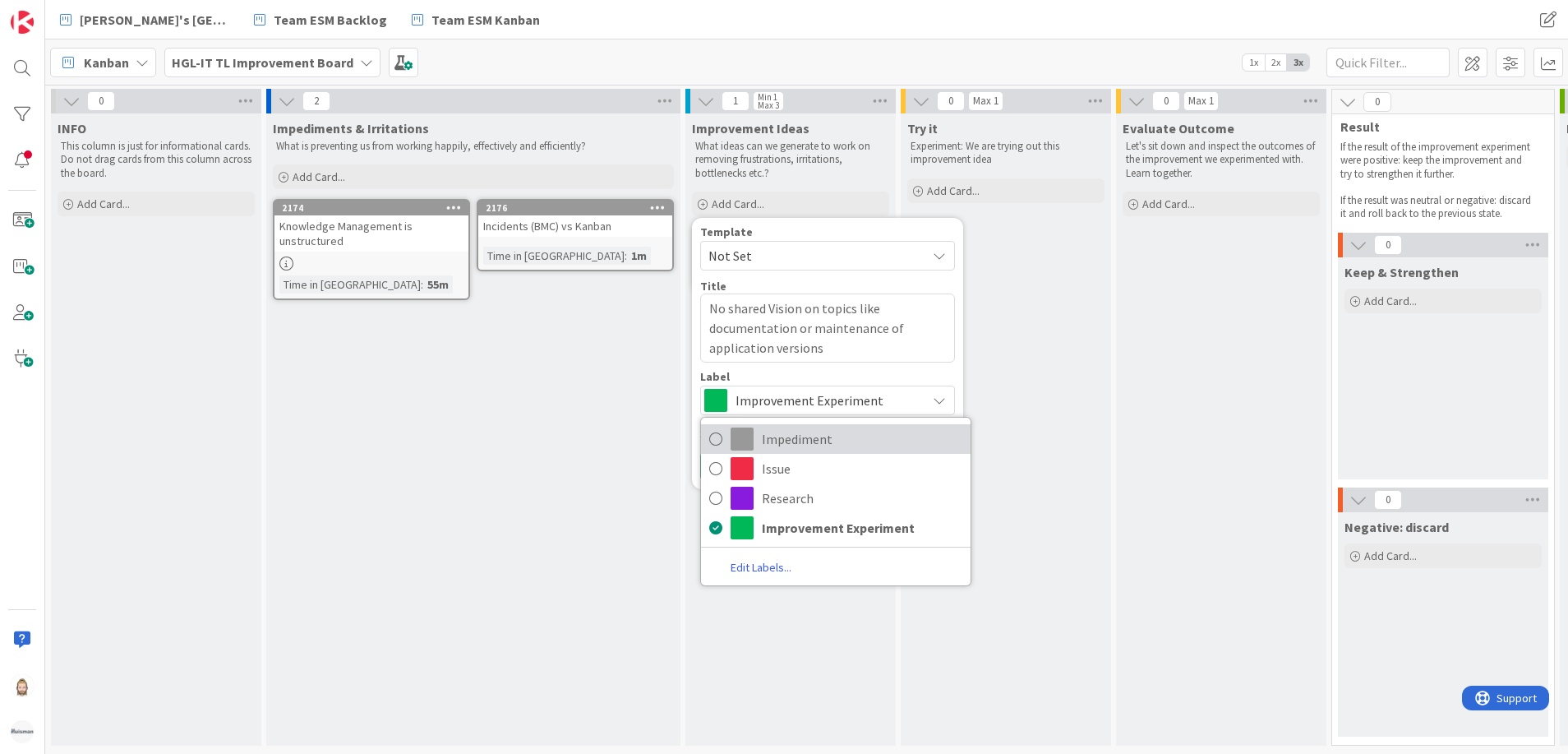
click at [793, 437] on span "Impediment" at bounding box center [861, 438] width 200 height 25
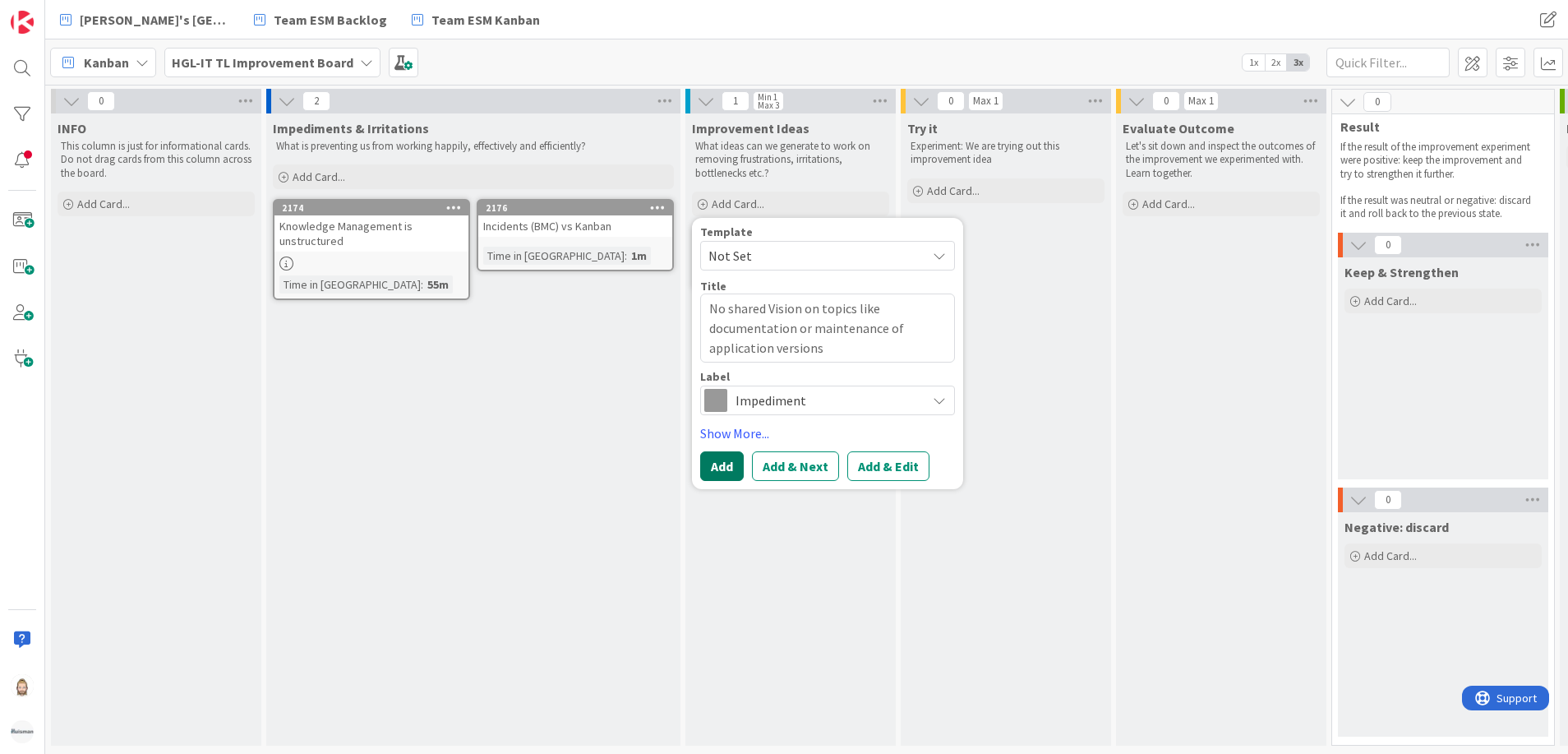
click at [736, 466] on button "Add" at bounding box center [721, 466] width 43 height 30
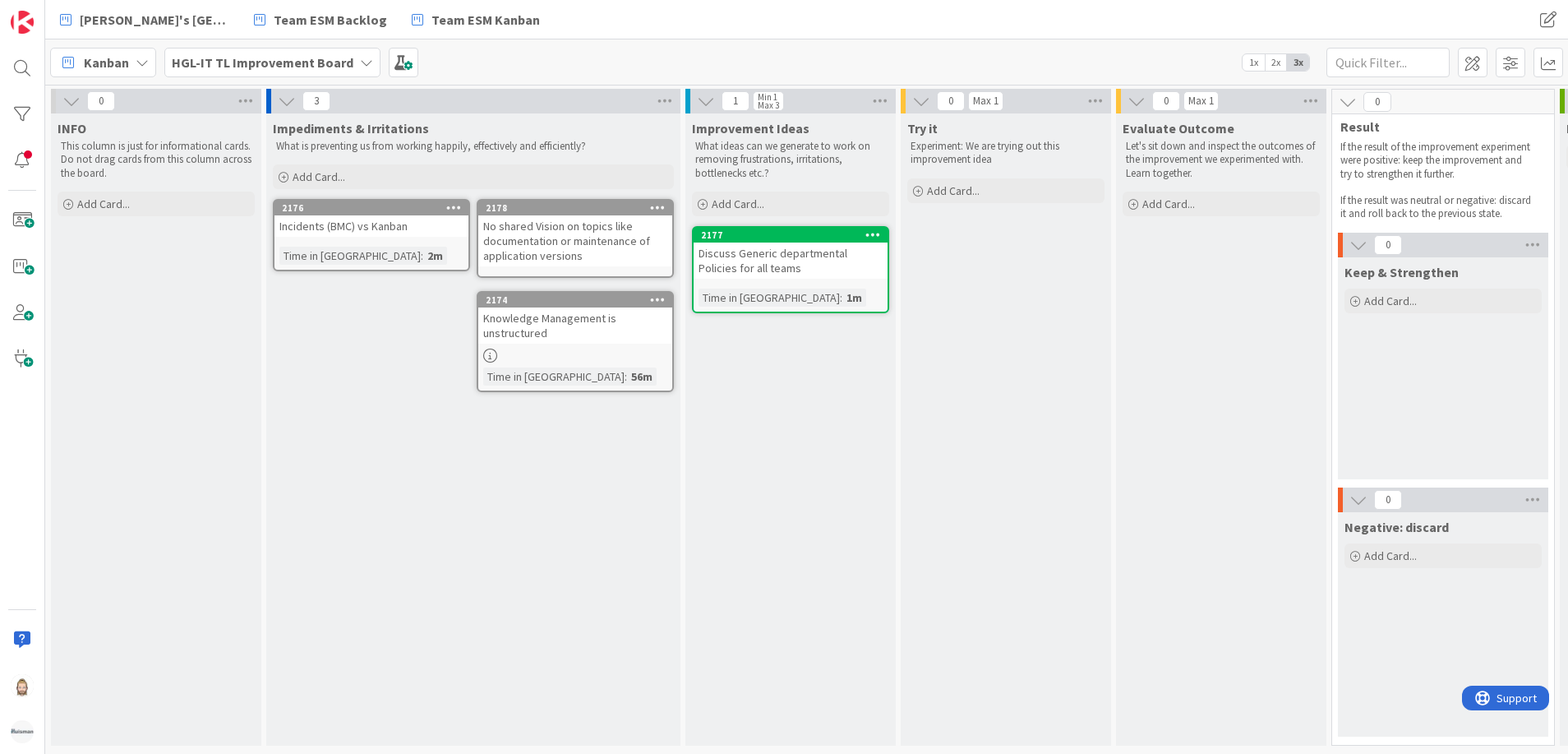
click at [431, 417] on div "Impediments & Irritations What is preventing us from working happily, effective…" at bounding box center [473, 429] width 414 height 632
click at [354, 166] on div "Add Card..." at bounding box center [473, 176] width 401 height 25
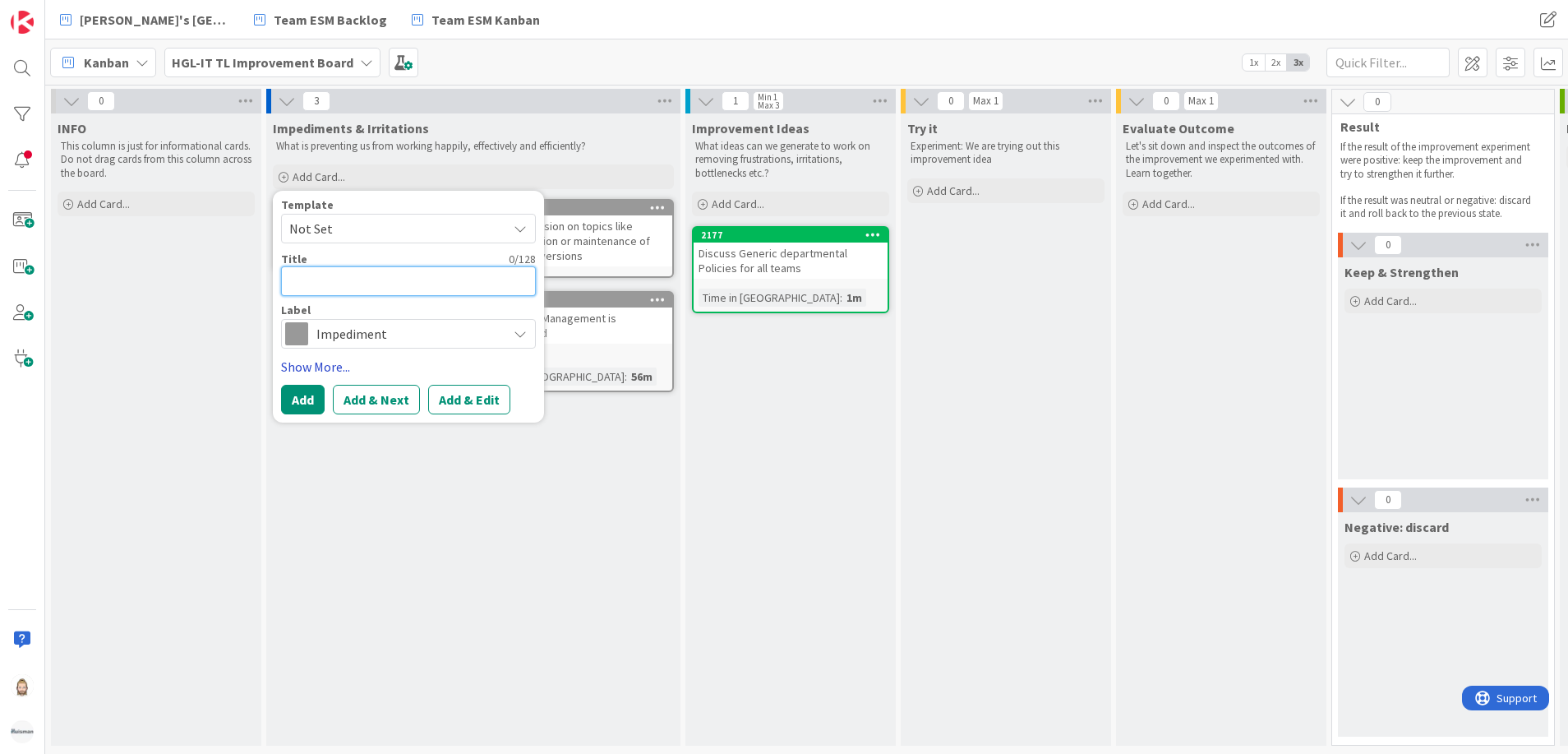
type textarea "x"
type textarea "N"
type textarea "x"
type textarea "No"
type textarea "x"
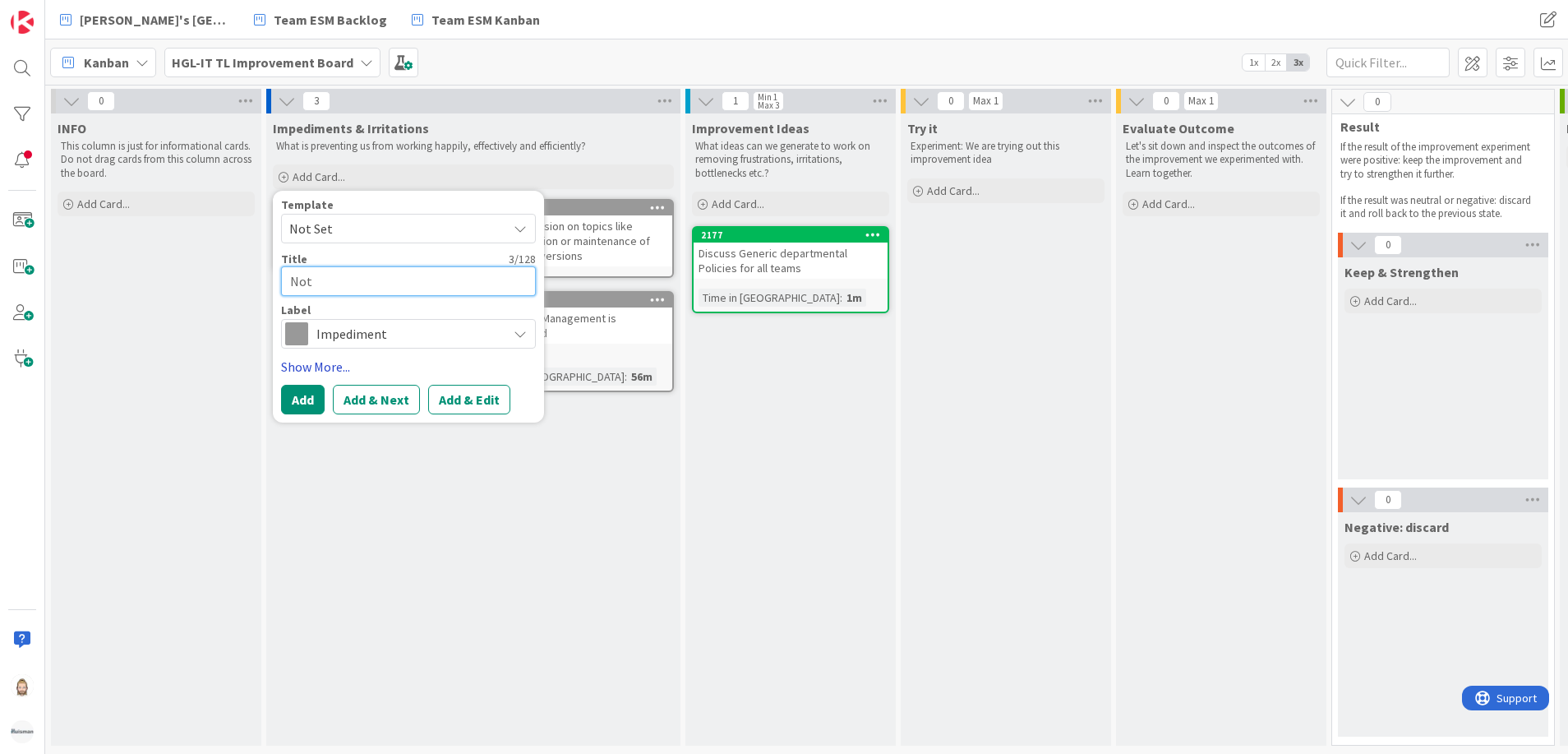
type textarea "Not"
type textarea "x"
type textarea "Not e"
type textarea "x"
type textarea "Not en"
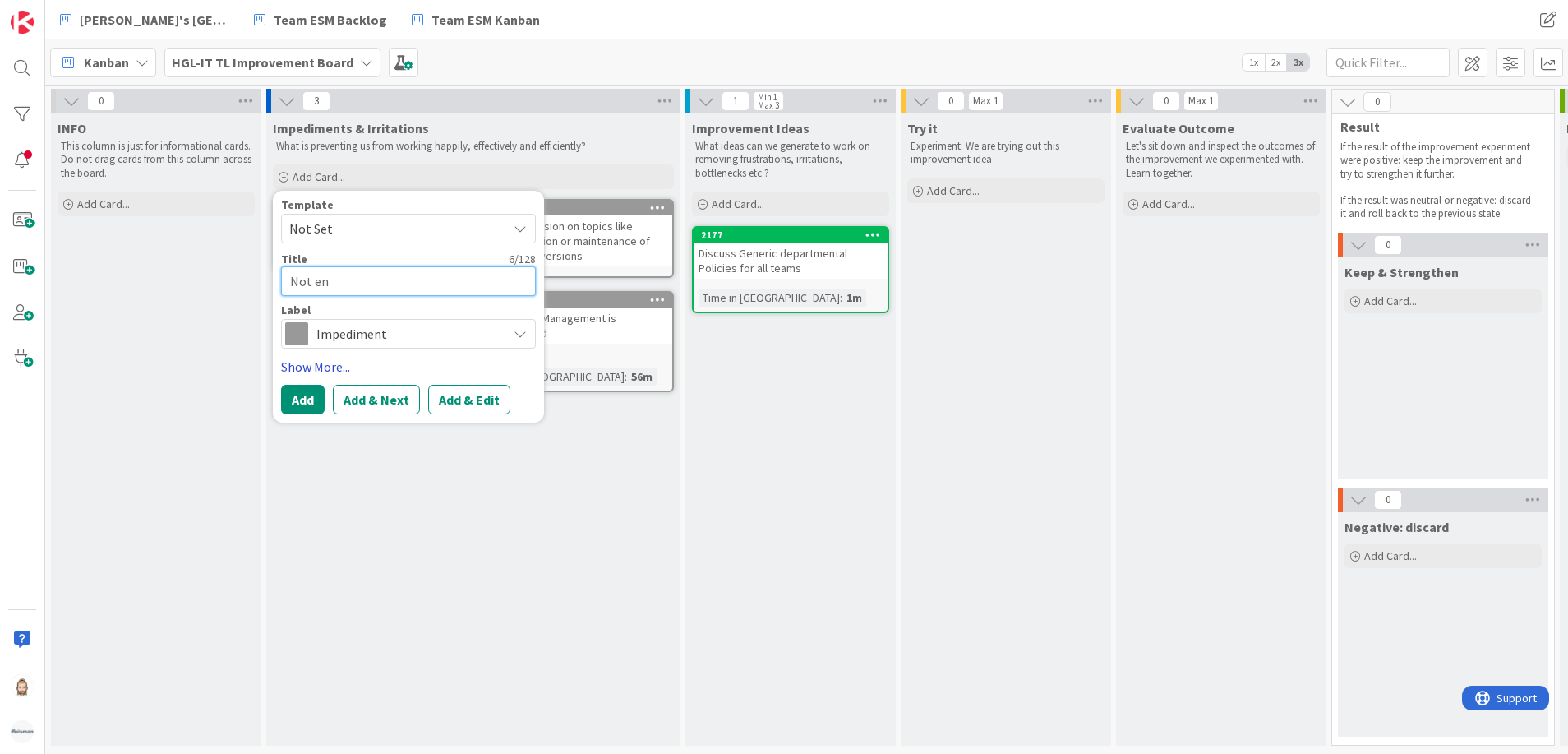
type textarea "x"
type textarea "Not eno"
type textarea "x"
type textarea "Not enou"
type textarea "x"
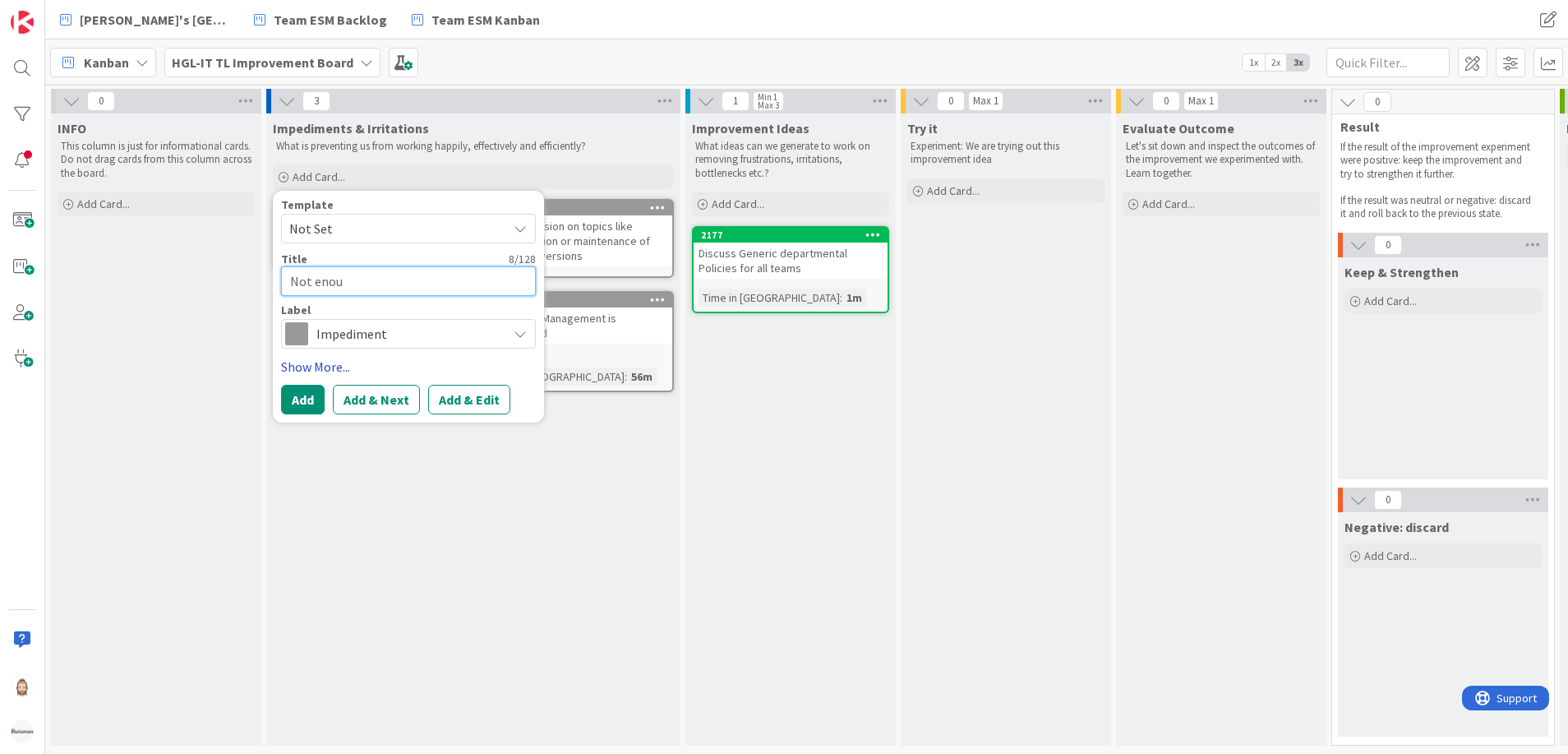
type textarea "Not enoug"
type textarea "x"
type textarea "Not enough"
type textarea "x"
type textarea "Not enough"
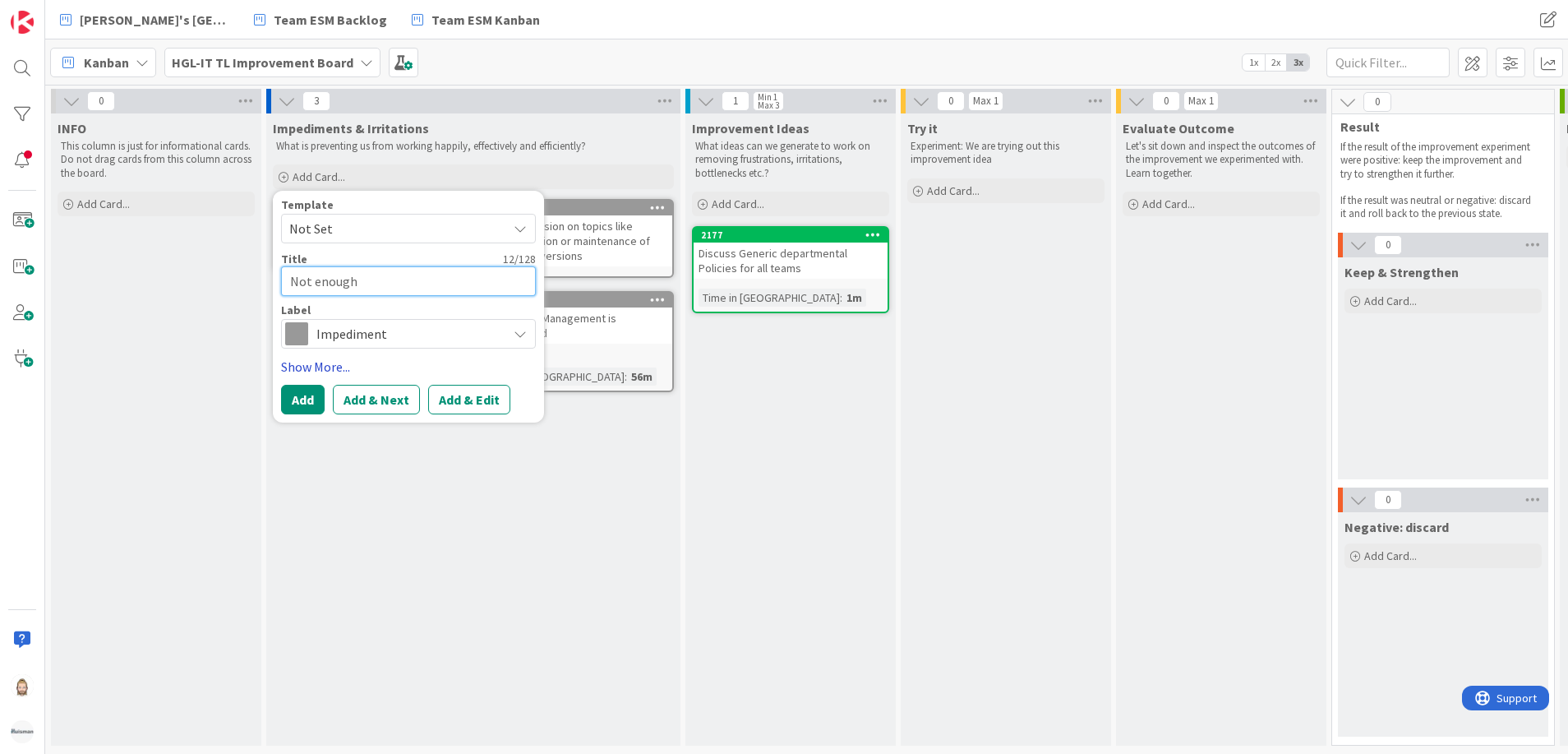
type textarea "x"
type textarea "Not enough k"
type textarea "x"
type textarea "Not enough kn"
type textarea "x"
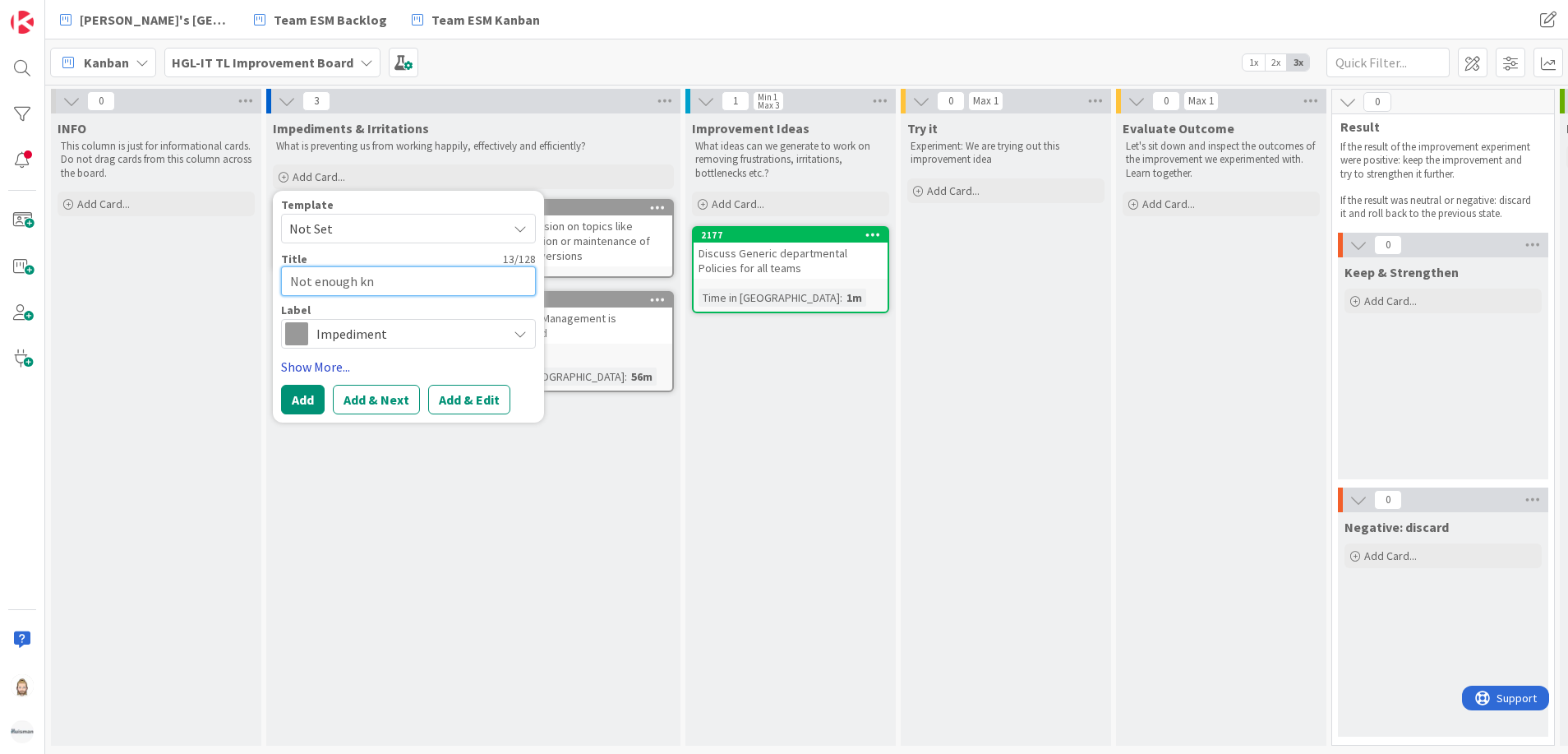
type textarea "Not enough kno"
type textarea "x"
type textarea "Not enough know"
type textarea "x"
type textarea "Not enough knowl"
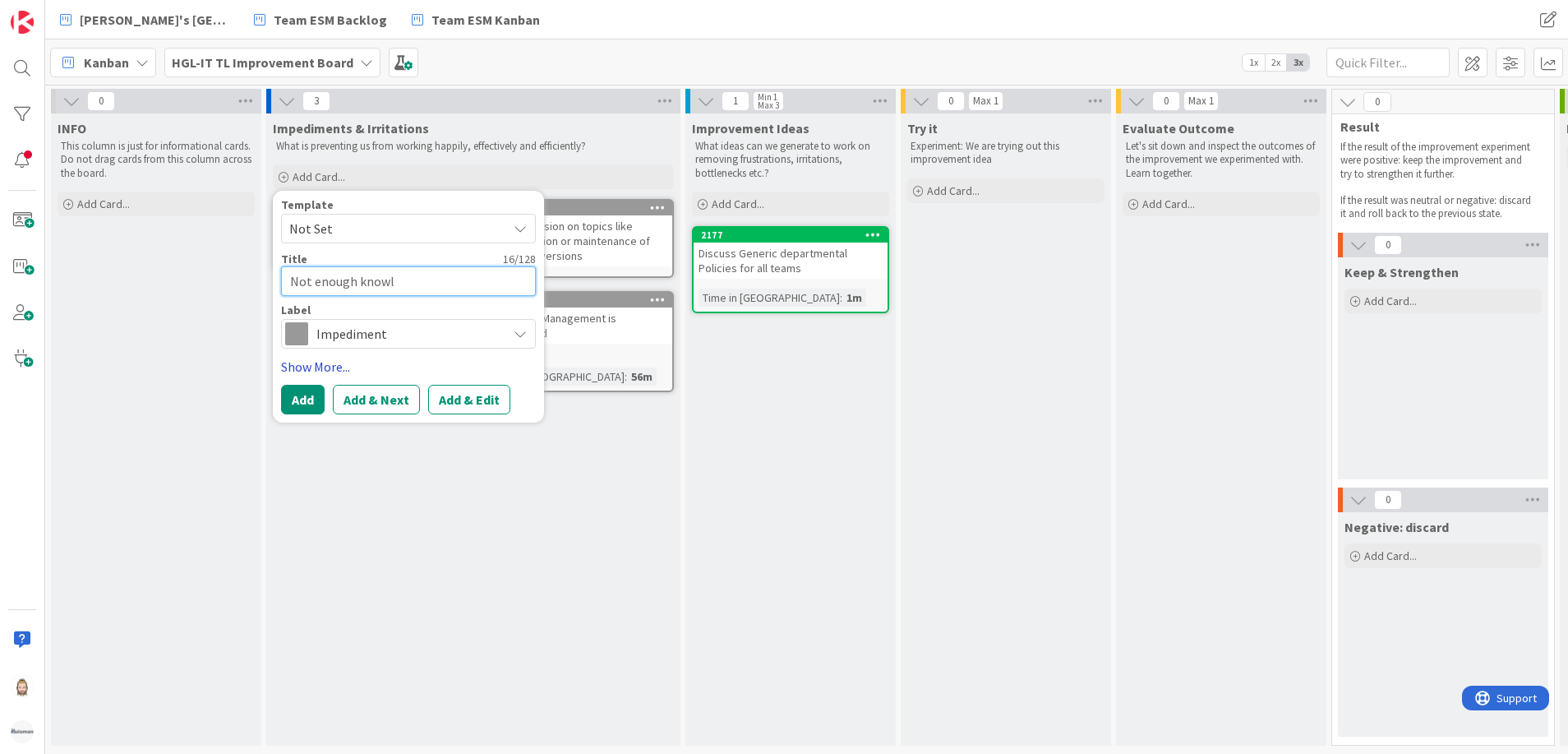
type textarea "x"
type textarea "Not enough knowle"
type textarea "x"
type textarea "Not enough knowled"
type textarea "x"
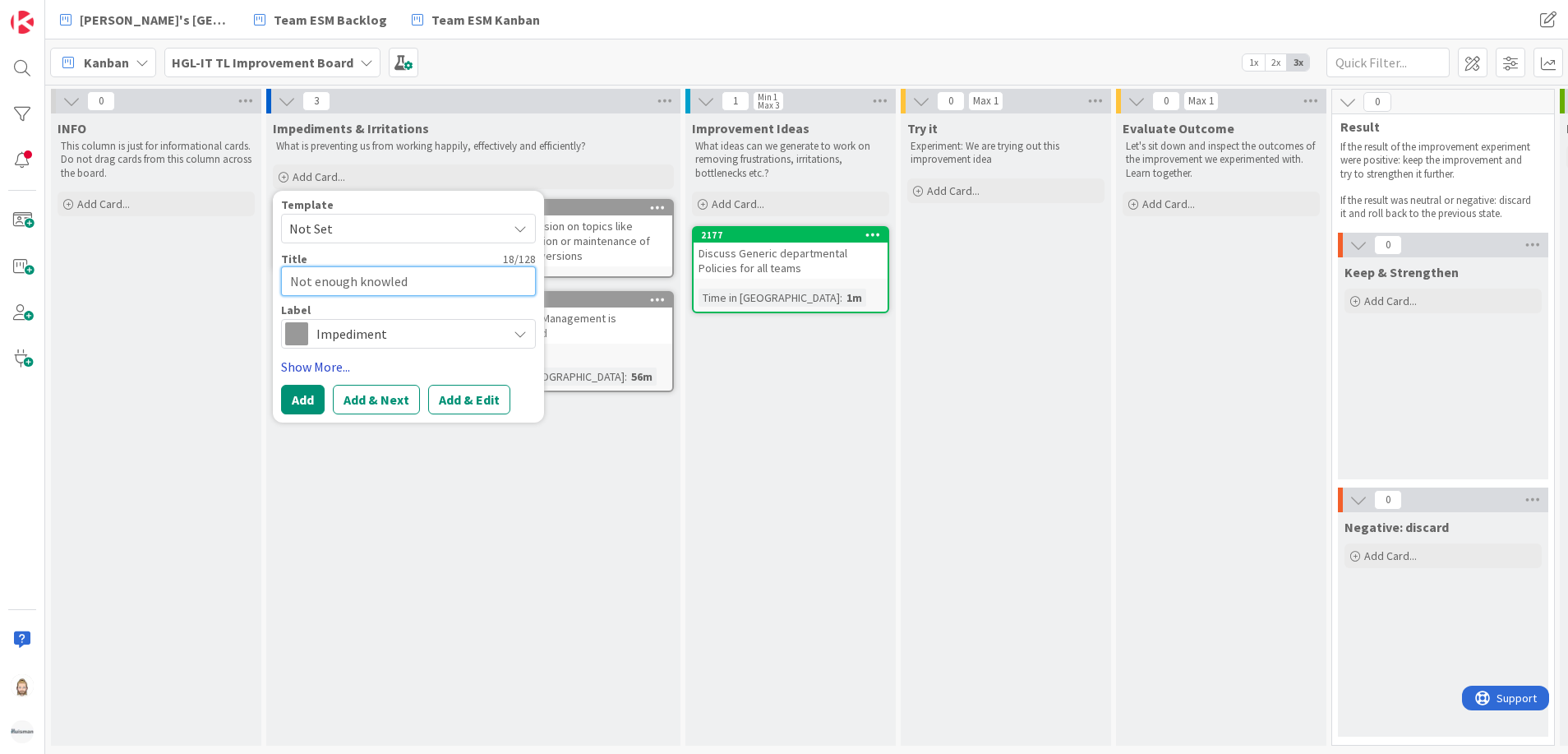
type textarea "Not enough knowledg"
type textarea "x"
type textarea "Not enough knowledge"
type textarea "x"
type textarea "Not enough knowledge"
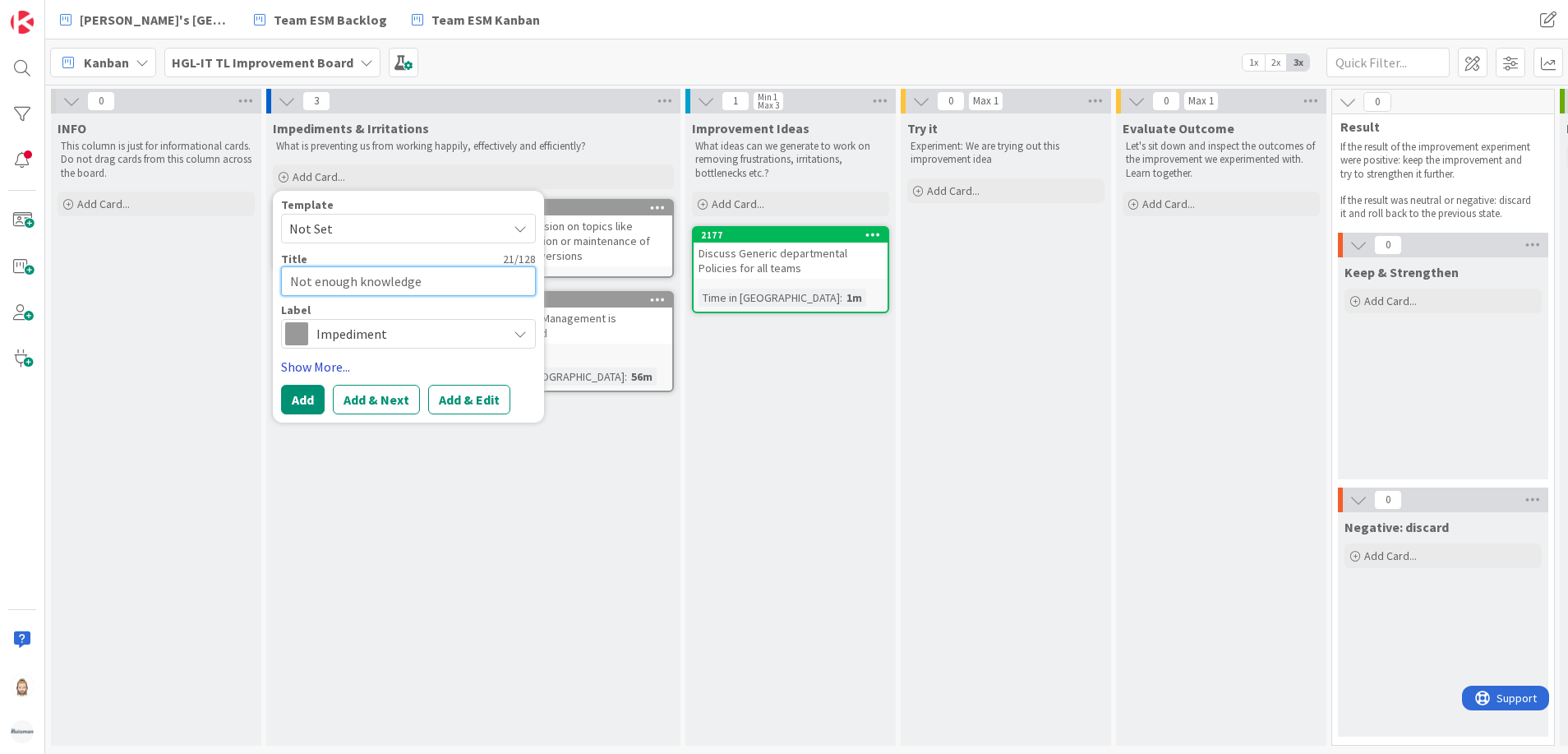
type textarea "x"
type textarea "Not enough knowledge s"
type textarea "x"
type textarea "Not enough knowledge sh"
type textarea "x"
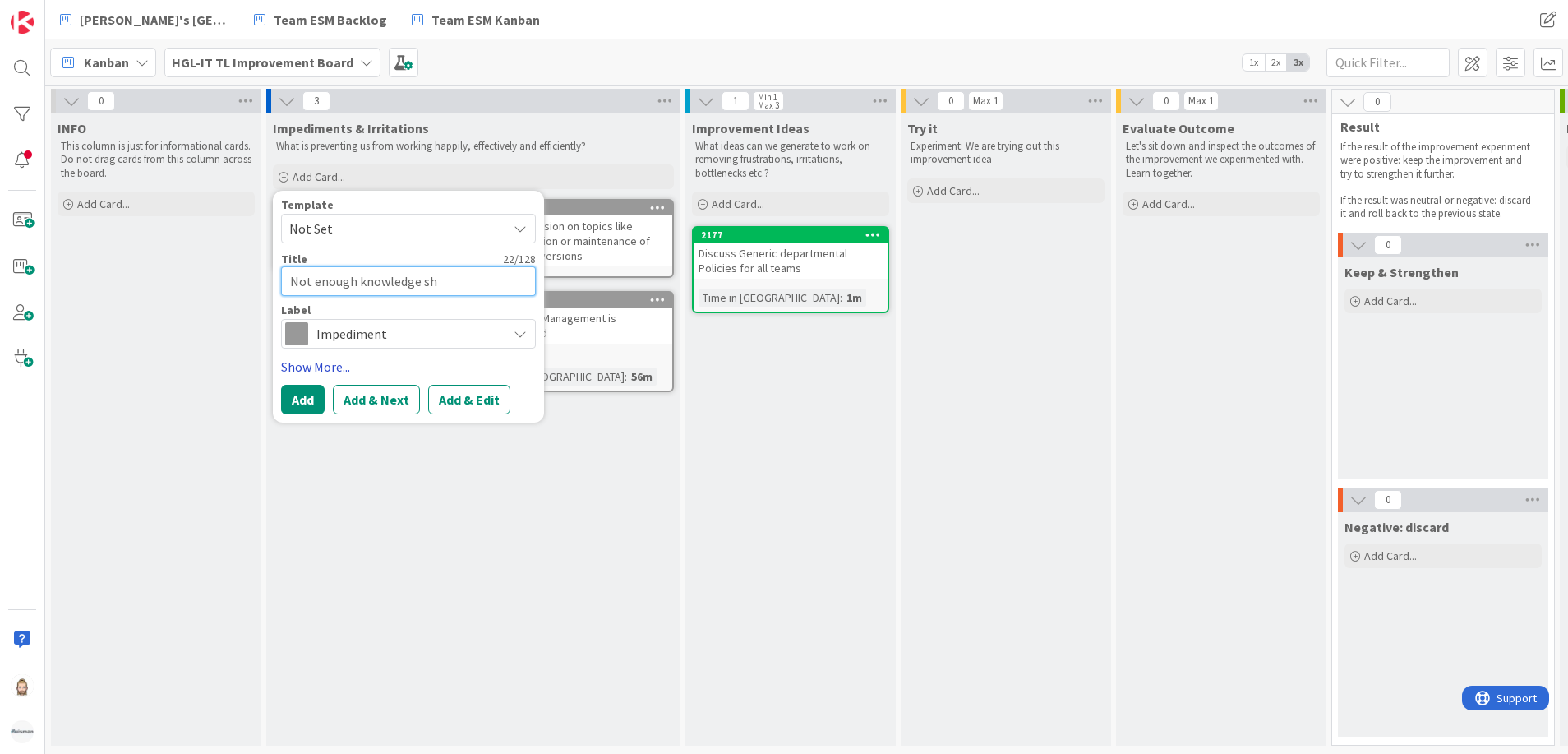
type textarea "Not enough knowledge sha"
type textarea "x"
type textarea "Not enough knowledge shar"
type textarea "x"
type textarea "Not enough knowledge [DEMOGRAPHIC_DATA]"
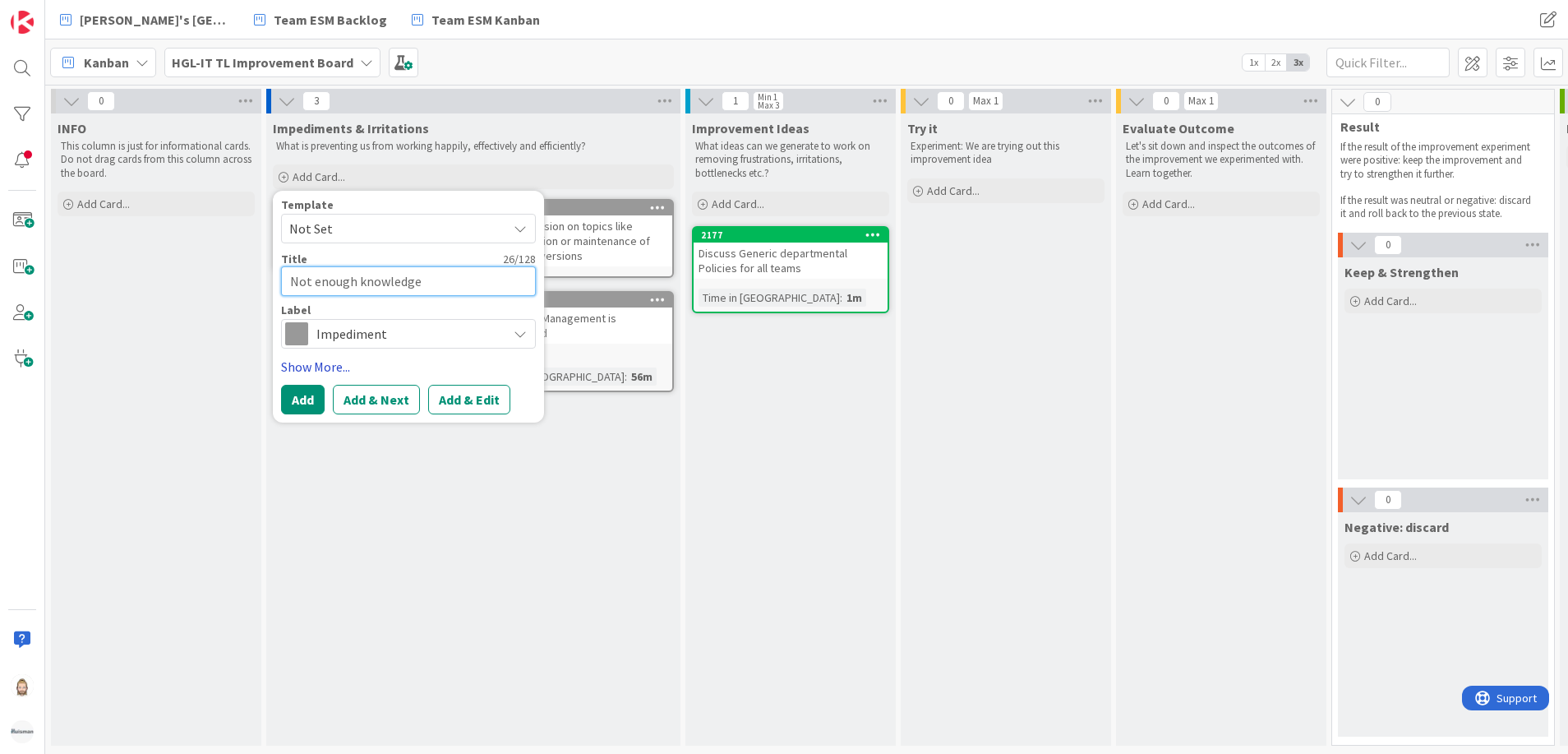
type textarea "x"
type textarea "Not enough knowledge sharin"
type textarea "x"
type textarea "Not enough knowledge sharing"
type textarea "x"
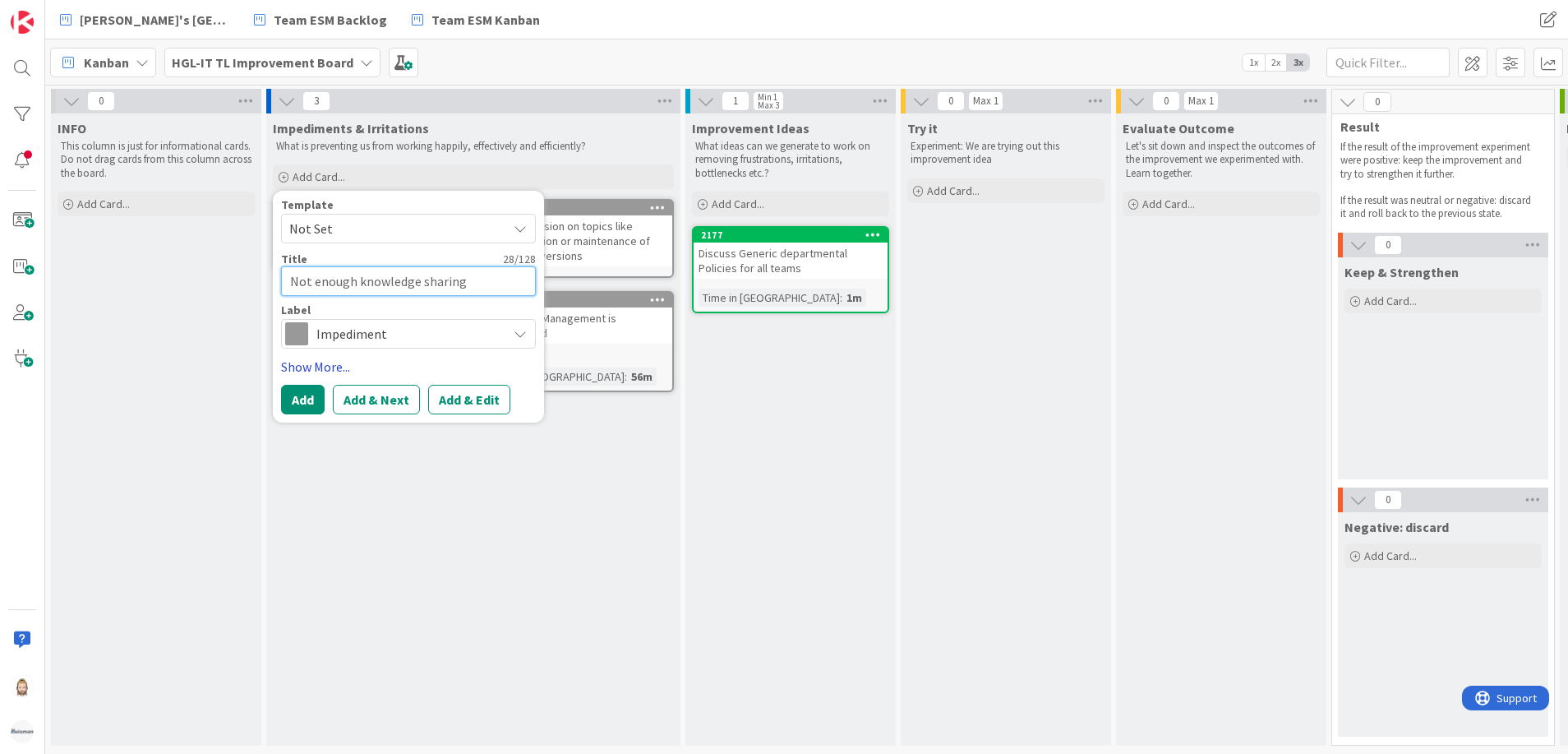
type textarea "Not enough pknowledge sharing"
type textarea "x"
type textarea "Not enough prknowledge sharing"
type textarea "x"
type textarea "Not enough proknowledge sharing"
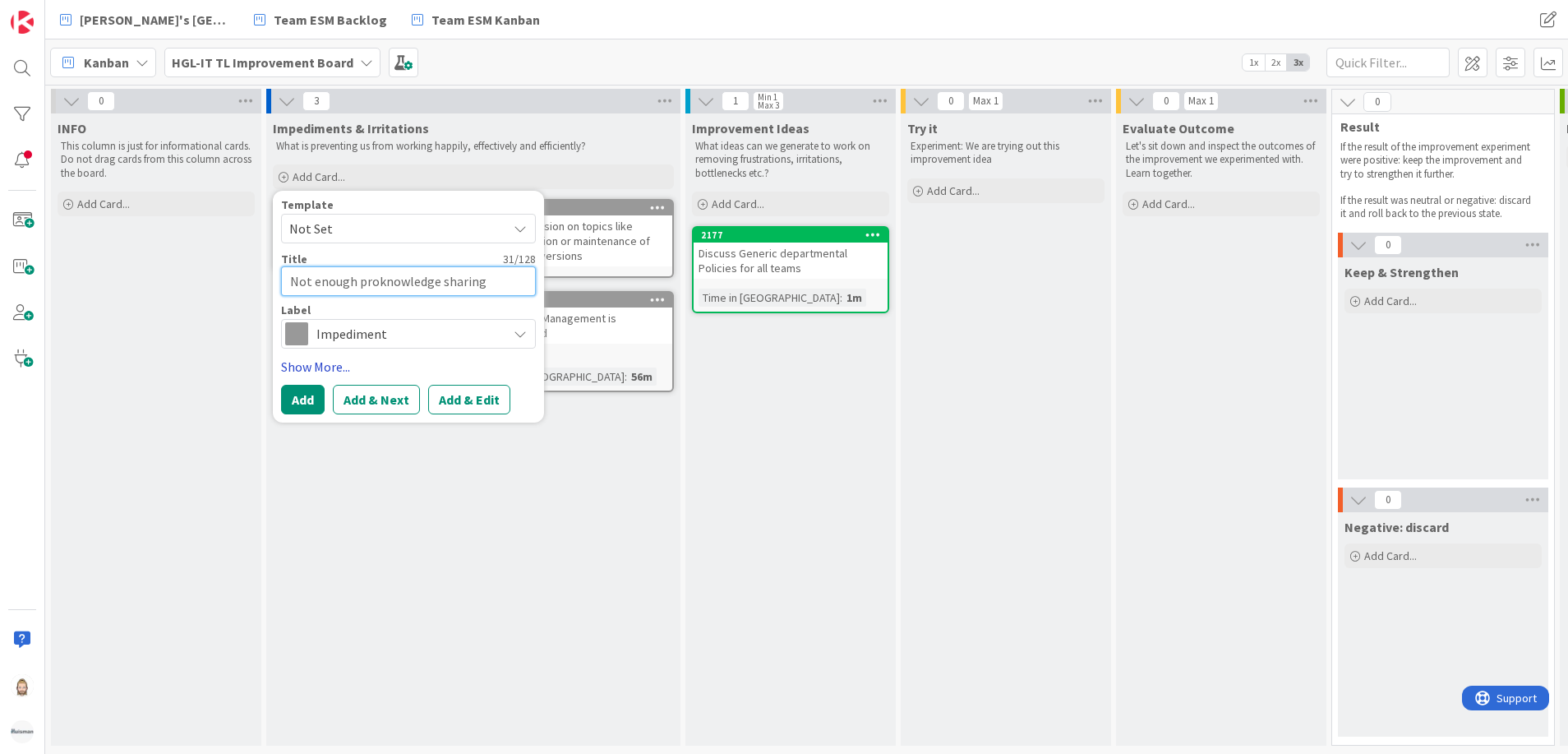
type textarea "x"
type textarea "Not enough pro-knowledge sharing"
type textarea "x"
type textarea "Not enough pro-aknowledge sharing"
type textarea "x"
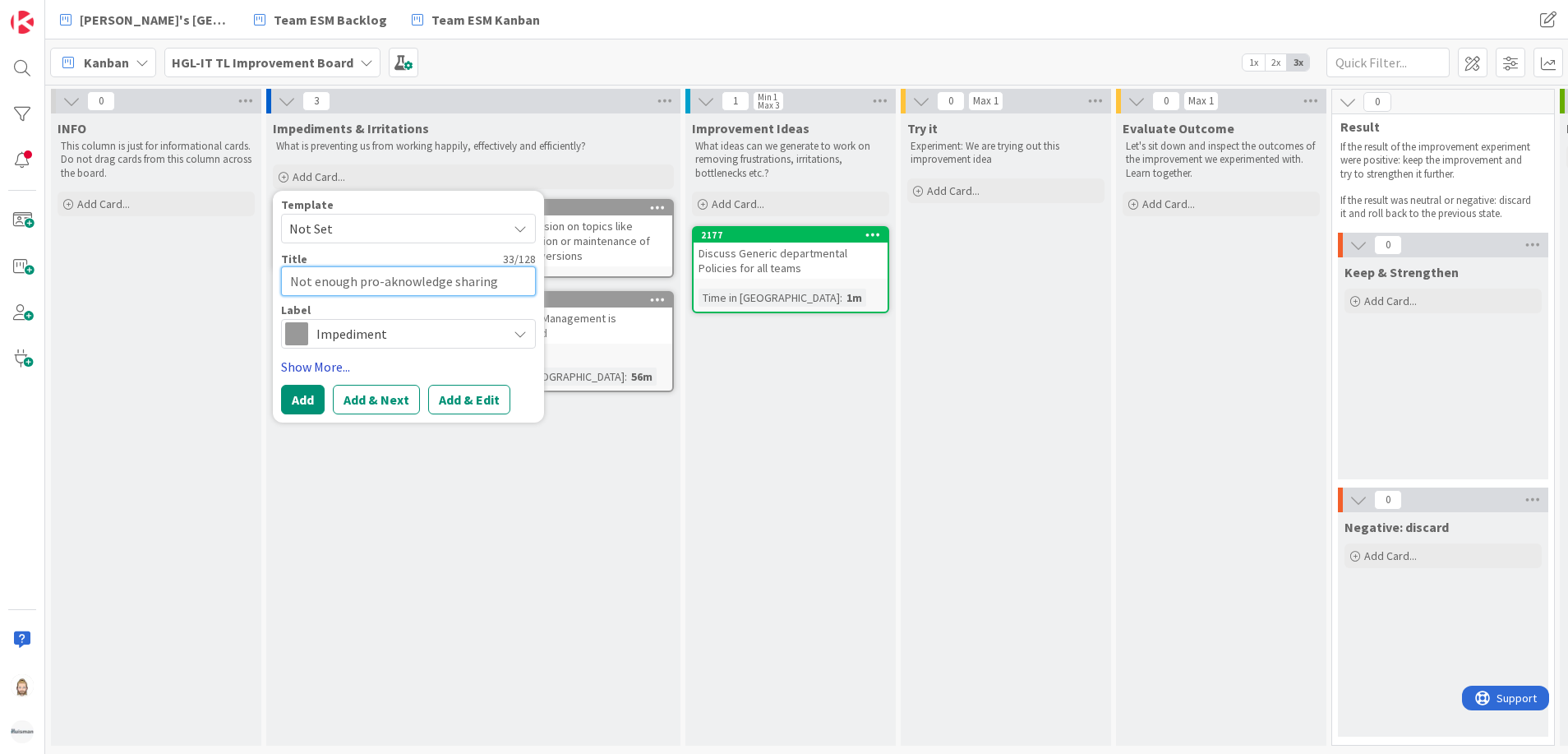
type textarea "Not enough pro-acknowledge sharing"
type textarea "x"
type textarea "Not enough pro-actknowledge sharing"
type textarea "x"
type textarea "Not enough pro-actiknowledge sharing"
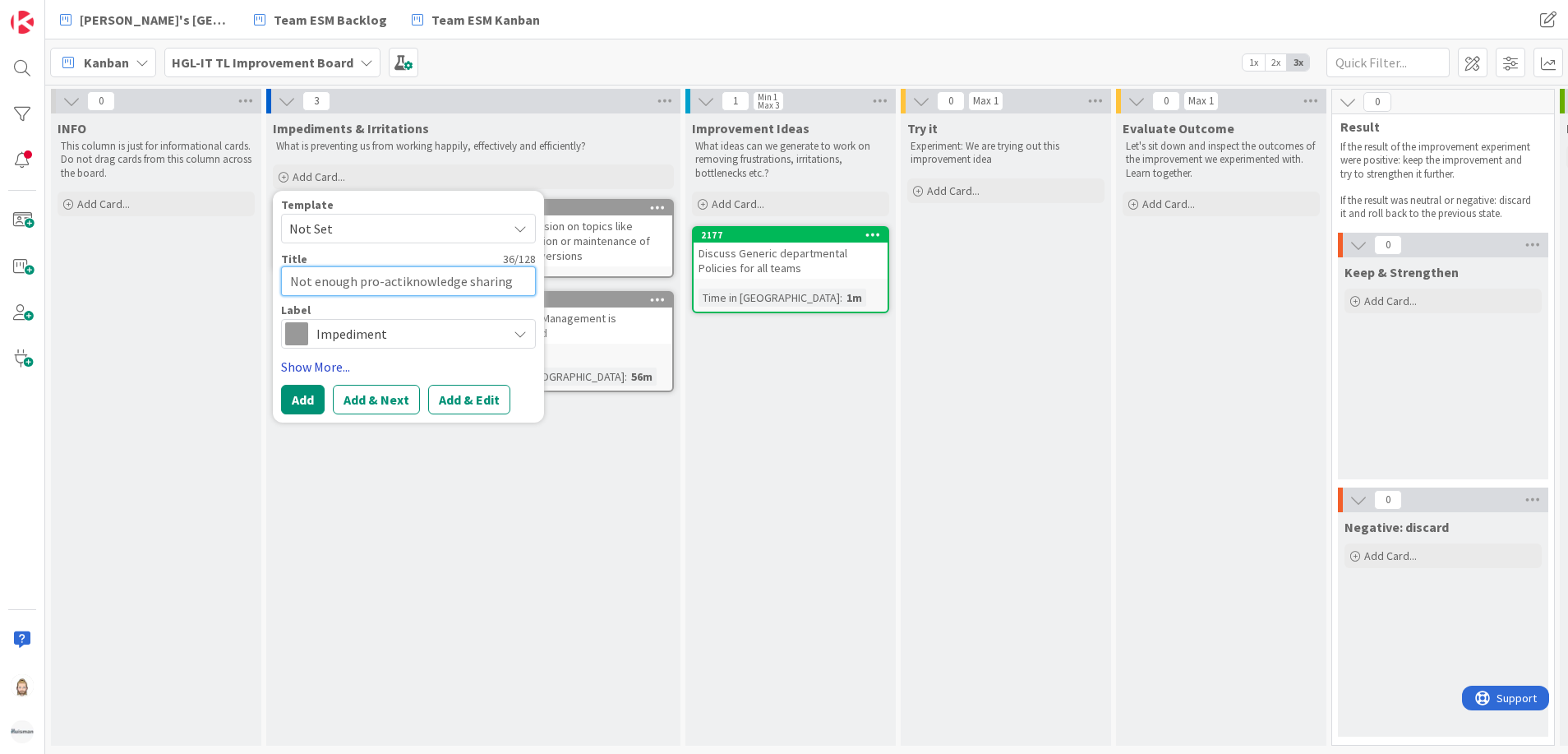
type textarea "x"
type textarea "Not enough pro-activknowledge sharing"
type textarea "x"
type textarea "Not enough pro-activeknowledge sharing"
type textarea "x"
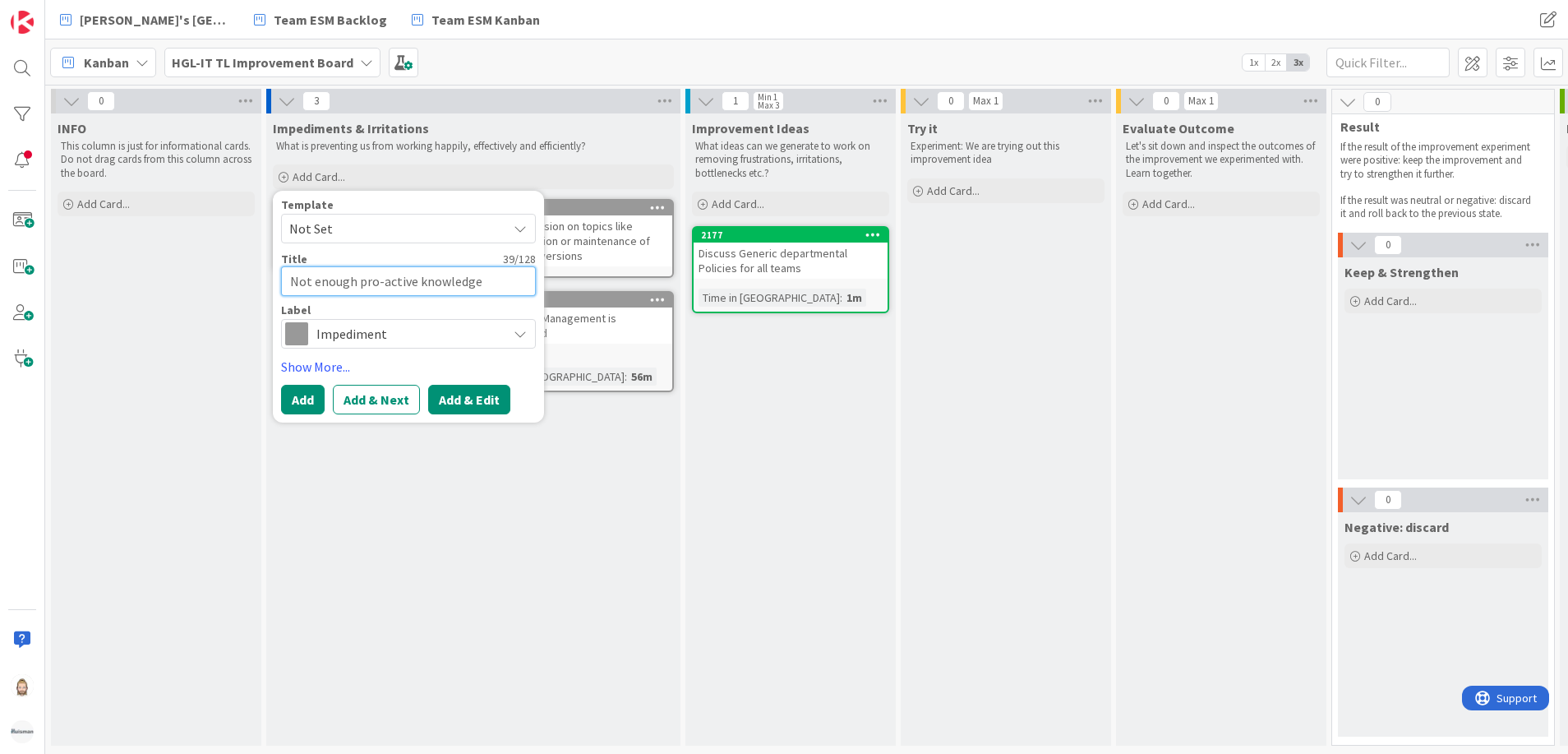
type textarea "Not enough pro-active knowledge sharing"
click at [469, 394] on button "Add & Edit" at bounding box center [469, 400] width 82 height 30
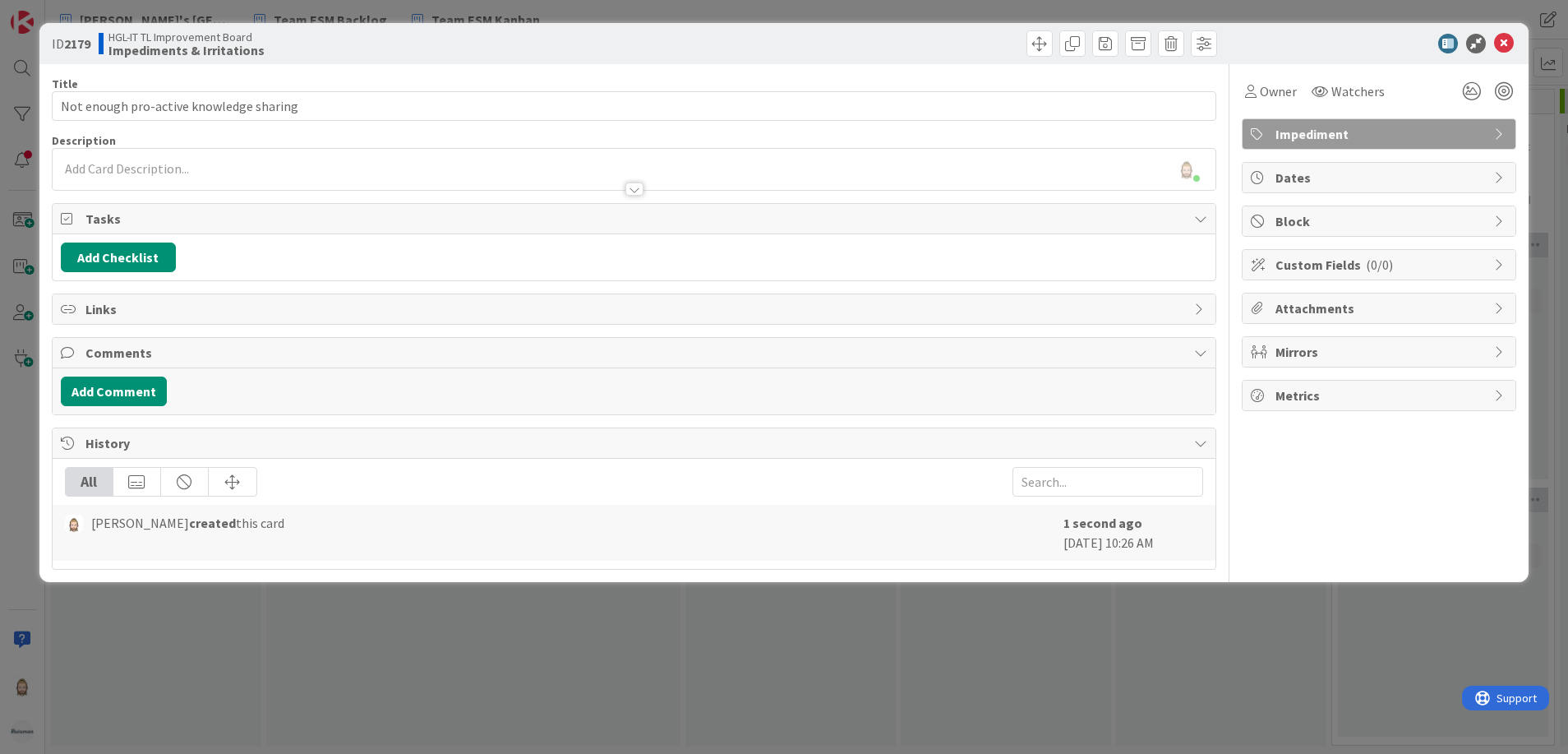
click at [243, 167] on div "[PERSON_NAME] just joined" at bounding box center [635, 169] width 1164 height 42
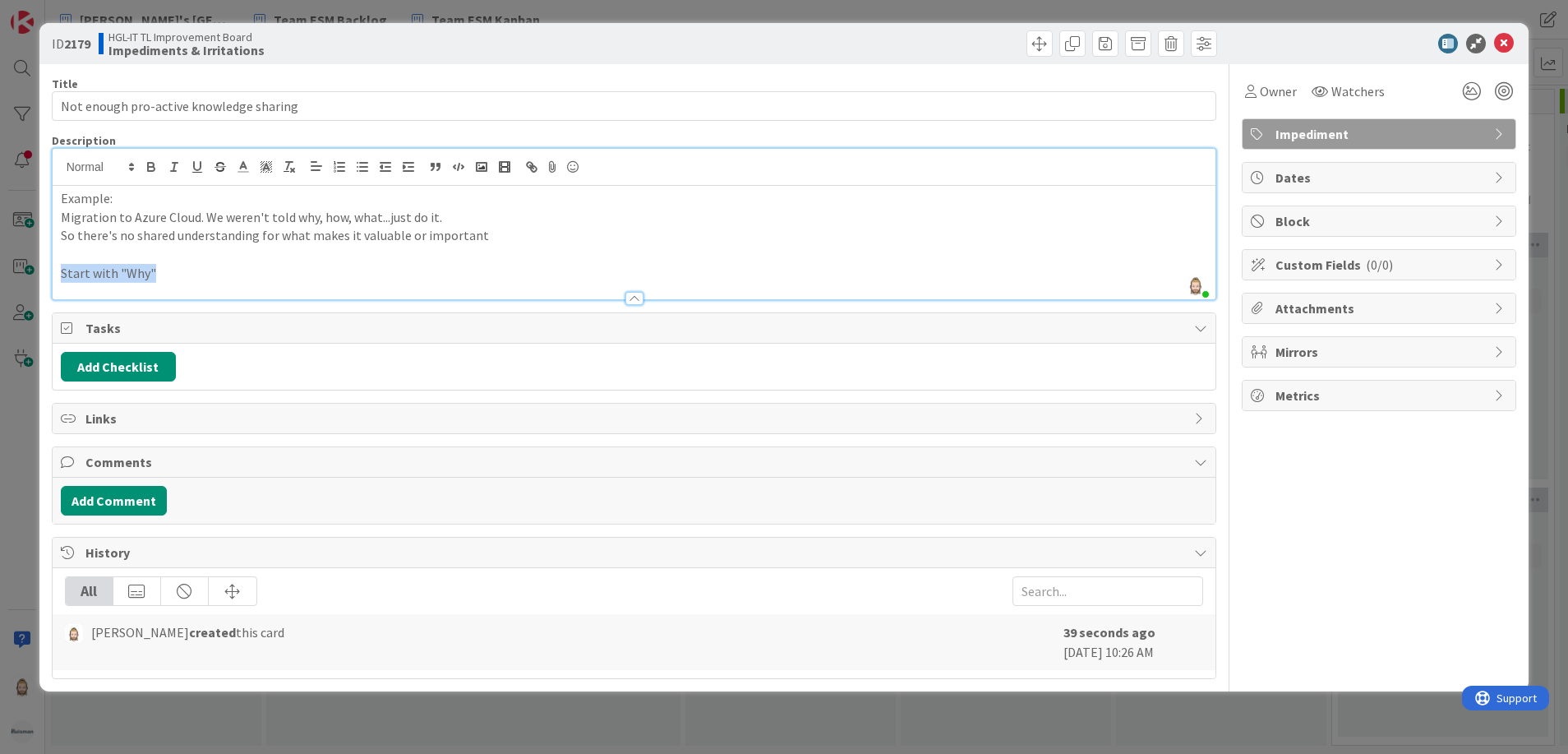
drag, startPoint x: 63, startPoint y: 274, endPoint x: 163, endPoint y: 274, distance: 100.0
click at [163, 274] on p "Start with "Why"" at bounding box center [635, 273] width 1147 height 18
click at [529, 158] on button "button" at bounding box center [531, 166] width 23 height 19
paste input "[URL][DOMAIN_NAME]"
type input "[URL][DOMAIN_NAME]"
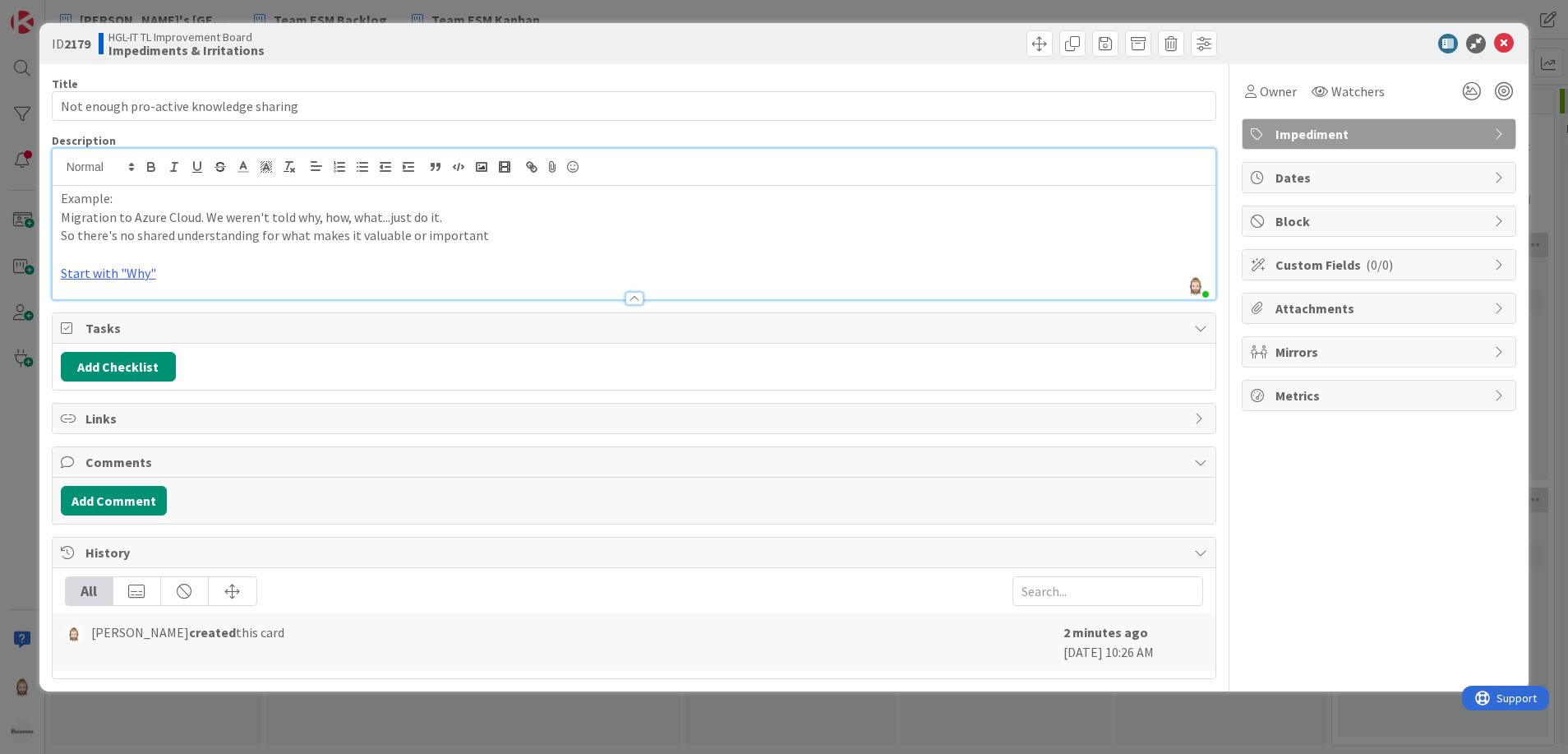
click at [586, 255] on p at bounding box center [635, 255] width 1147 height 18
click at [1508, 42] on icon at bounding box center [1503, 43] width 19 height 19
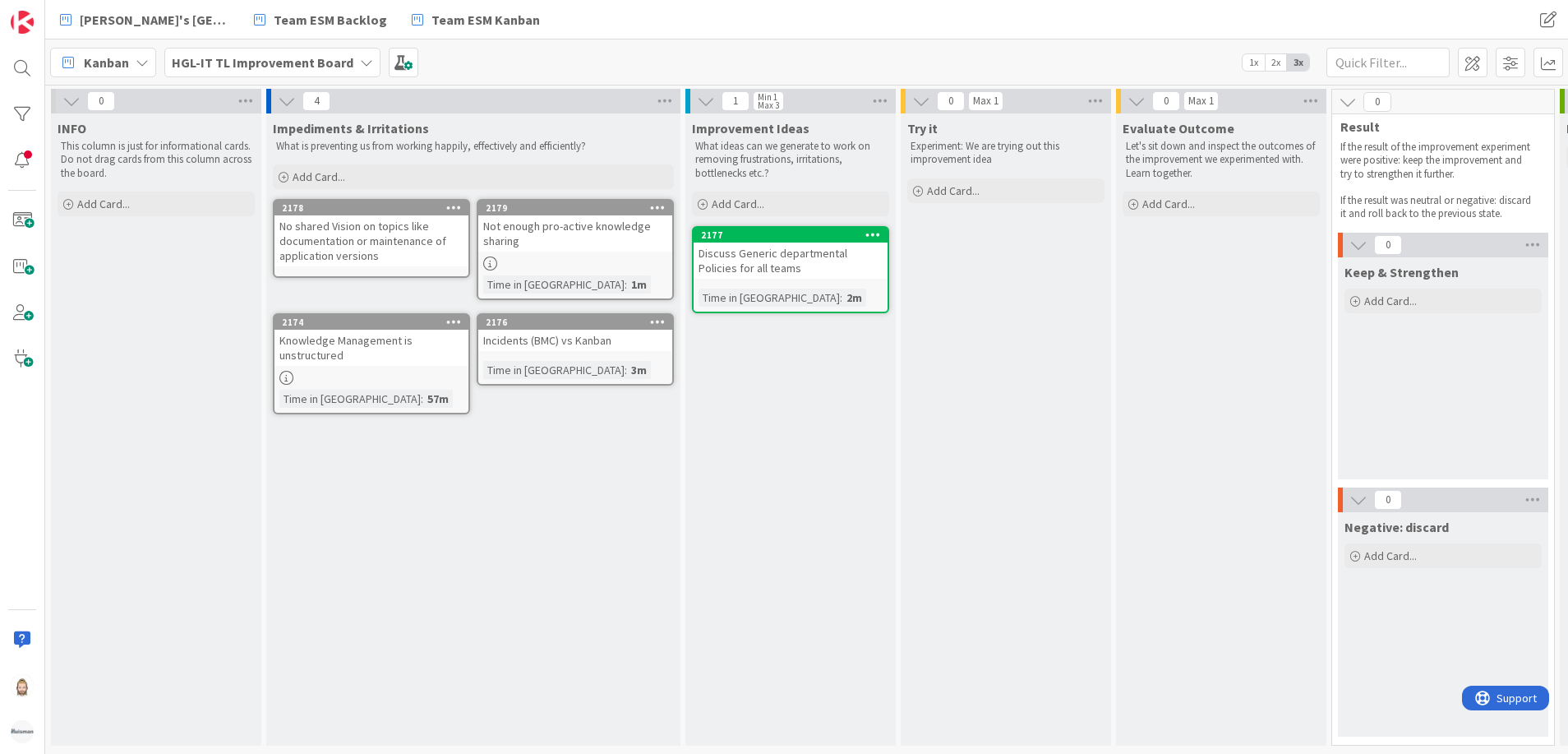
click at [519, 228] on div "Not enough pro-active knowledge sharing" at bounding box center [576, 233] width 194 height 36
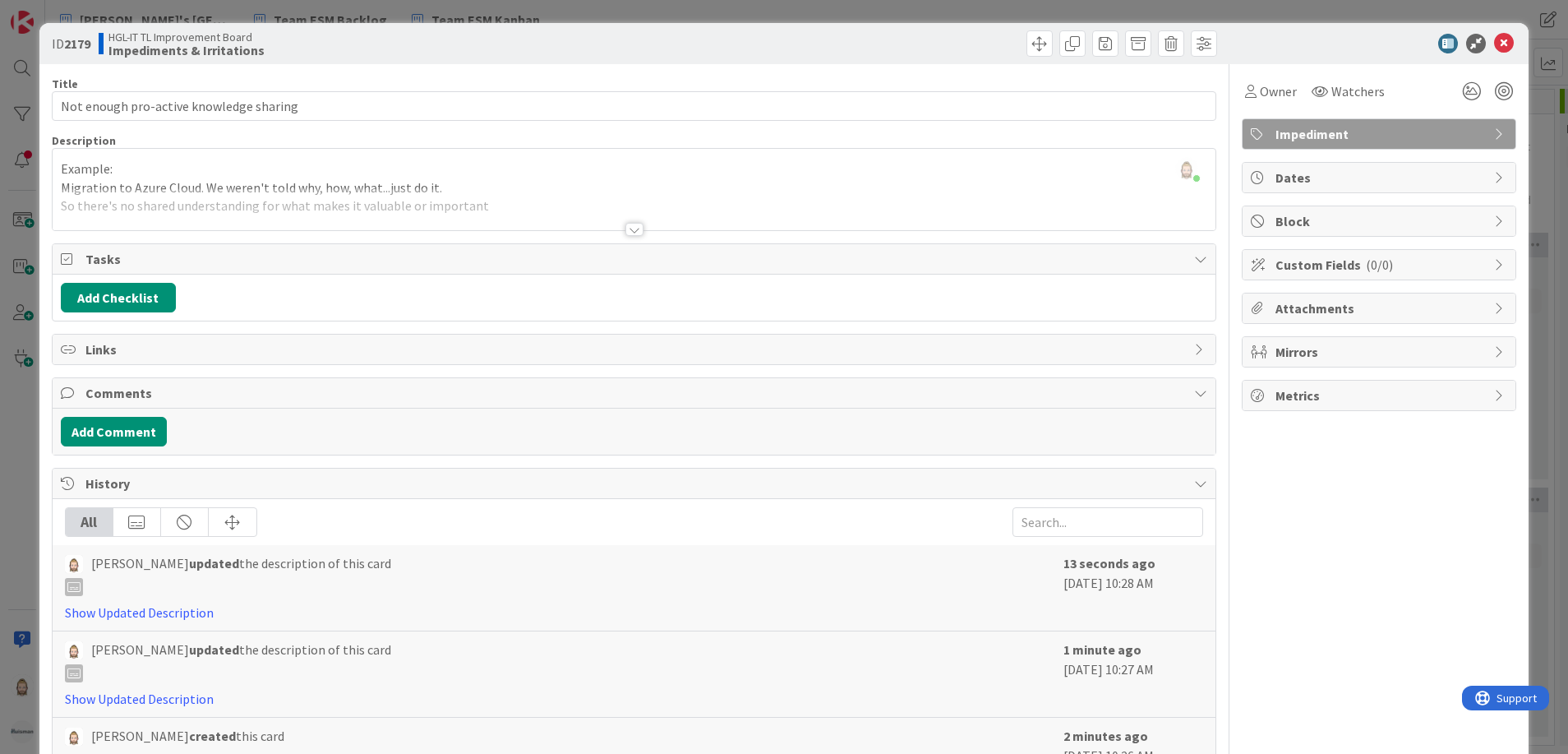
click at [1330, 310] on span "Attachments" at bounding box center [1381, 307] width 210 height 19
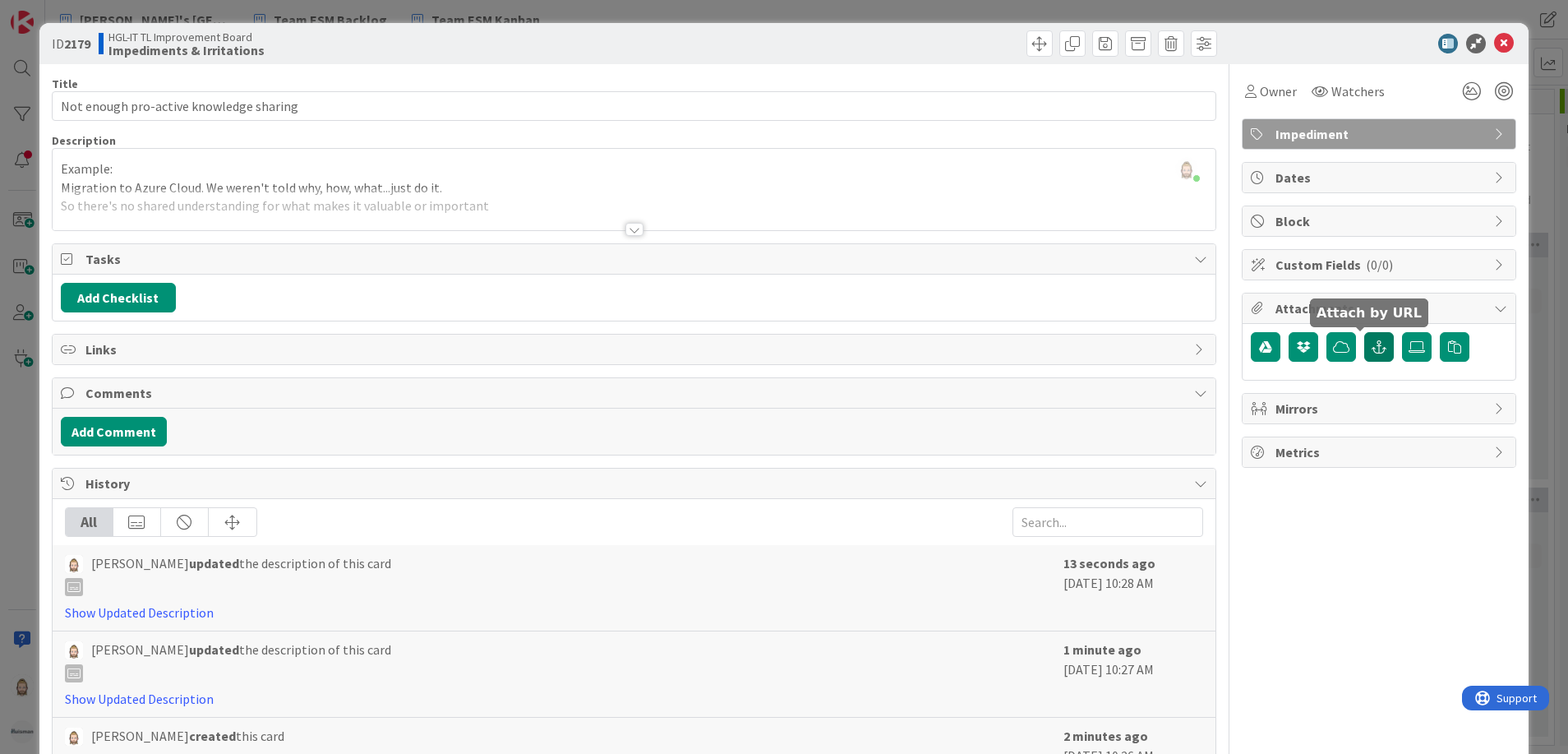
click at [1372, 349] on icon "button" at bounding box center [1379, 347] width 15 height 13
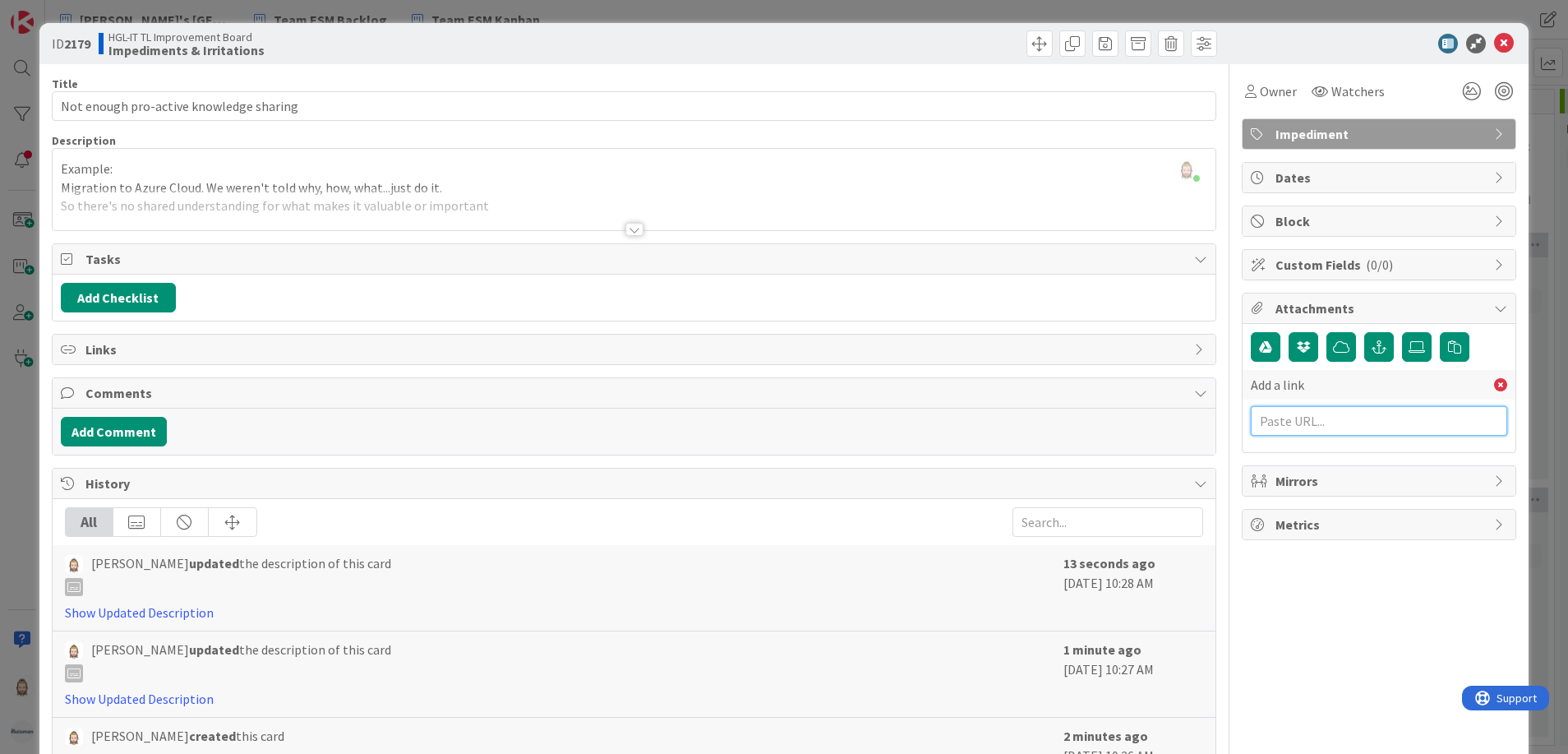
click at [1354, 417] on input "text" at bounding box center [1379, 421] width 256 height 30
paste input "[URL][DOMAIN_NAME]"
type input "[URL][DOMAIN_NAME]"
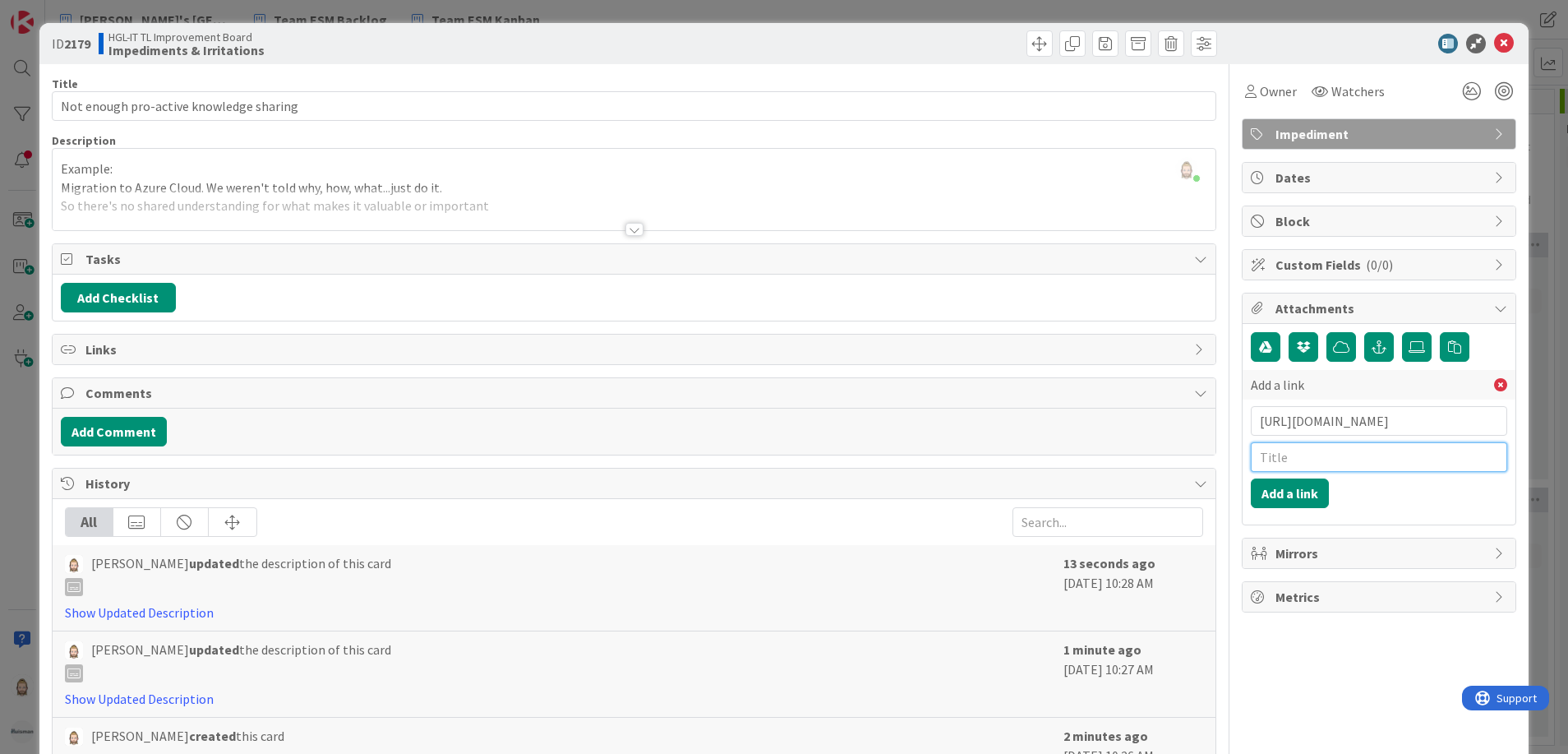
click at [1350, 465] on input "text" at bounding box center [1379, 457] width 256 height 30
type input "Start with Why"
click at [1276, 492] on button "Add a link" at bounding box center [1289, 494] width 78 height 30
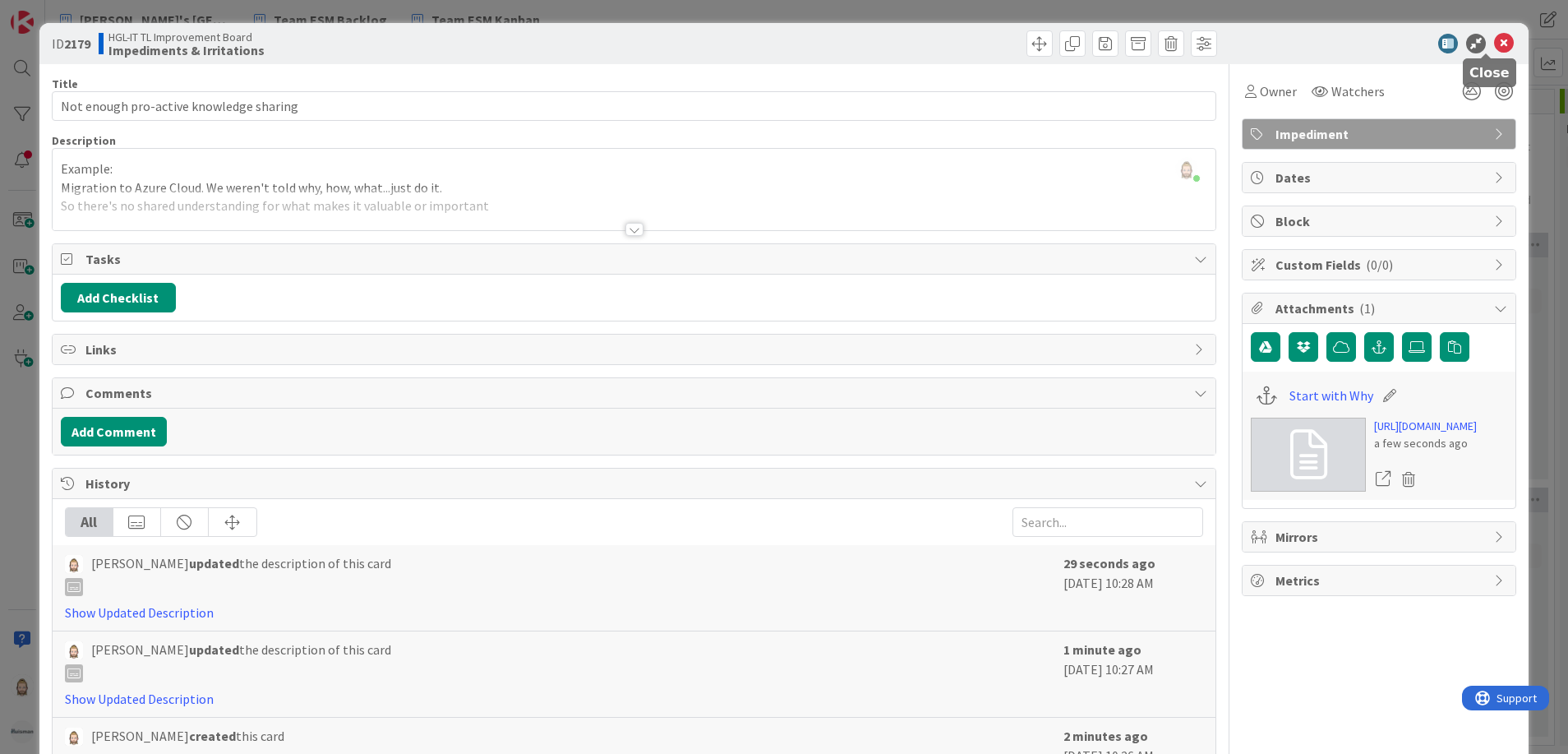
click at [1494, 37] on icon at bounding box center [1503, 43] width 19 height 19
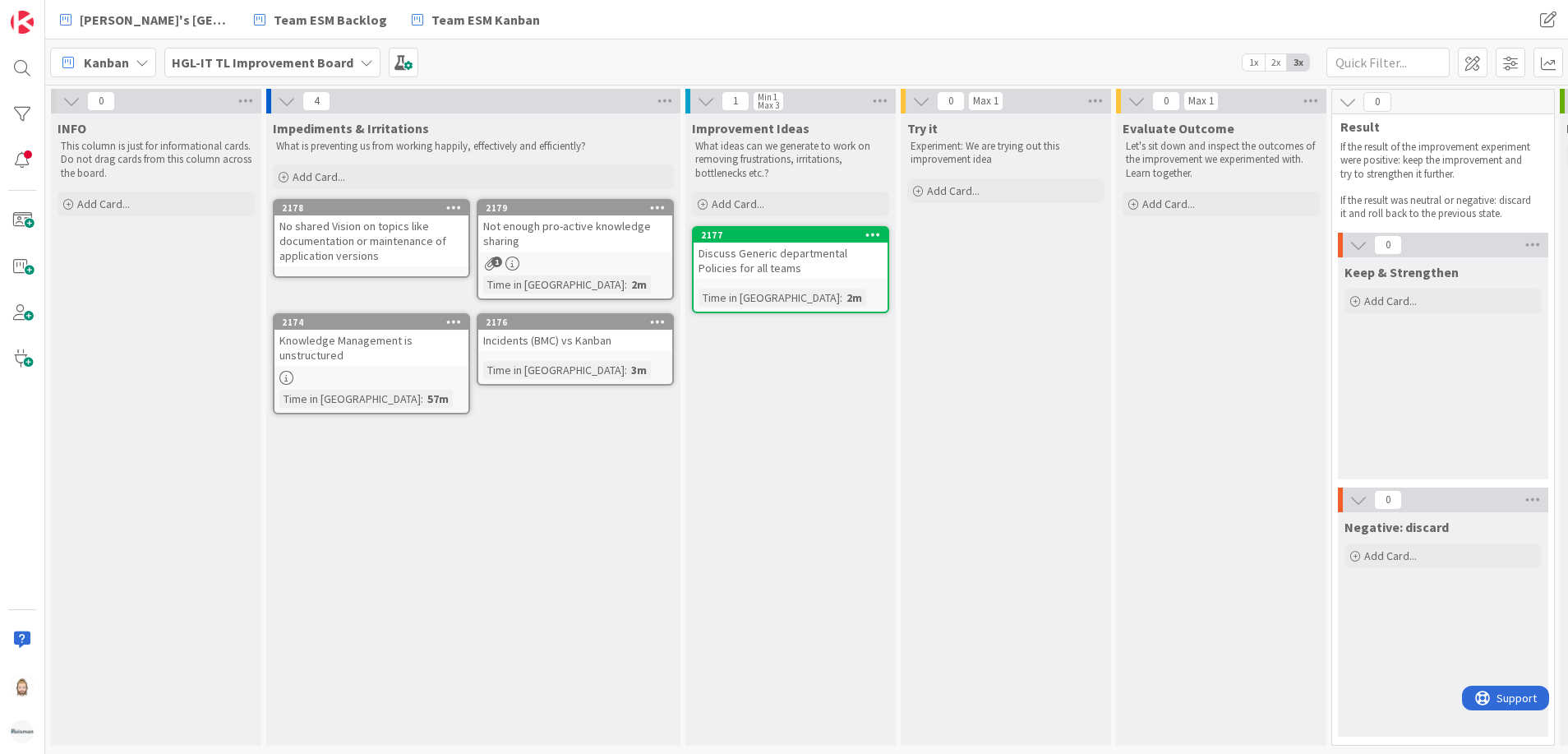
click at [356, 339] on div "Knowledge Management is unstructured" at bounding box center [372, 347] width 194 height 36
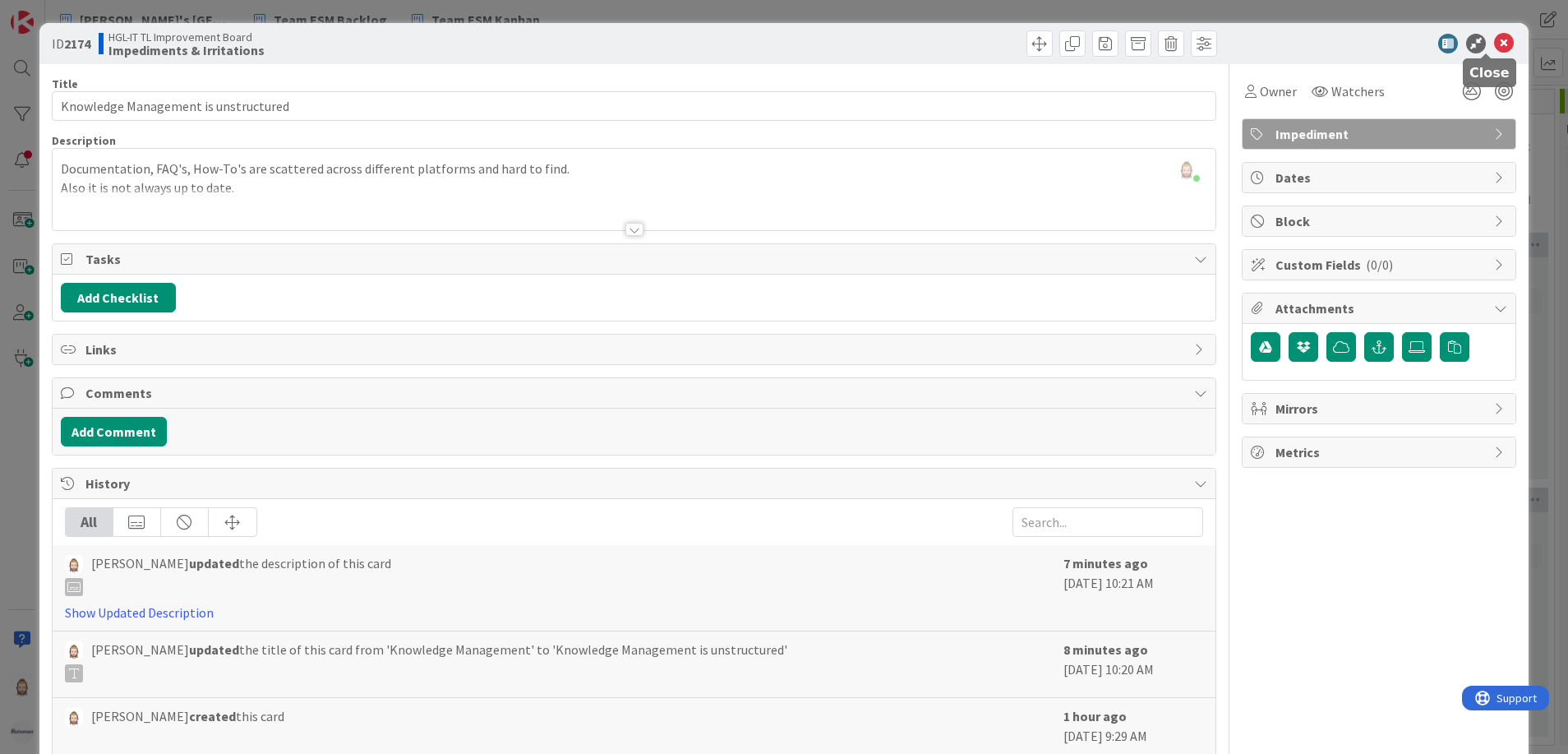
click at [1494, 41] on icon at bounding box center [1503, 43] width 19 height 19
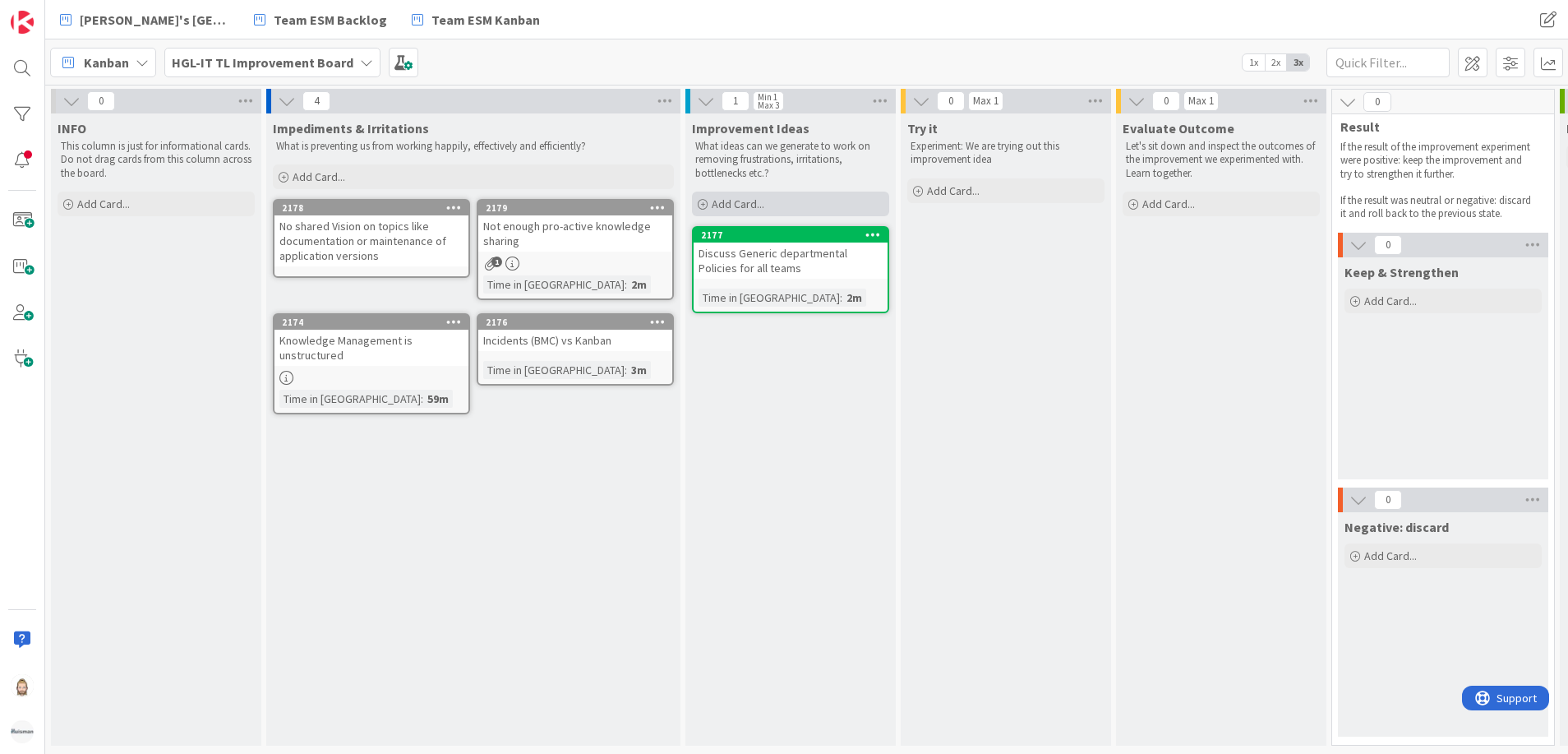
click at [752, 192] on div "Add Card..." at bounding box center [790, 204] width 197 height 25
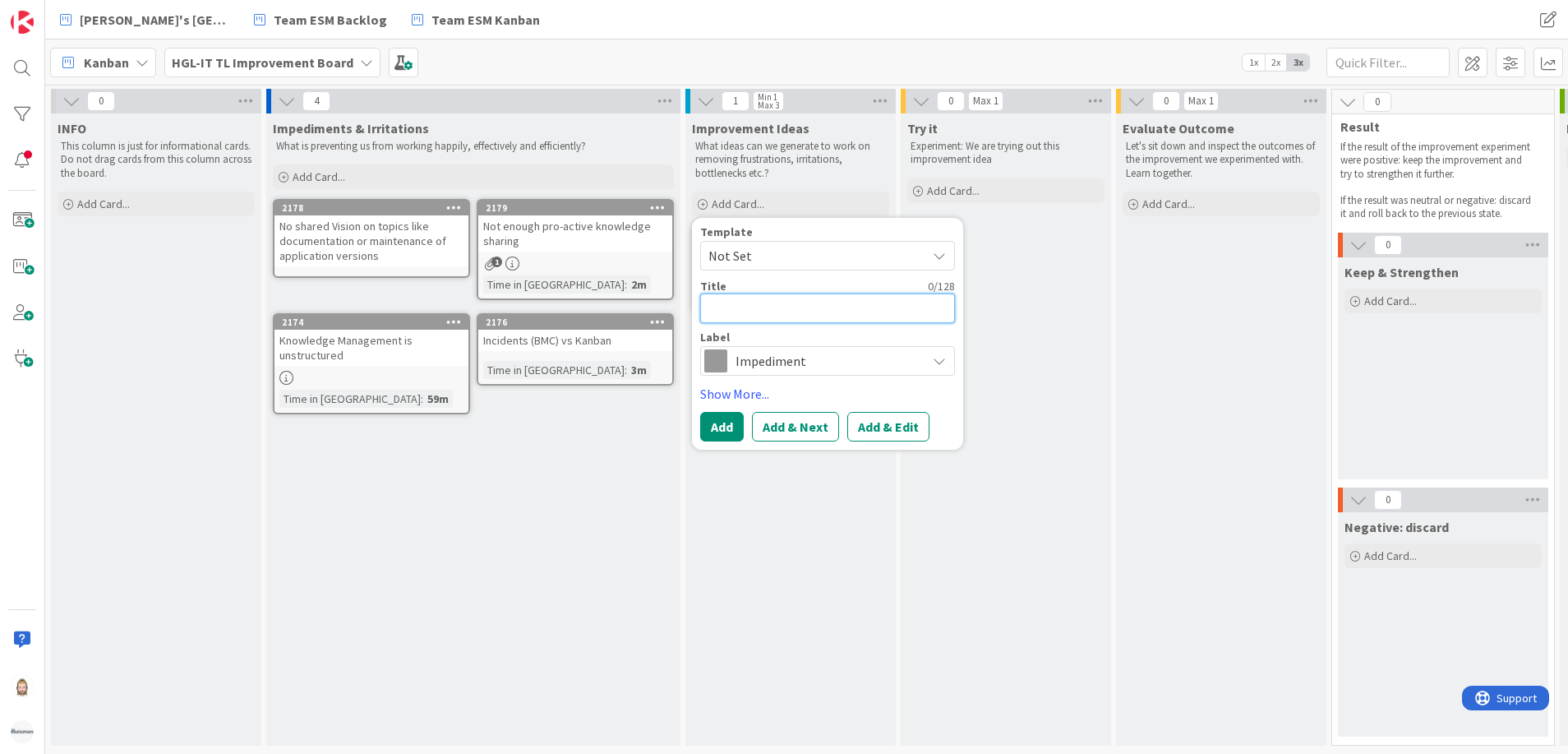
paste textarea "Sharing what is going on, what might com to our plate"
type textarea "x"
type textarea "Sharing what is going on, what might com to our plate"
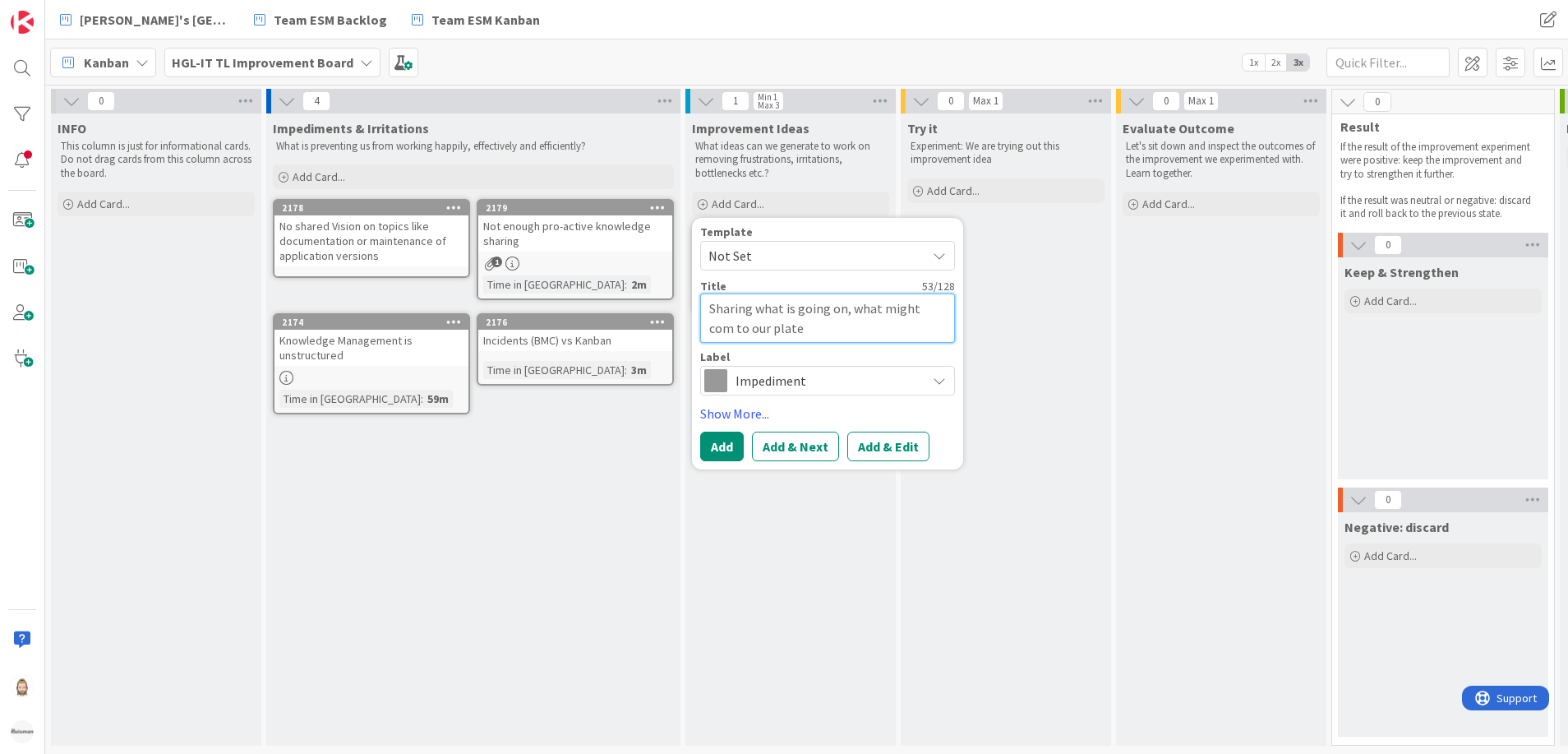
click at [944, 316] on textarea "Sharing what is going on, what might com to our plate" at bounding box center [827, 317] width 255 height 49
type textarea "x"
type textarea "Sharing what is going on, what might come to our plate"
click at [849, 377] on span "Impediment" at bounding box center [826, 380] width 183 height 23
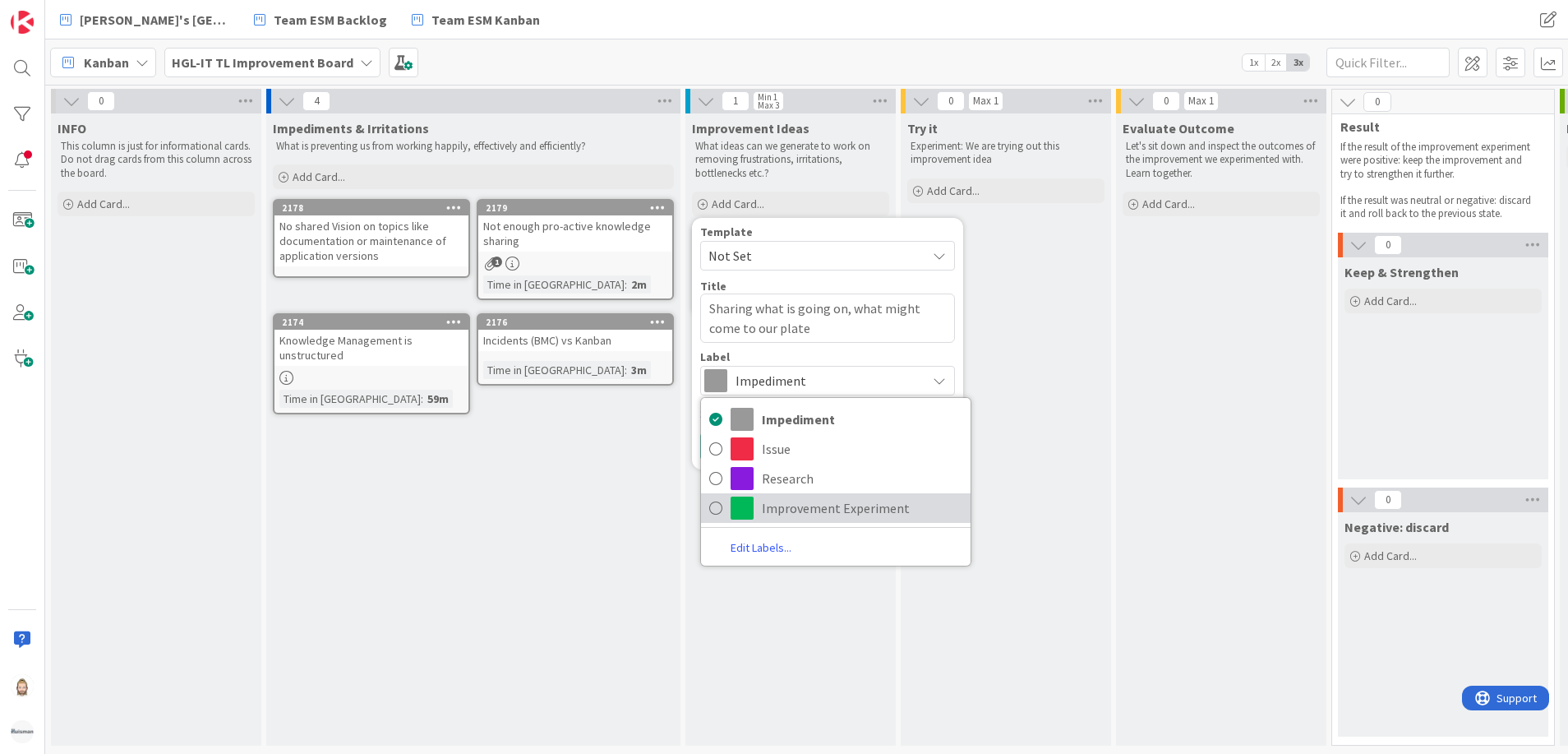
click at [836, 496] on span "Improvement Experiment" at bounding box center [861, 508] width 200 height 25
type textarea "x"
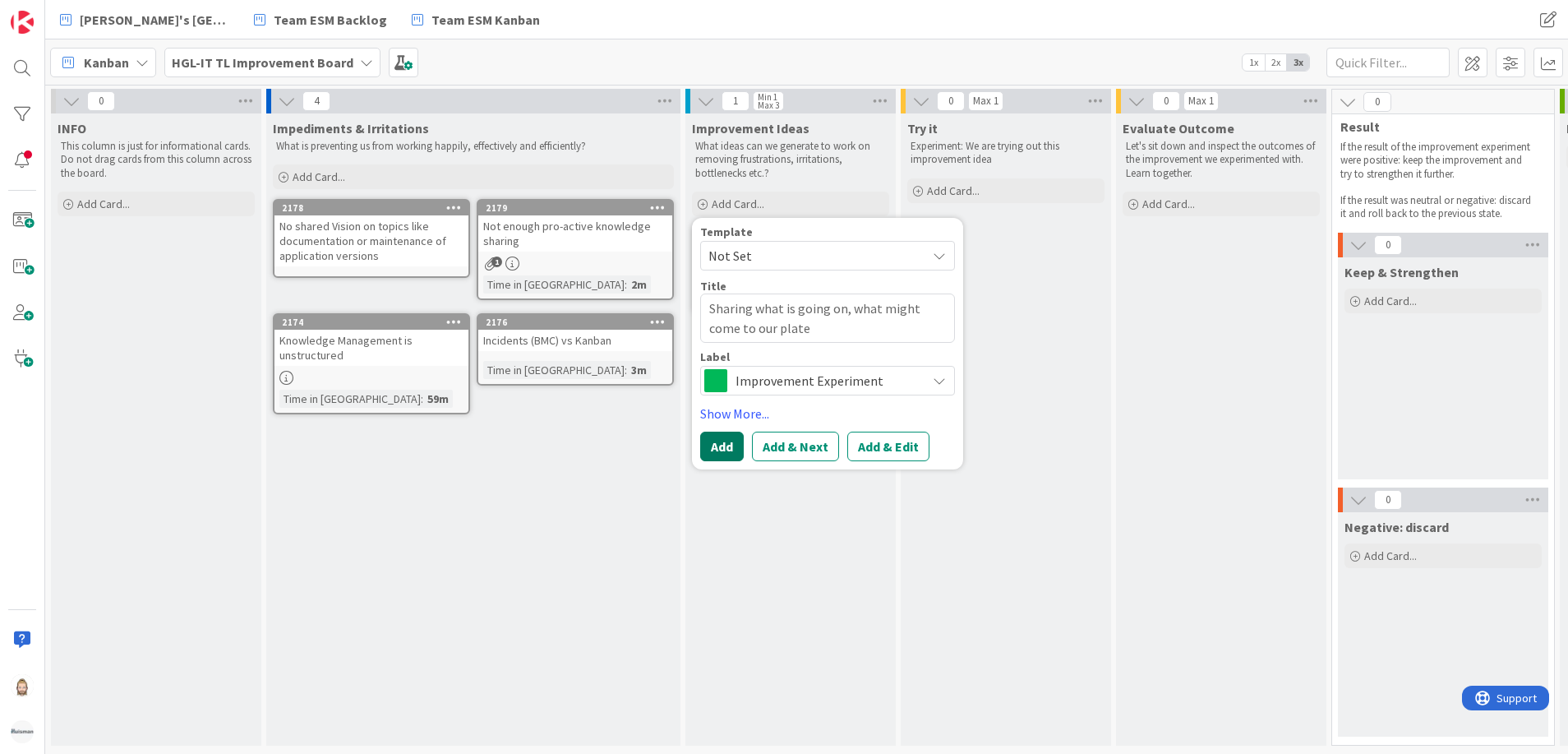
click at [735, 446] on button "Add" at bounding box center [721, 447] width 43 height 30
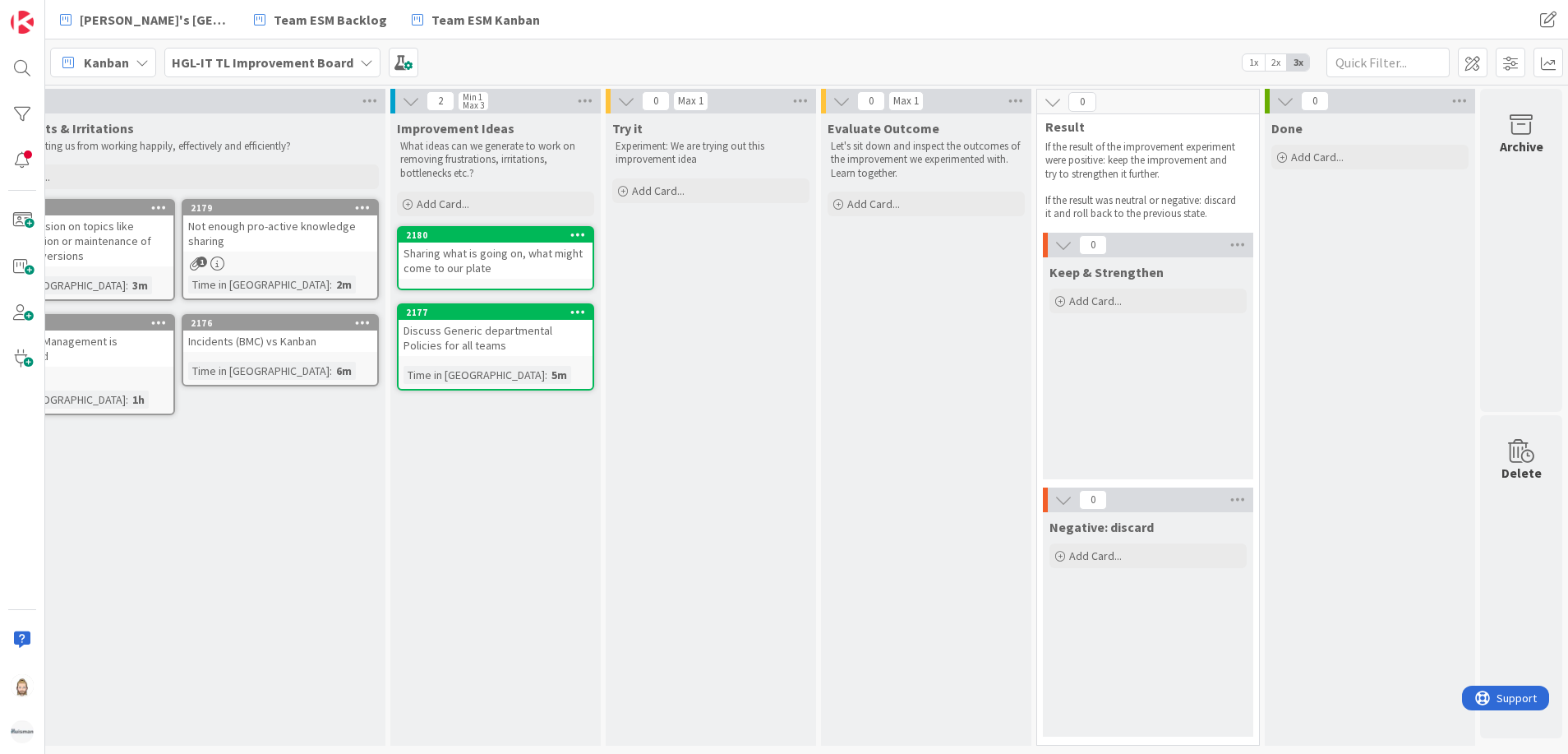
scroll to position [0, 314]
drag, startPoint x: 1203, startPoint y: 746, endPoint x: 54, endPoint y: 0, distance: 1369.9
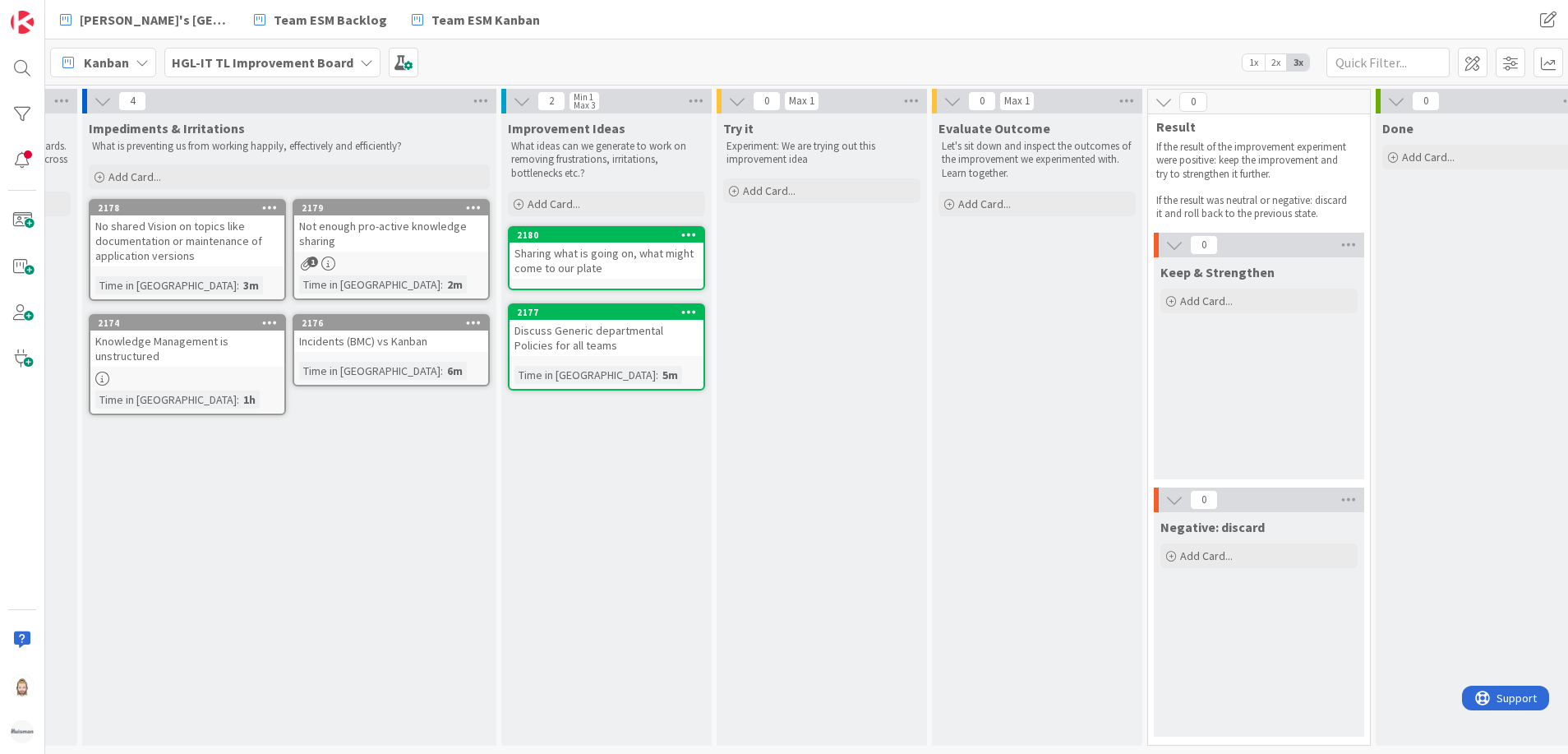
scroll to position [0, 0]
